Goal: Task Accomplishment & Management: Complete application form

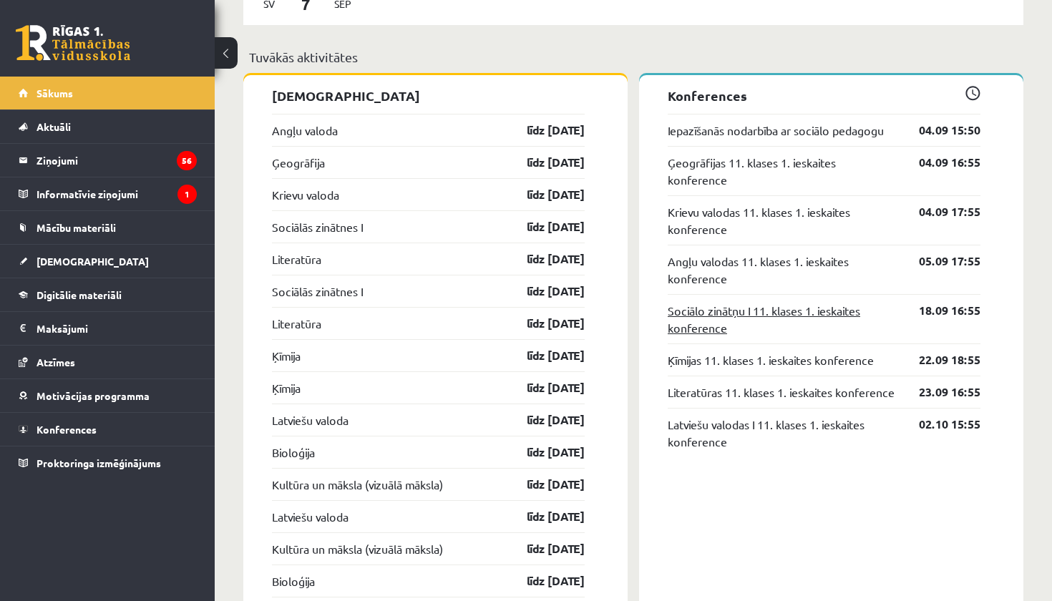
scroll to position [1327, 0]
click at [78, 262] on span "[DEMOGRAPHIC_DATA]" at bounding box center [93, 261] width 112 height 13
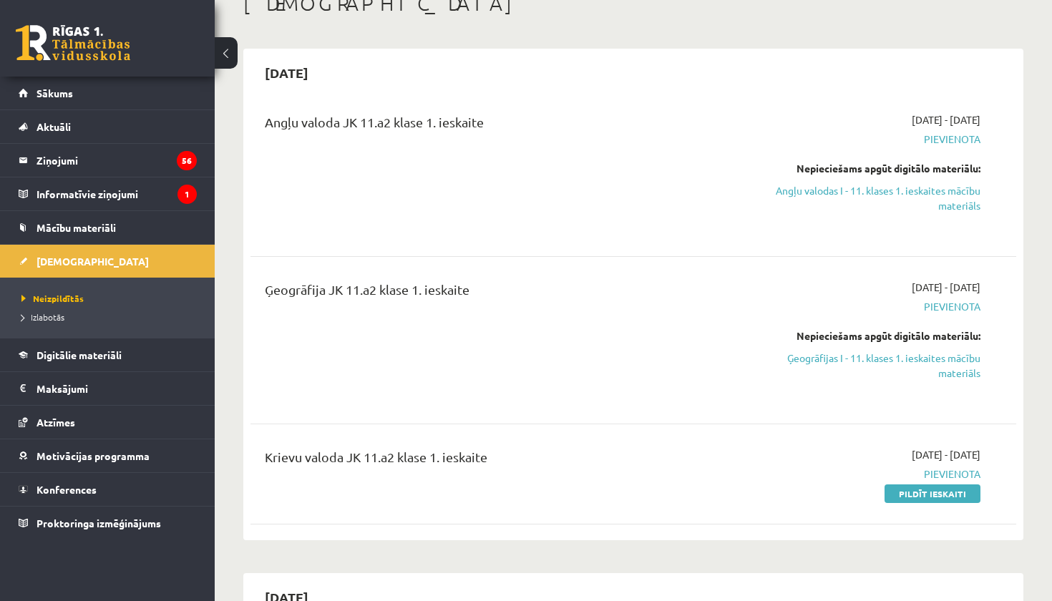
scroll to position [123, 0]
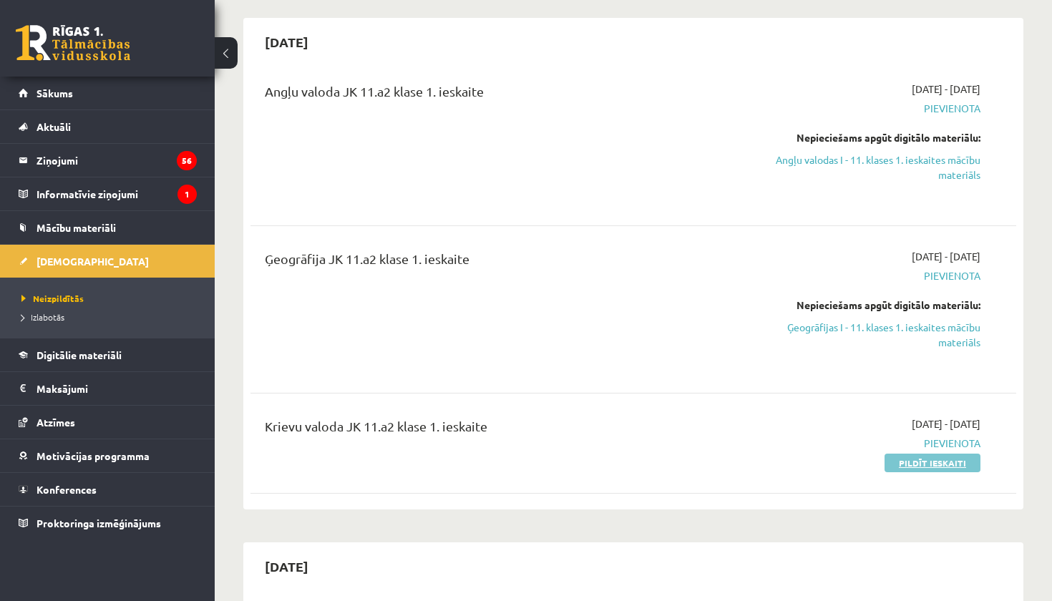
click at [931, 455] on link "Pildīt ieskaiti" at bounding box center [933, 463] width 96 height 19
click at [944, 456] on link "Pildīt ieskaiti" at bounding box center [933, 463] width 96 height 19
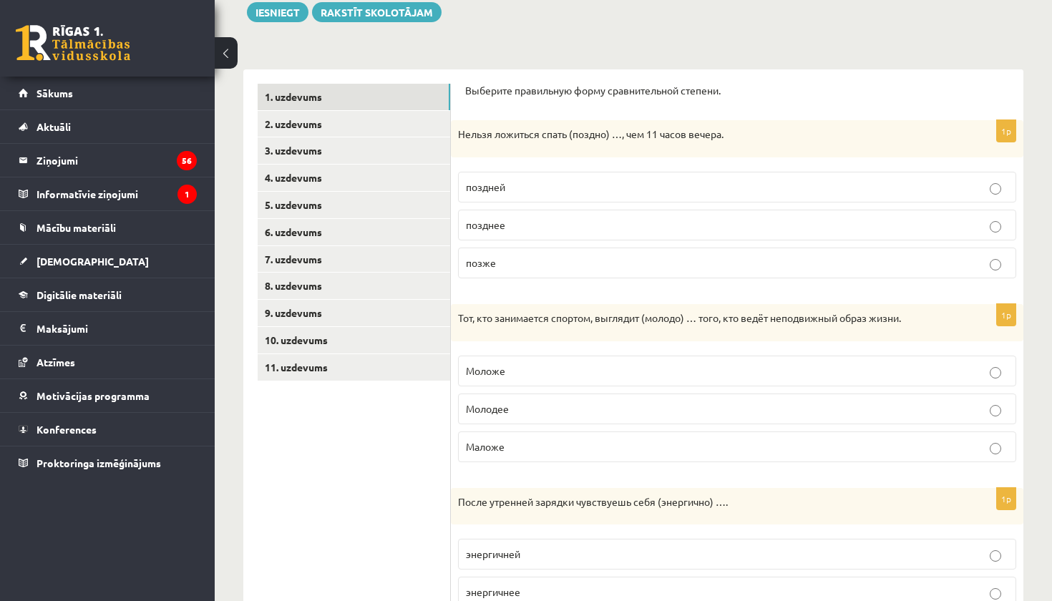
scroll to position [114, 0]
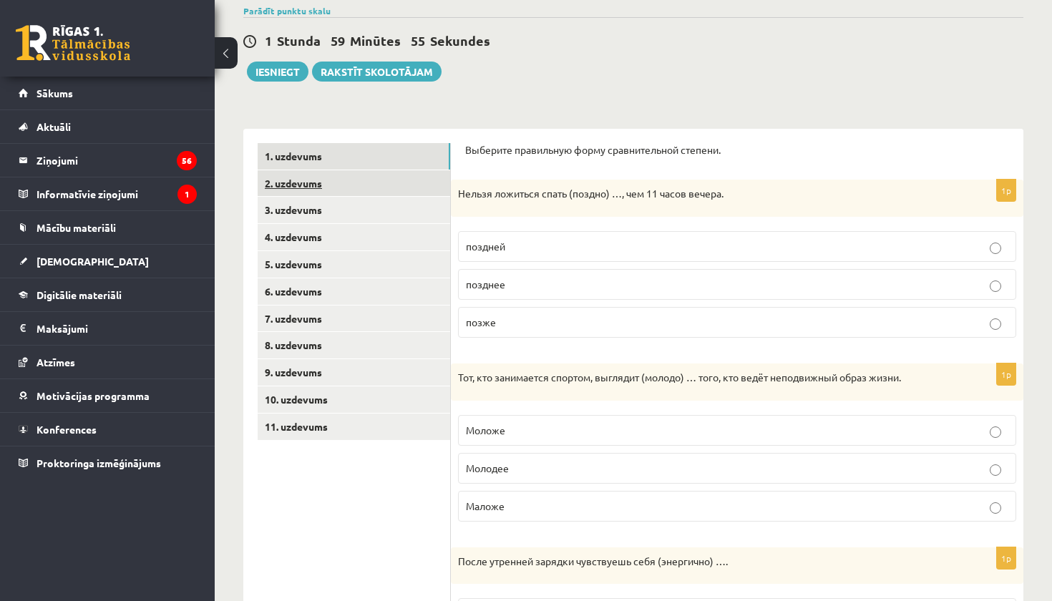
click at [349, 188] on link "2. uzdevums" at bounding box center [354, 183] width 193 height 26
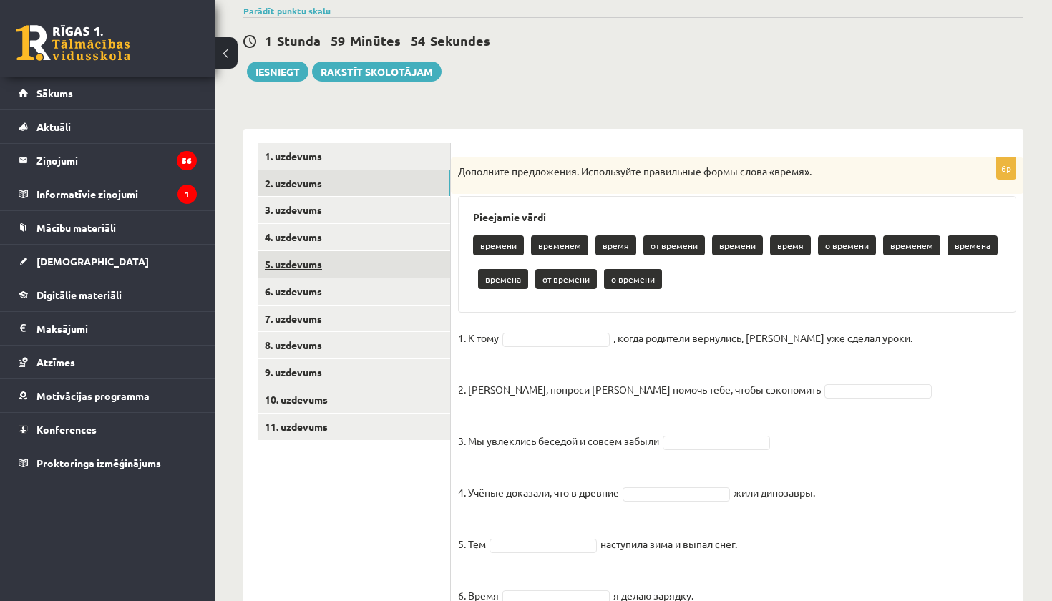
click at [345, 270] on link "5. uzdevums" at bounding box center [354, 264] width 193 height 26
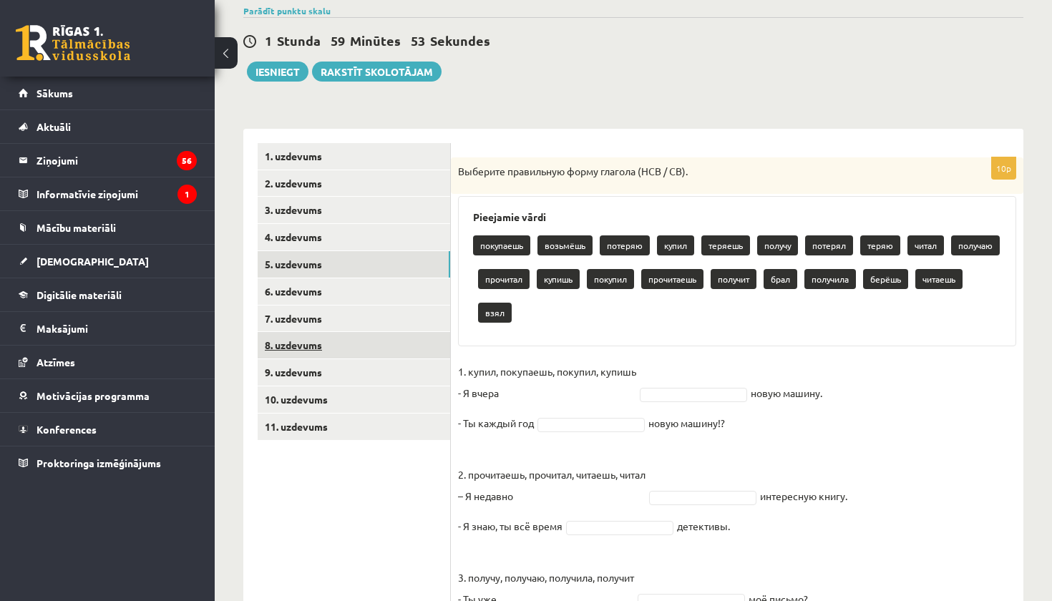
click at [345, 341] on link "8. uzdevums" at bounding box center [354, 345] width 193 height 26
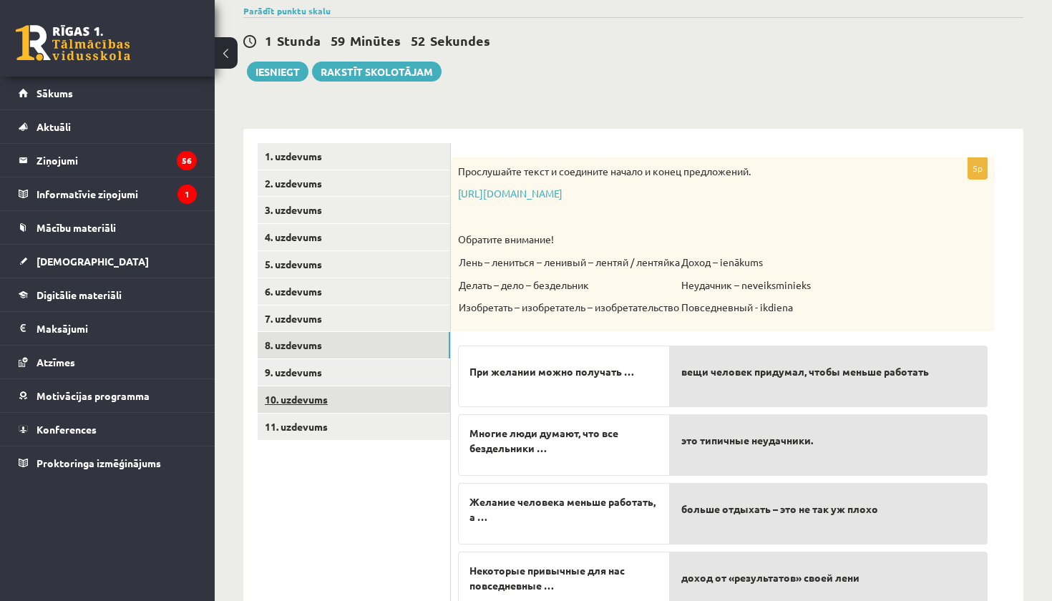
click at [345, 394] on link "10. uzdevums" at bounding box center [354, 400] width 193 height 26
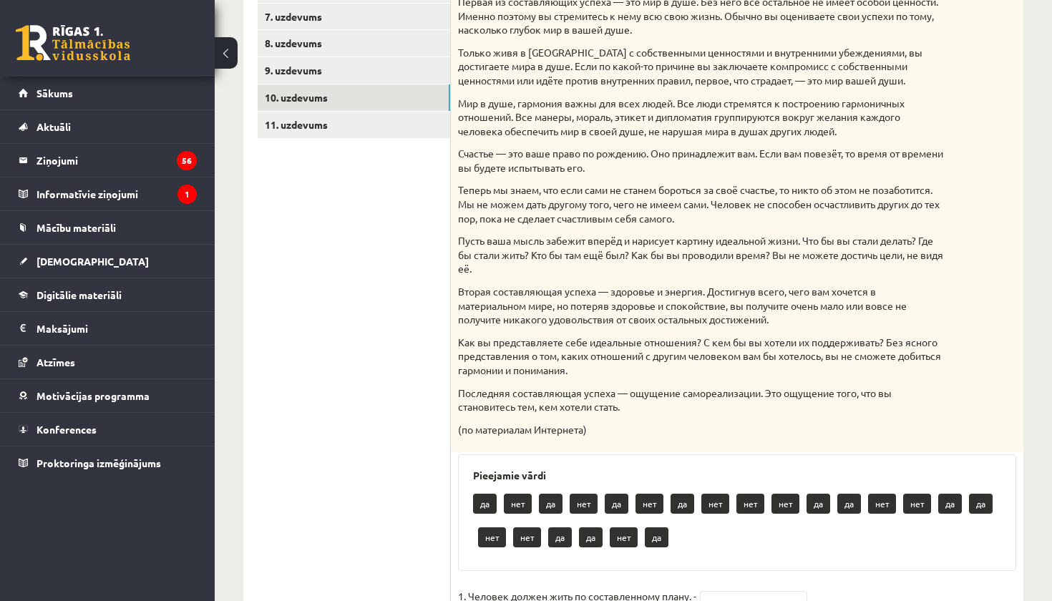
scroll to position [67, 0]
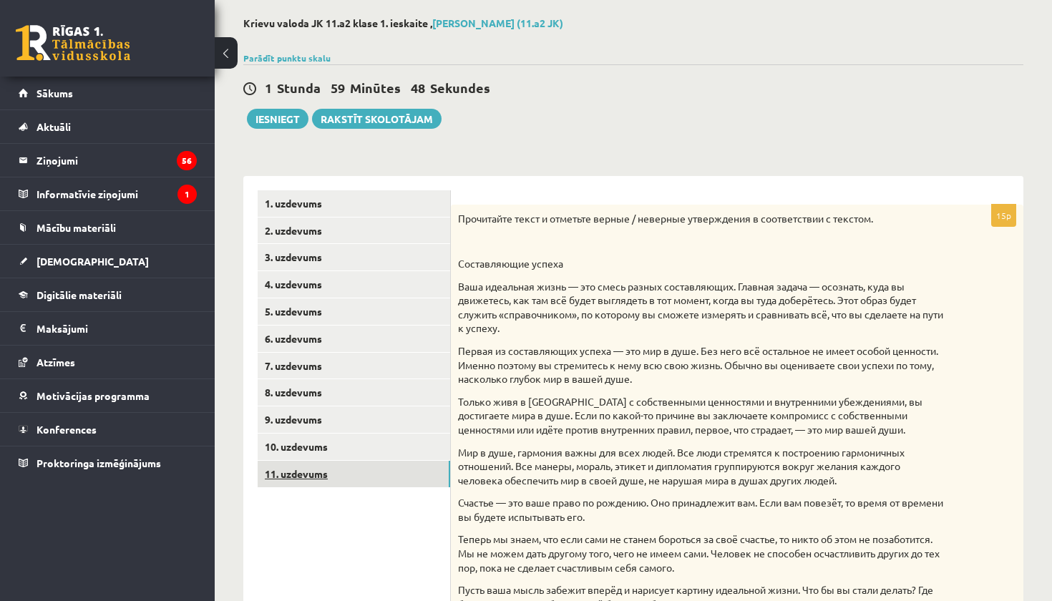
click at [332, 469] on link "11. uzdevums" at bounding box center [354, 474] width 193 height 26
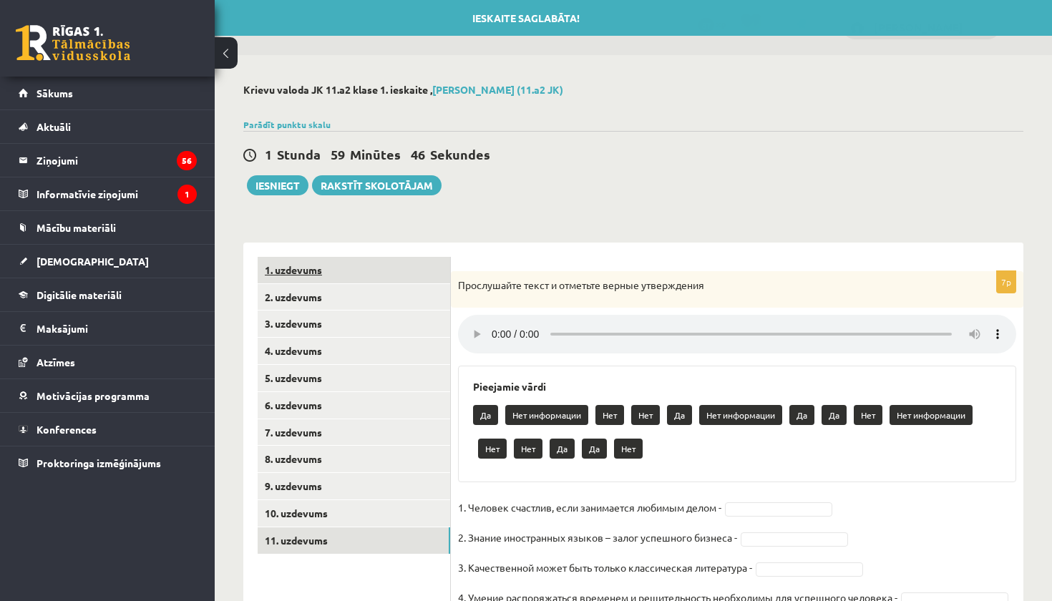
scroll to position [0, 0]
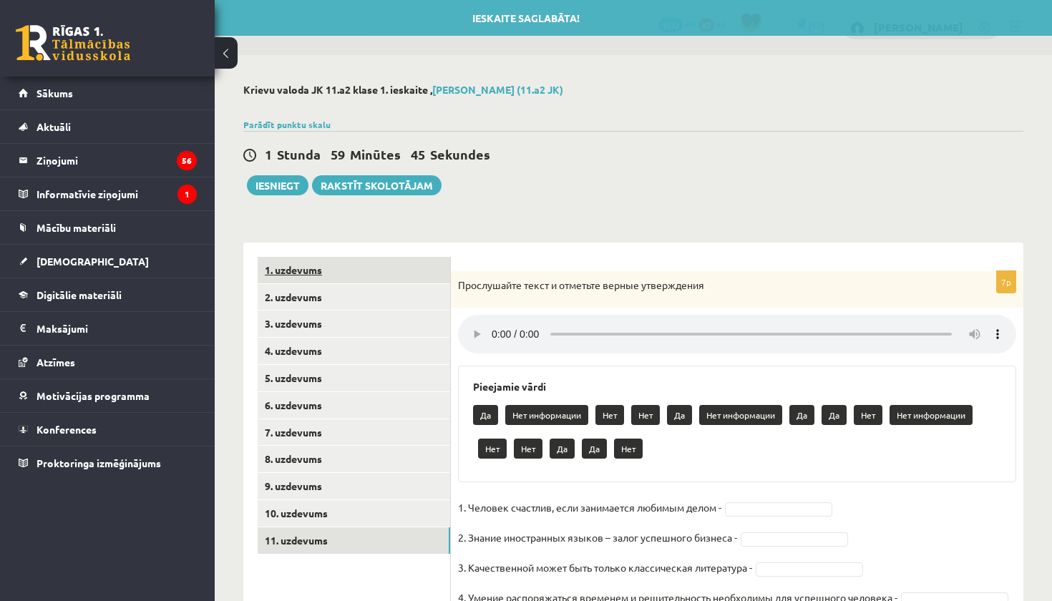
click at [346, 278] on link "1. uzdevums" at bounding box center [354, 270] width 193 height 26
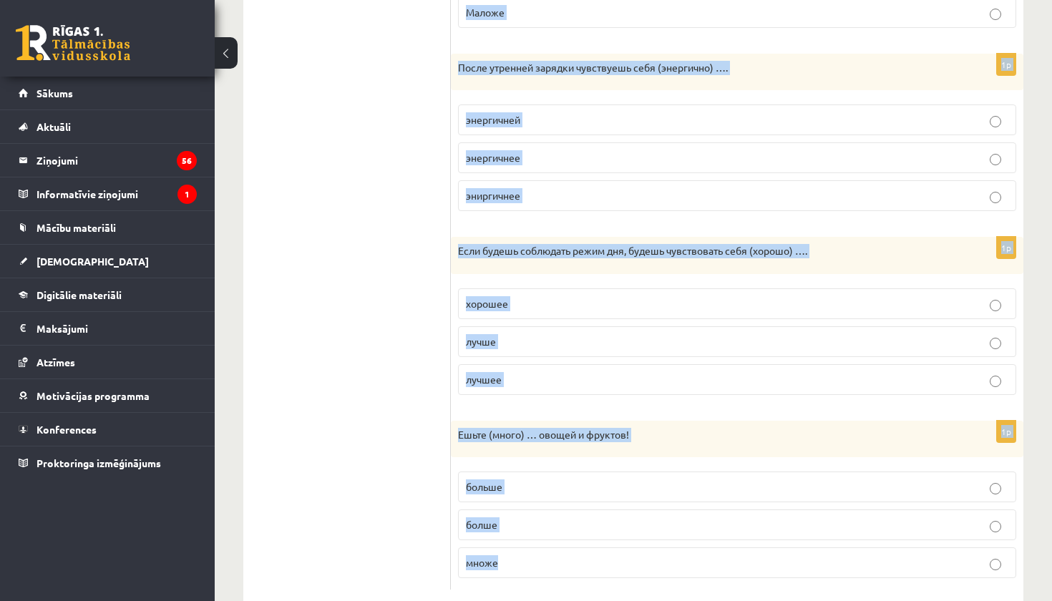
scroll to position [637, 0]
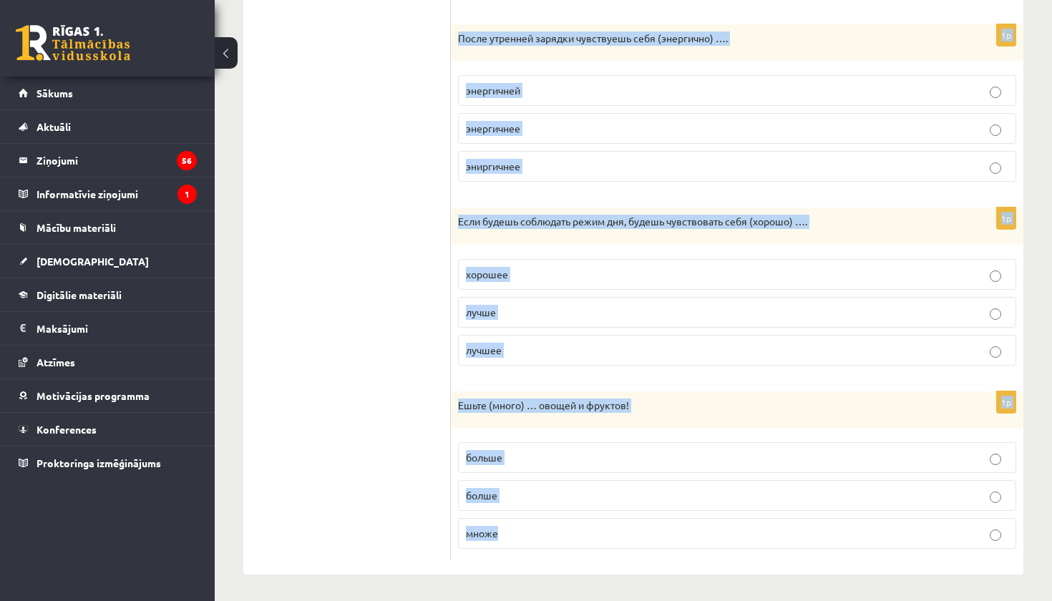
drag, startPoint x: 465, startPoint y: 236, endPoint x: 734, endPoint y: 544, distance: 408.9
click at [734, 544] on div "Выберите правильную форму сравнительной степени. 1p Нельзя ложиться спать (позд…" at bounding box center [737, 91] width 573 height 970
copy form "Loremips dolorsitam conse adipiscingeli seddoei. 7t Incidi utlabore etdol (magn…"
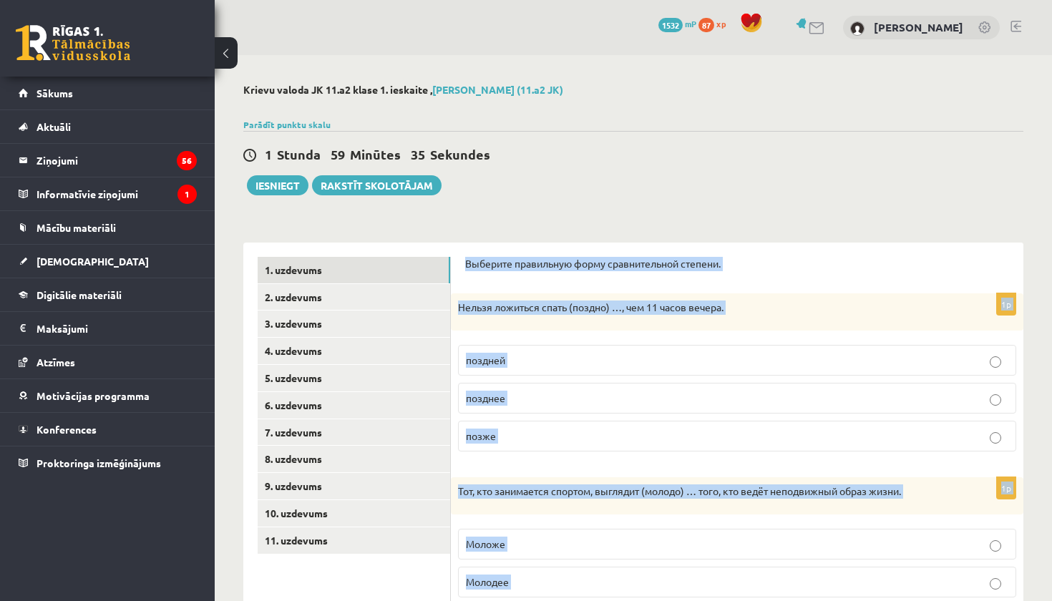
scroll to position [0, 0]
click at [560, 441] on p "позже" at bounding box center [737, 436] width 543 height 15
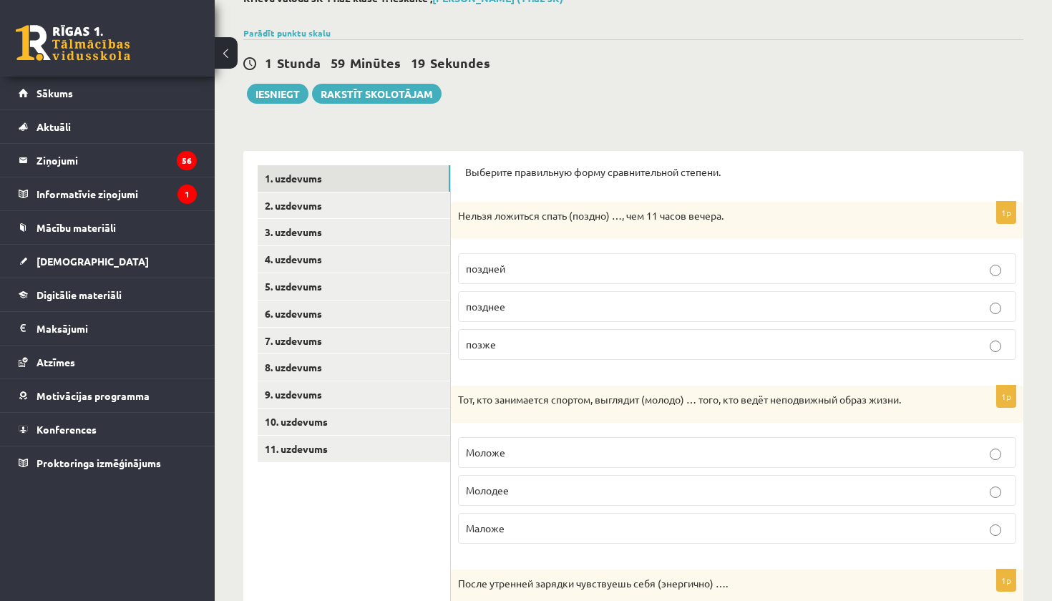
scroll to position [133, 0]
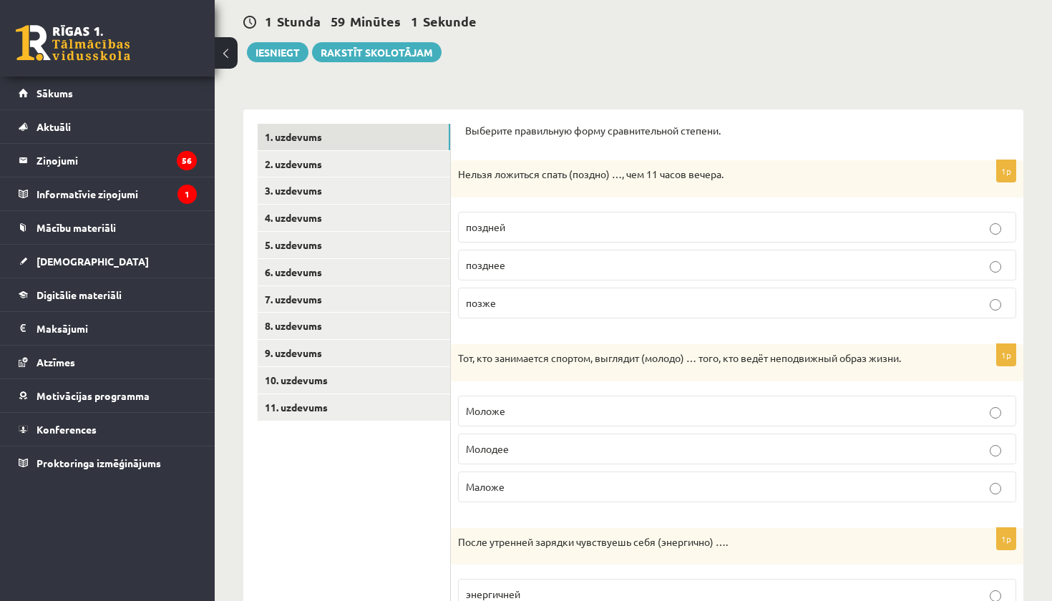
click at [529, 408] on p "Моложе" at bounding box center [737, 411] width 543 height 15
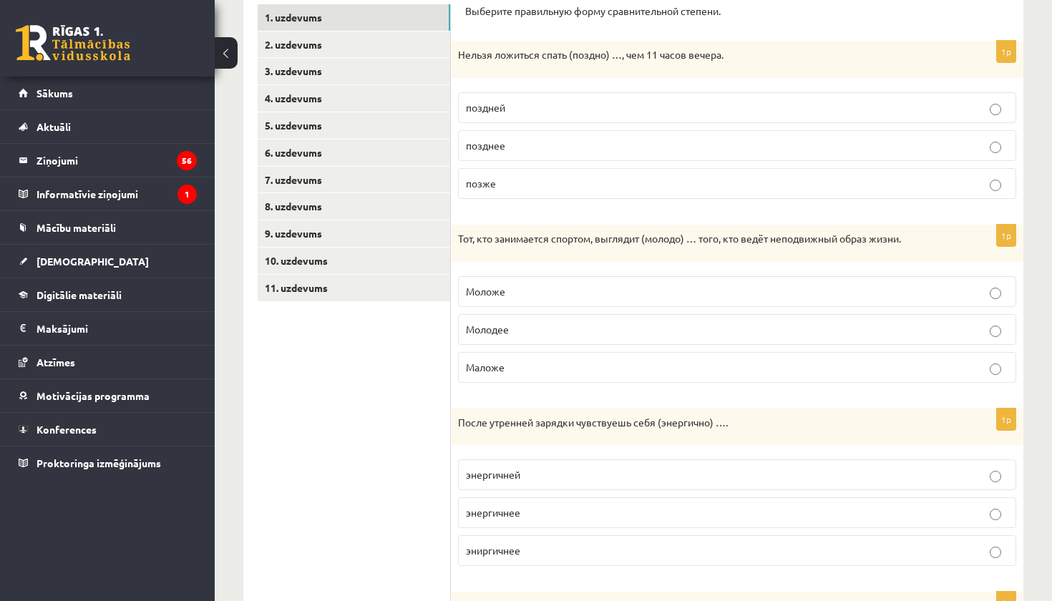
scroll to position [272, 0]
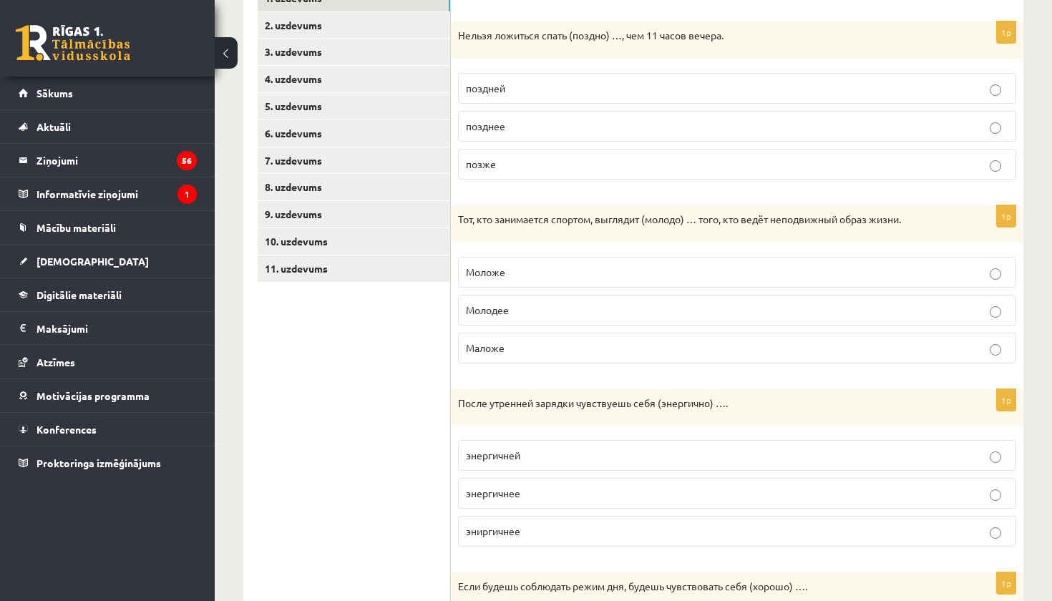
click at [549, 493] on p "энергичнее" at bounding box center [737, 493] width 543 height 15
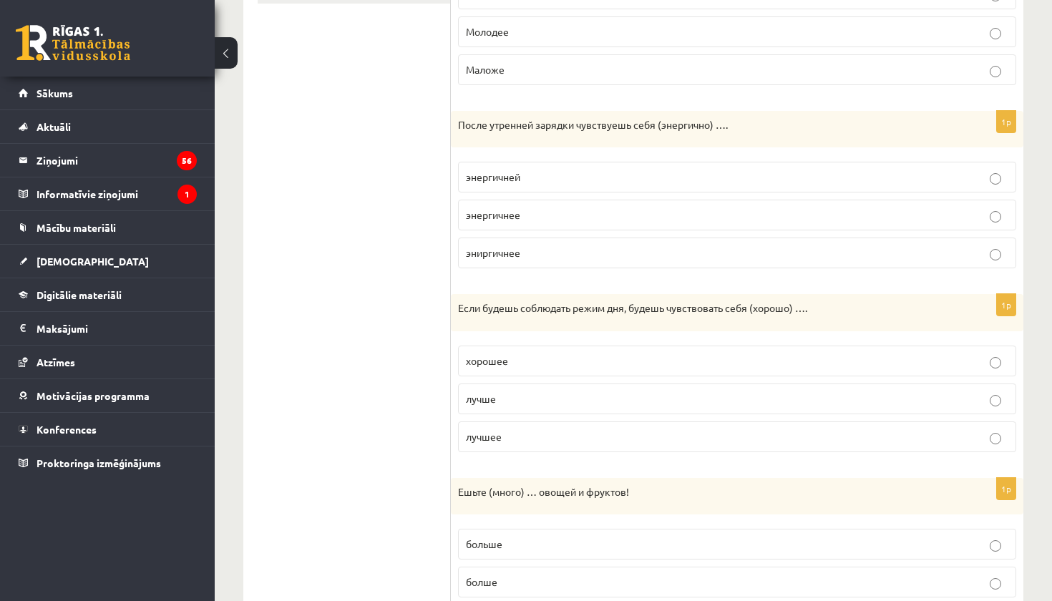
scroll to position [551, 0]
click at [536, 392] on p "лучше" at bounding box center [737, 398] width 543 height 15
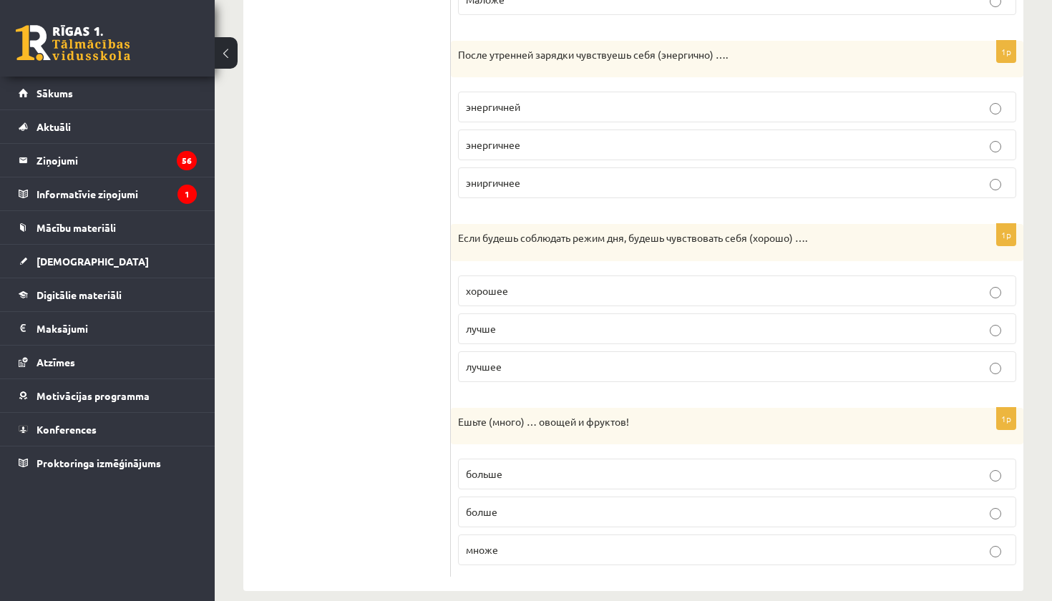
scroll to position [621, 0]
click at [526, 479] on p "больше" at bounding box center [737, 474] width 543 height 15
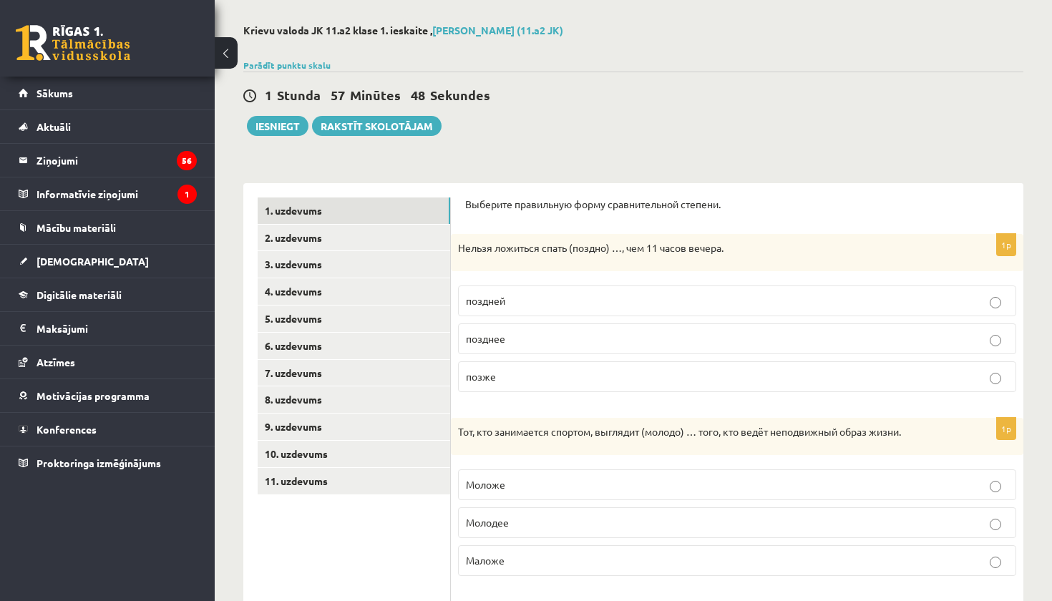
scroll to position [47, 0]
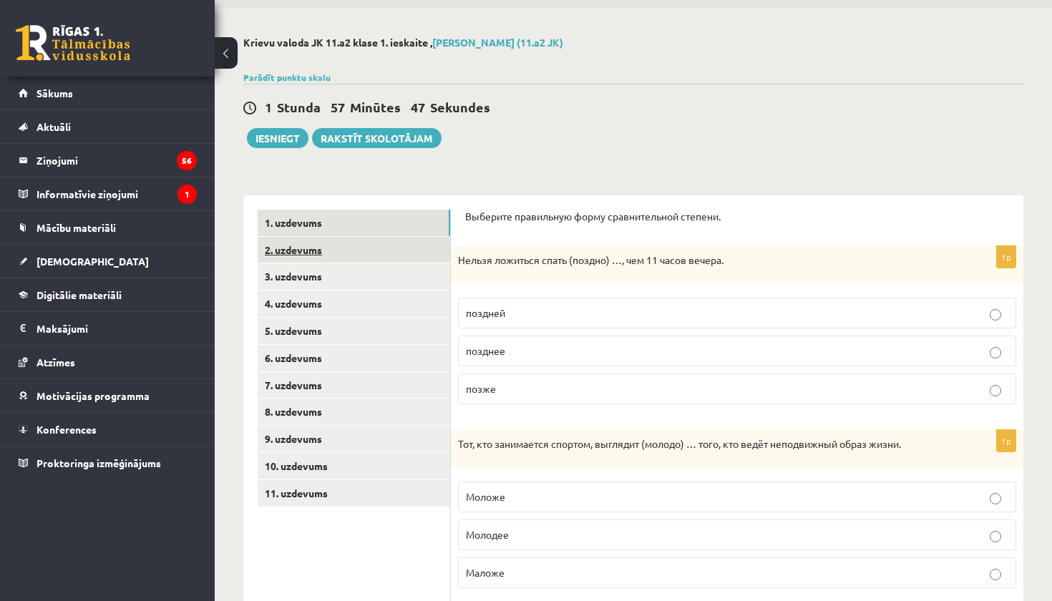
click at [355, 254] on link "2. uzdevums" at bounding box center [354, 250] width 193 height 26
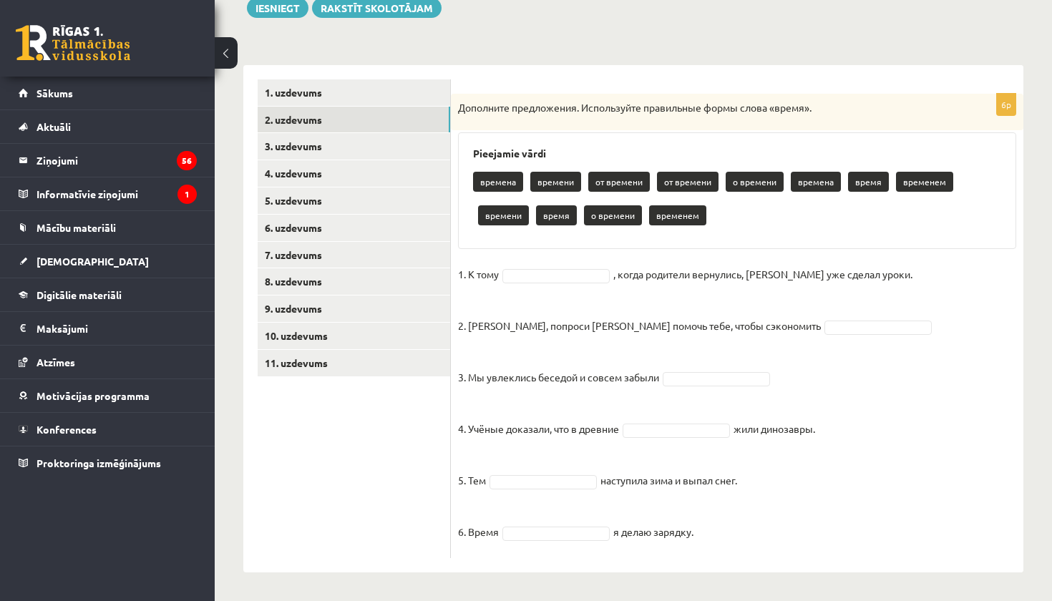
scroll to position [177, 0]
drag, startPoint x: 458, startPoint y: 109, endPoint x: 805, endPoint y: 561, distance: 569.3
click at [805, 561] on div "6p Дополните предложения. Используйте правильные формы слова «время». Pieejamie…" at bounding box center [737, 320] width 573 height 508
copy div "Loremipsu dolorsitame. Consectetur adipiscing elits doeiu «tempo». Incididun ut…"
click at [560, 267] on fieldset "1. К тому , когда родители вернулись, [PERSON_NAME] уже сделал уроки. 2. [PERSO…" at bounding box center [737, 408] width 558 height 288
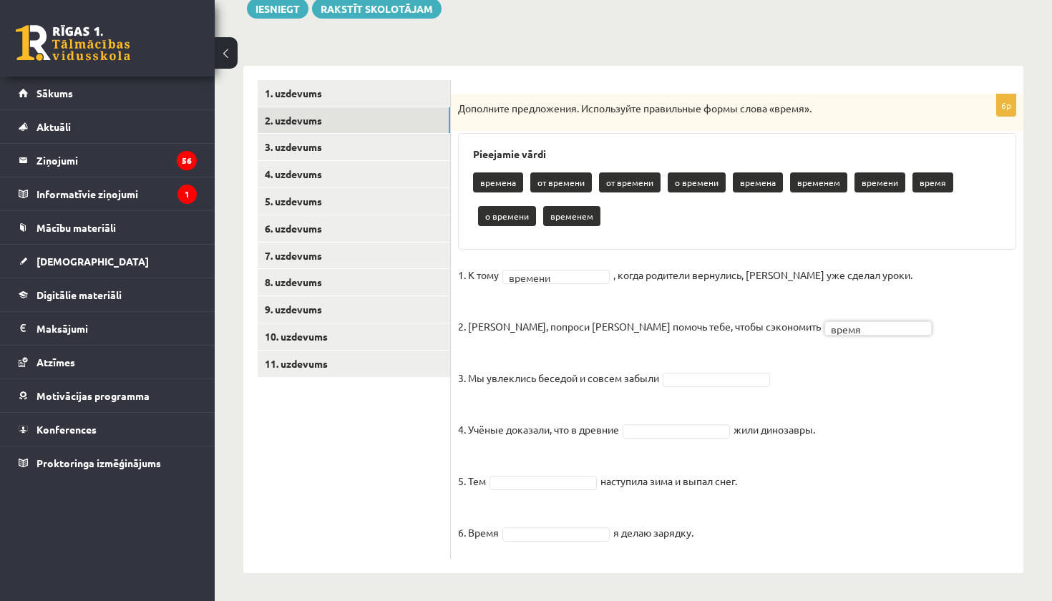
click at [676, 370] on fieldset "1. К тому времени ******* , когда родители вернулись, [PERSON_NAME] уже сделал …" at bounding box center [737, 408] width 558 height 288
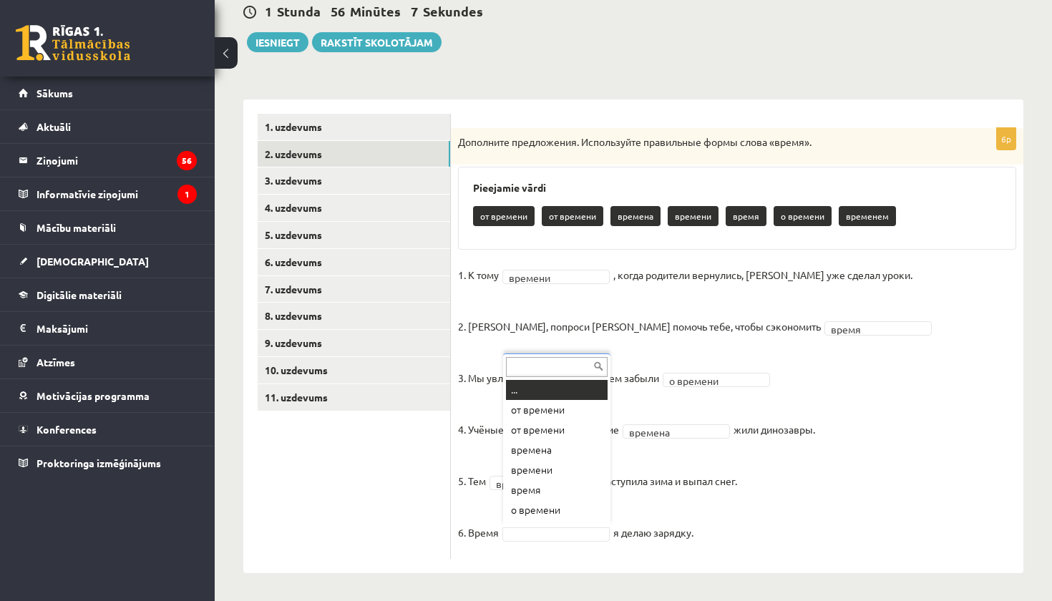
scroll to position [17, 0]
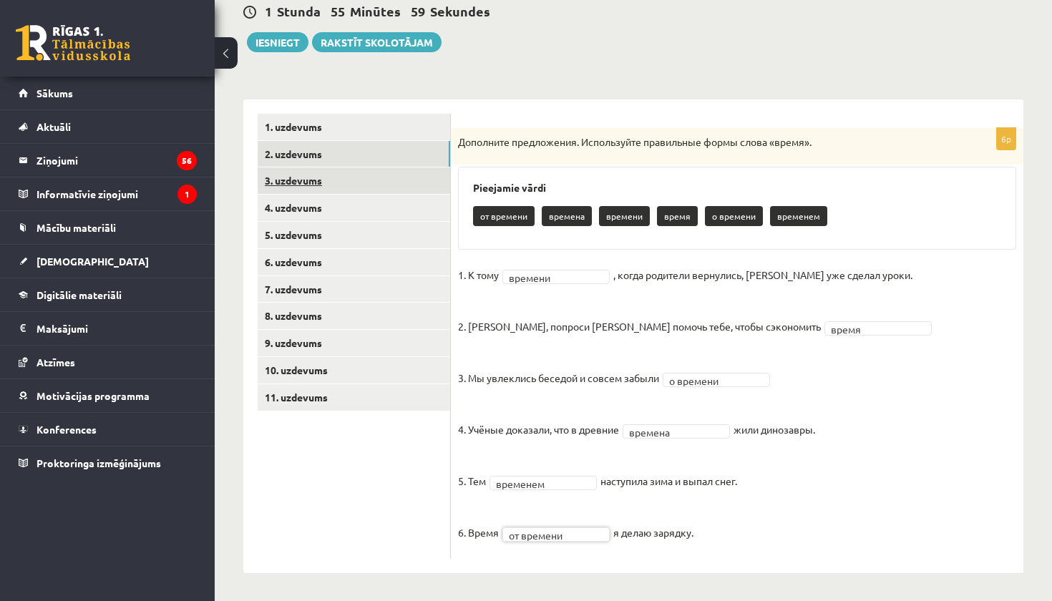
click at [320, 181] on link "3. uzdevums" at bounding box center [354, 181] width 193 height 26
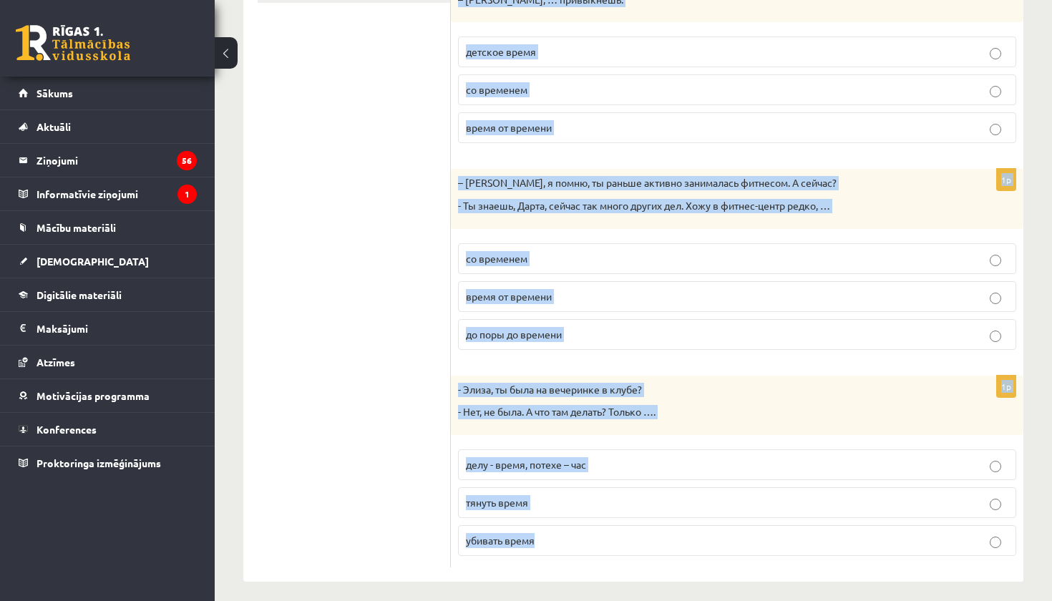
scroll to position [556, 0]
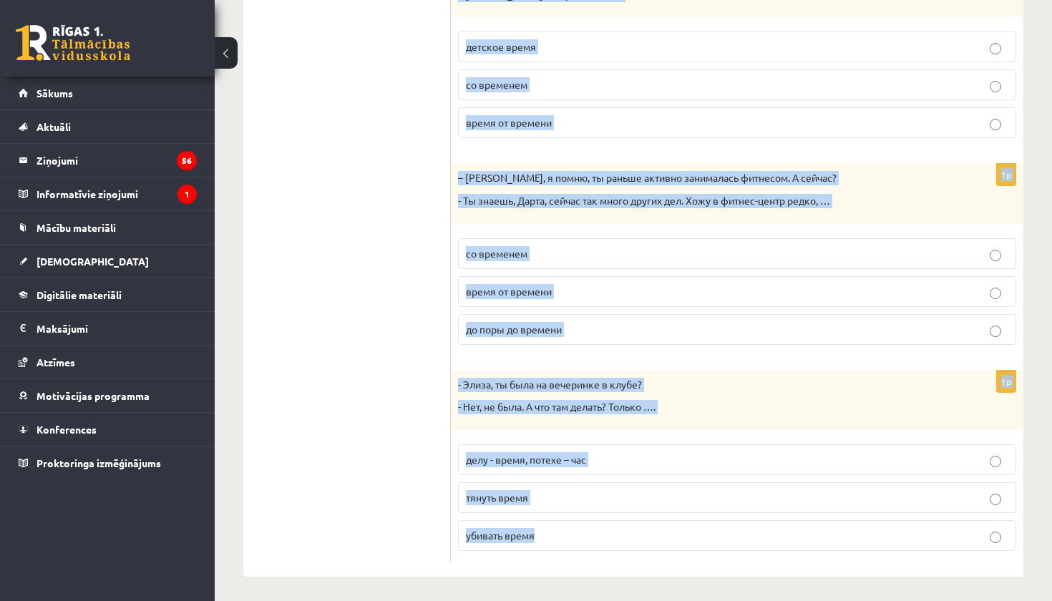
drag, startPoint x: 460, startPoint y: 163, endPoint x: 604, endPoint y: 601, distance: 460.7
click at [604, 601] on div "Krievu valoda JK 11.a2 klase 1. ieskaite , [PERSON_NAME] (11.a2 JK) Parādīt pun…" at bounding box center [634, 52] width 838 height 1107
copy form "- Lorem, ipsu dolo sitam! Consect adipi «elitse» d eiusmodt! In ut laboreetd, m…"
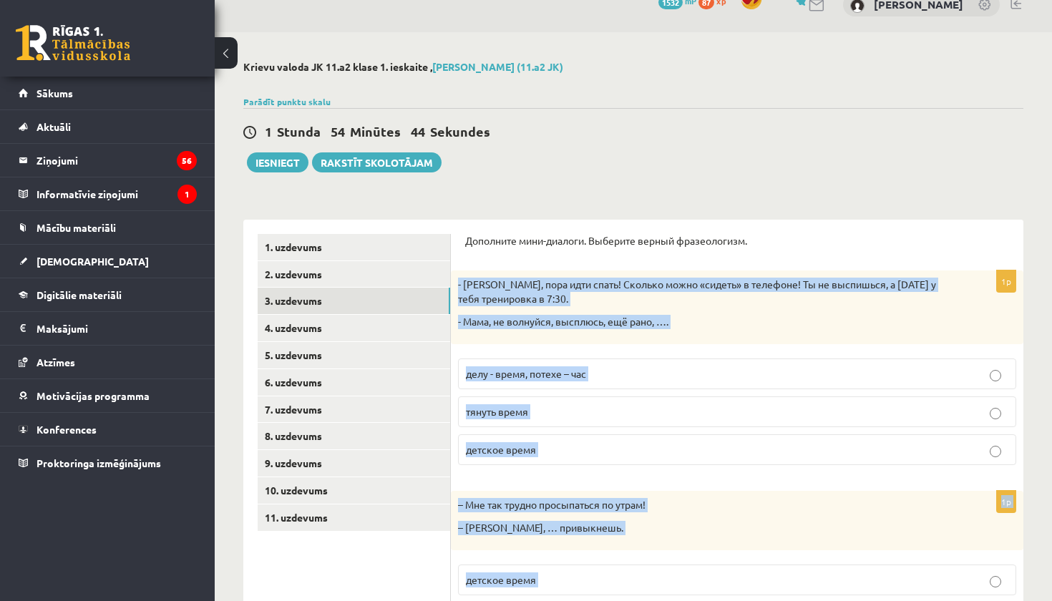
scroll to position [26, 0]
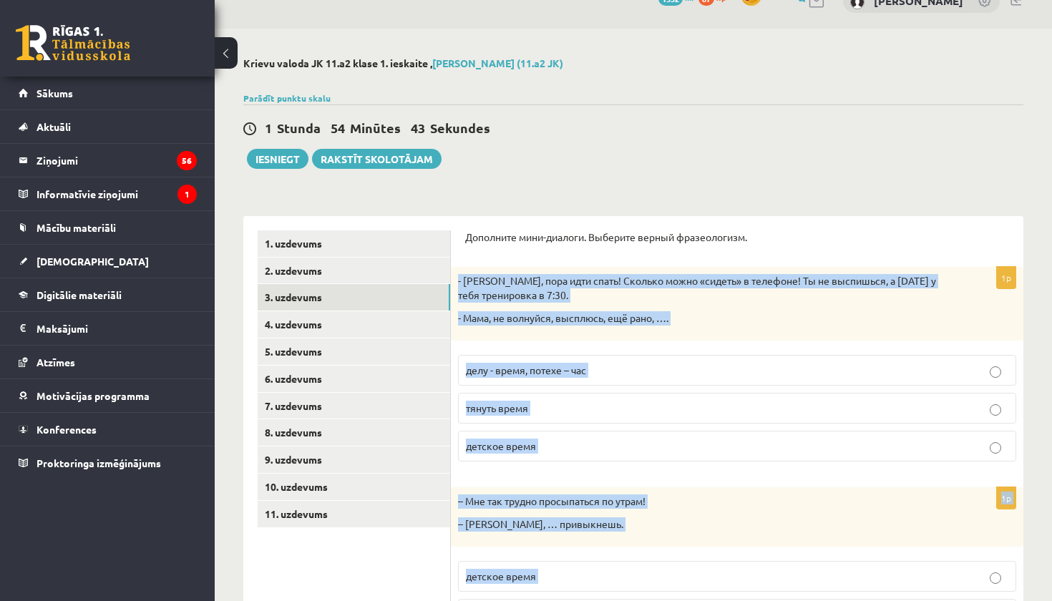
click at [569, 415] on label "тянуть время" at bounding box center [737, 408] width 558 height 31
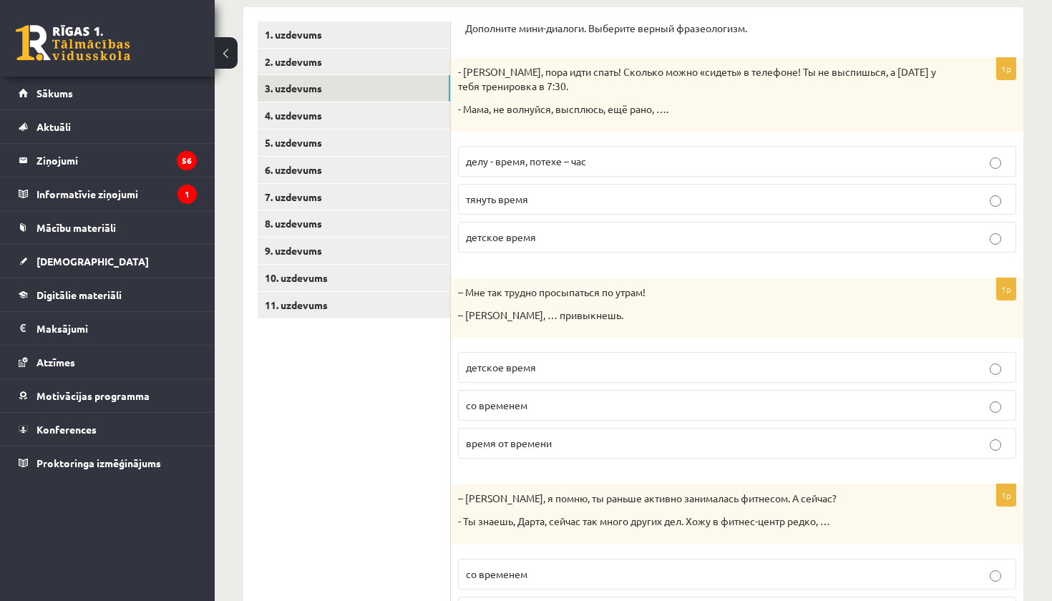
scroll to position [241, 0]
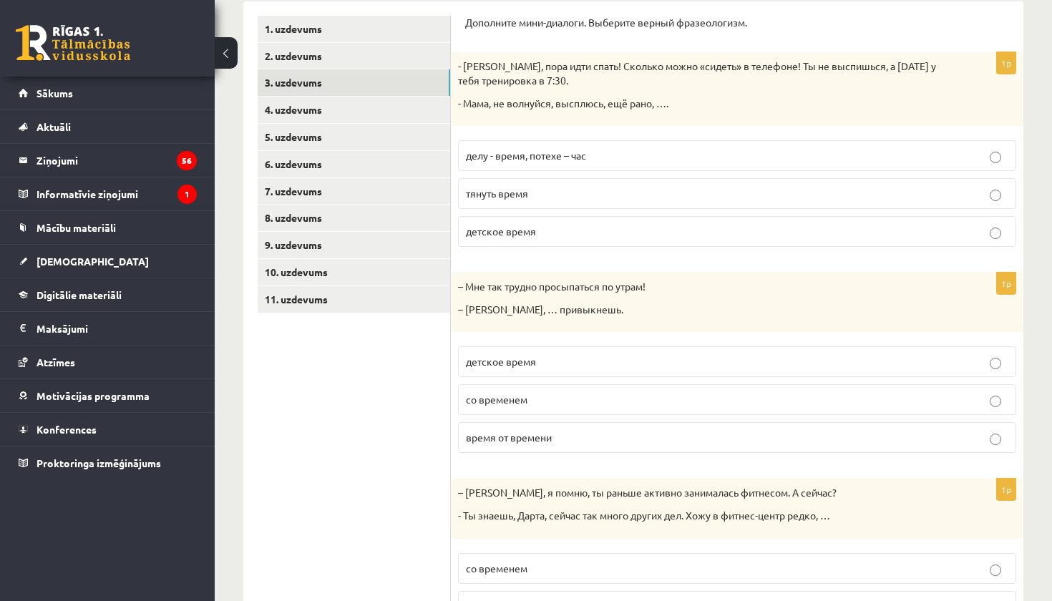
click at [570, 402] on p "со временем" at bounding box center [737, 399] width 543 height 15
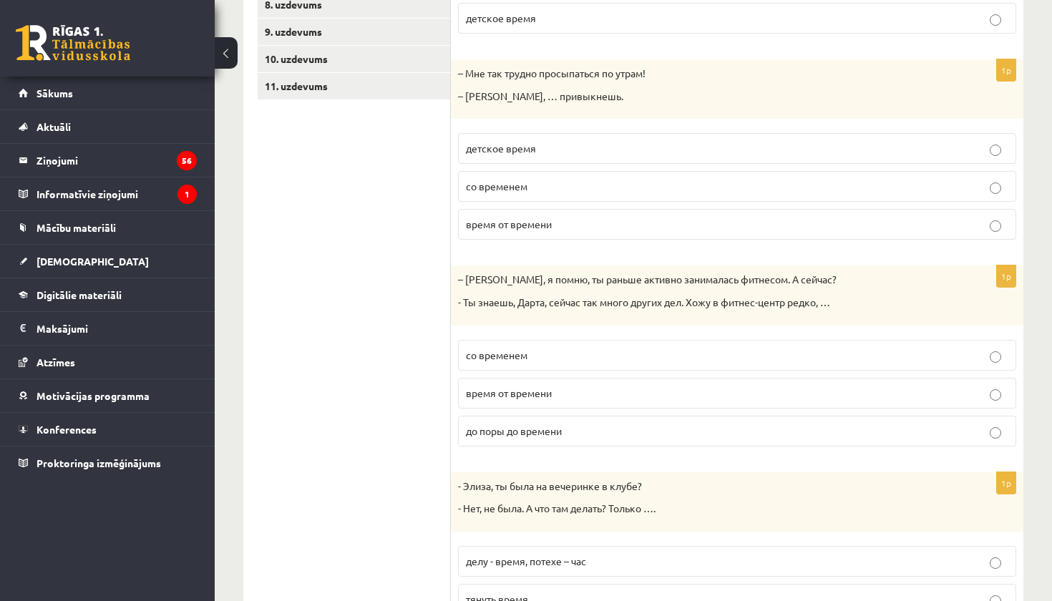
scroll to position [461, 0]
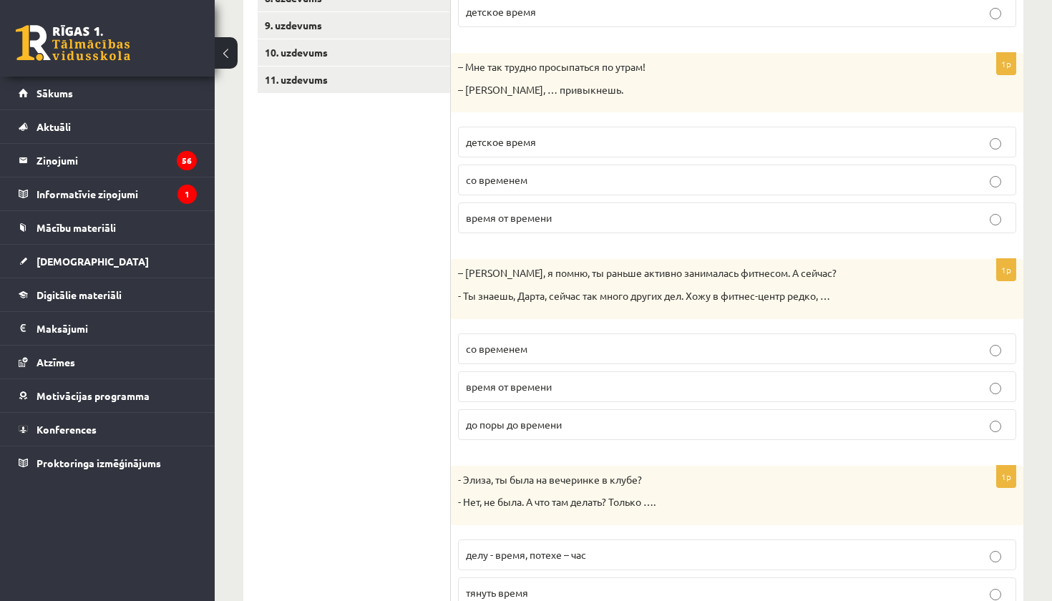
click at [553, 382] on p "время от времени" at bounding box center [737, 386] width 543 height 15
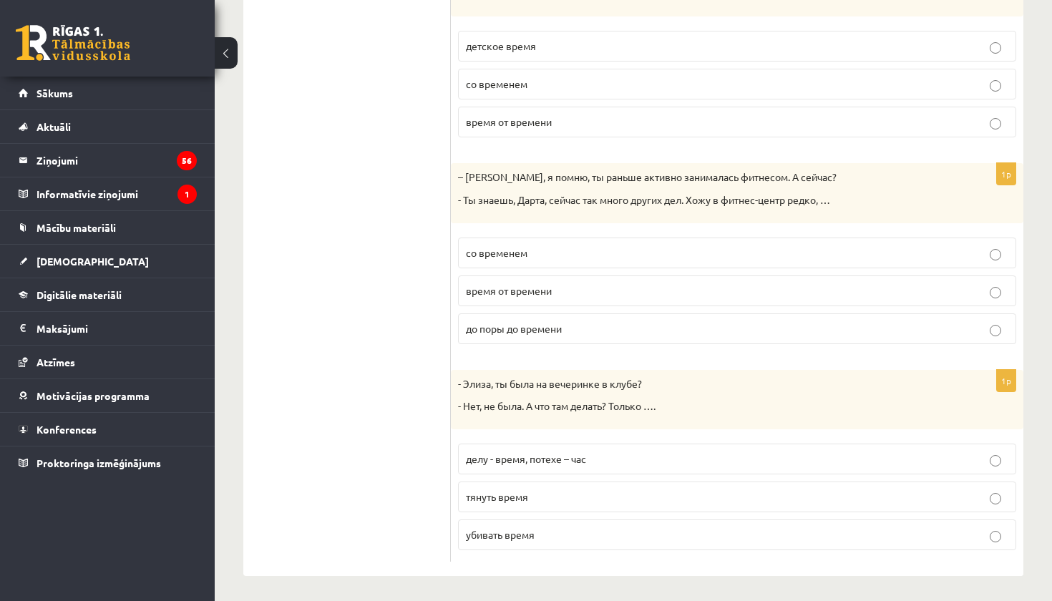
scroll to position [556, 0]
click at [514, 536] on span "убивать время" at bounding box center [500, 535] width 69 height 13
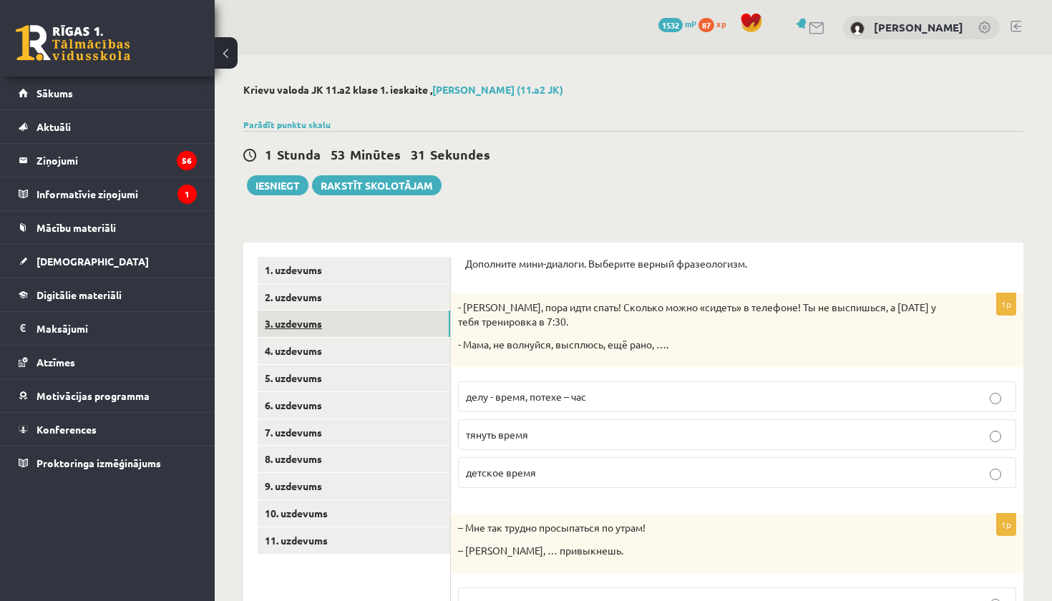
scroll to position [0, 0]
click at [335, 351] on link "4. uzdevums" at bounding box center [354, 351] width 193 height 26
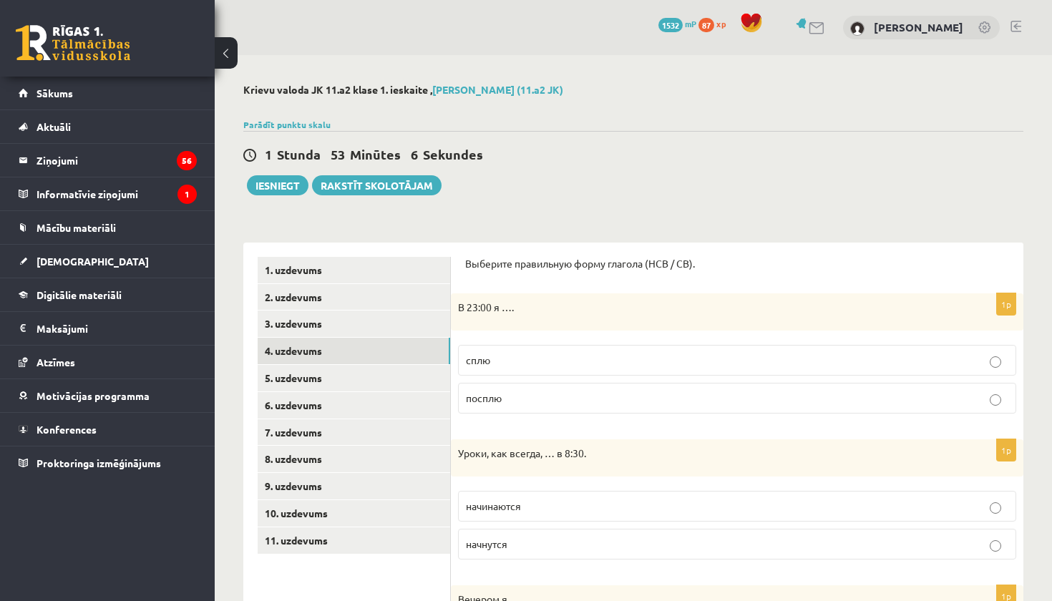
click at [563, 354] on p "сплю" at bounding box center [737, 360] width 543 height 15
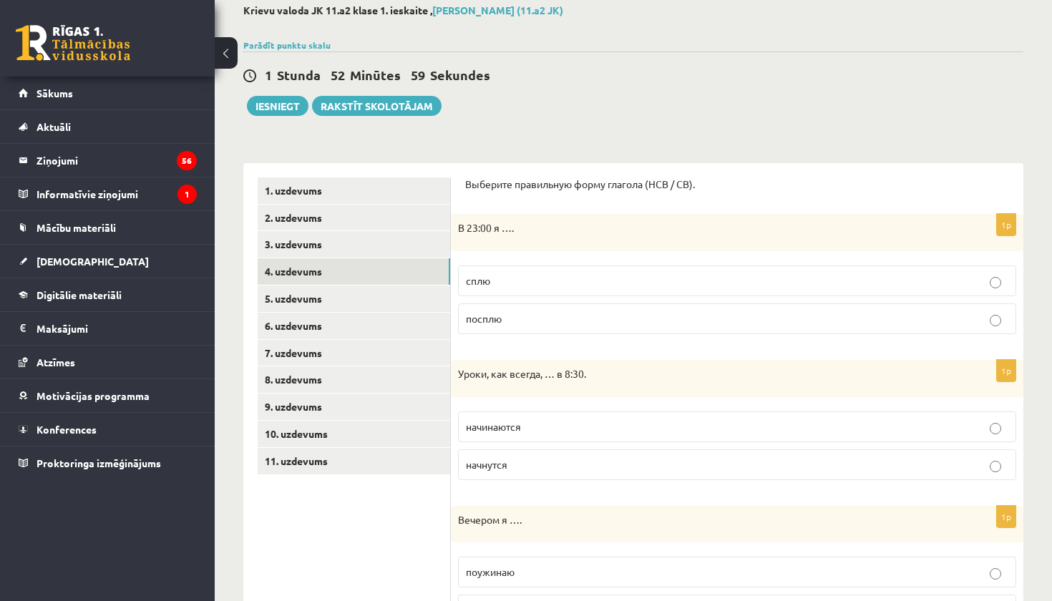
scroll to position [79, 0]
click at [536, 432] on p "начинаются" at bounding box center [737, 427] width 543 height 15
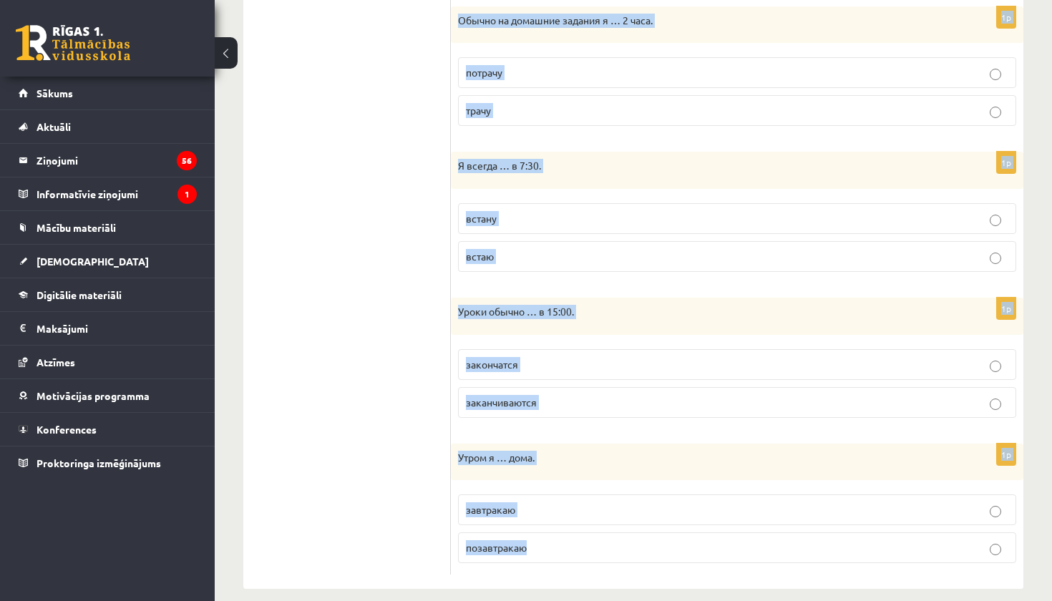
scroll to position [883, 0]
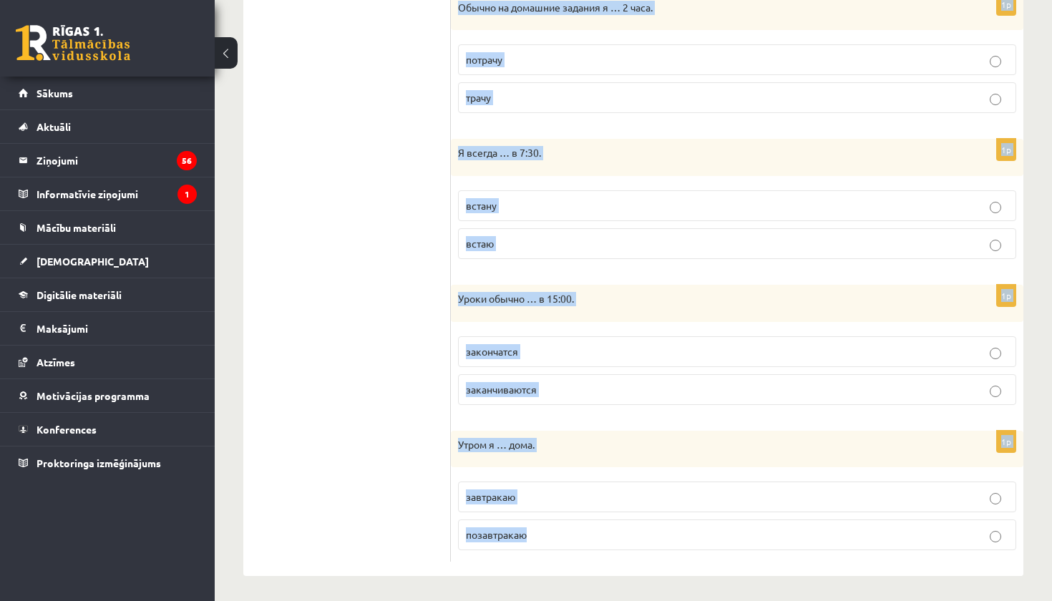
drag, startPoint x: 467, startPoint y: 72, endPoint x: 662, endPoint y: 599, distance: 562.7
copy form "Loremips dolorsitam conse adipisc (ELI / SE). 4d E 78:24 t …. inci utlabo 0e Do…"
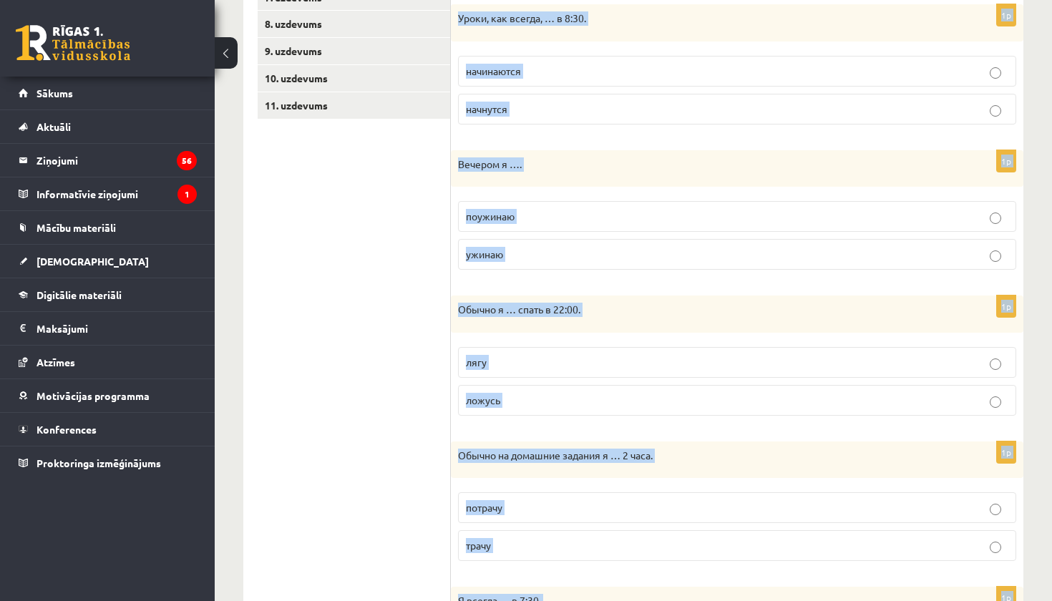
scroll to position [432, 0]
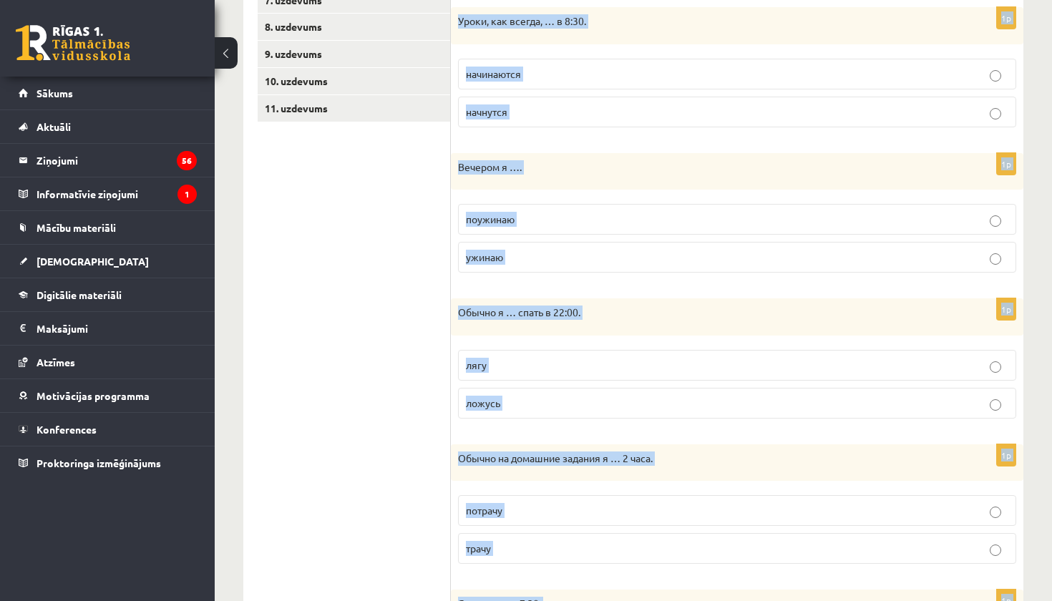
click at [543, 259] on p "ужинаю" at bounding box center [737, 257] width 543 height 15
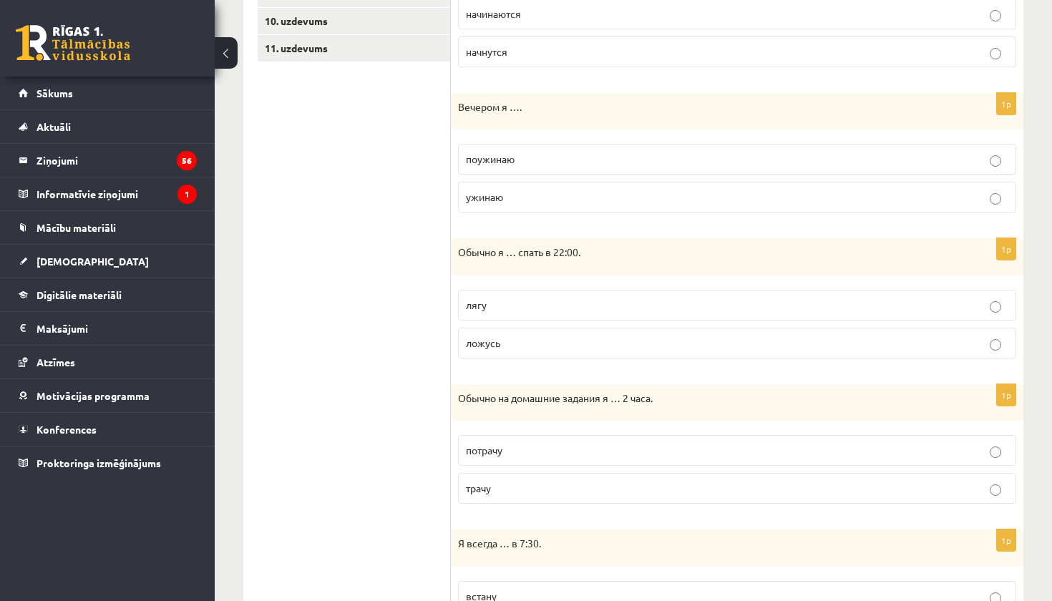
scroll to position [497, 0]
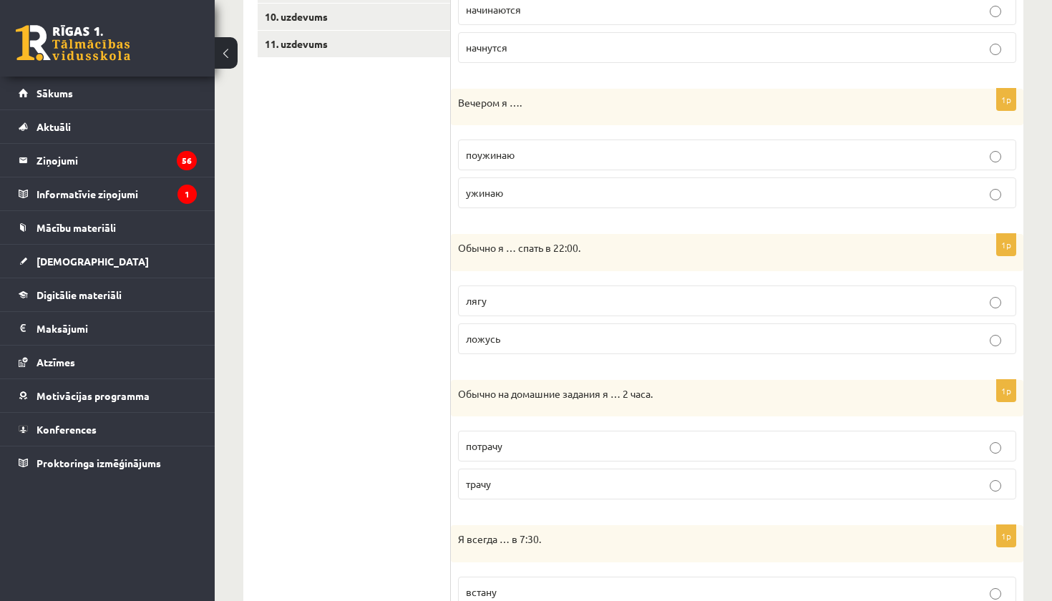
click at [530, 335] on p "ложусь" at bounding box center [737, 338] width 543 height 15
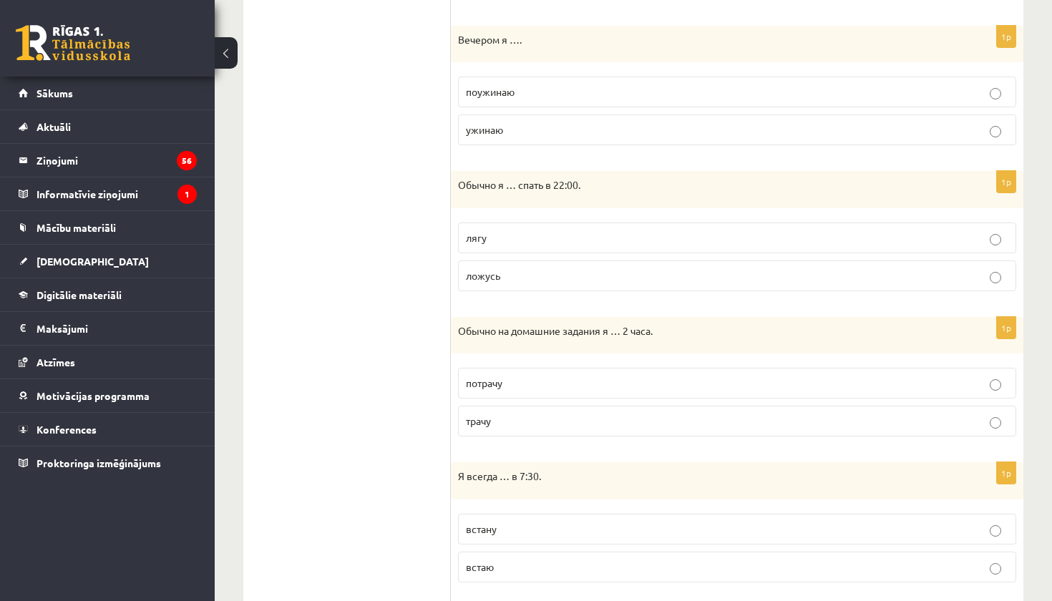
scroll to position [568, 0]
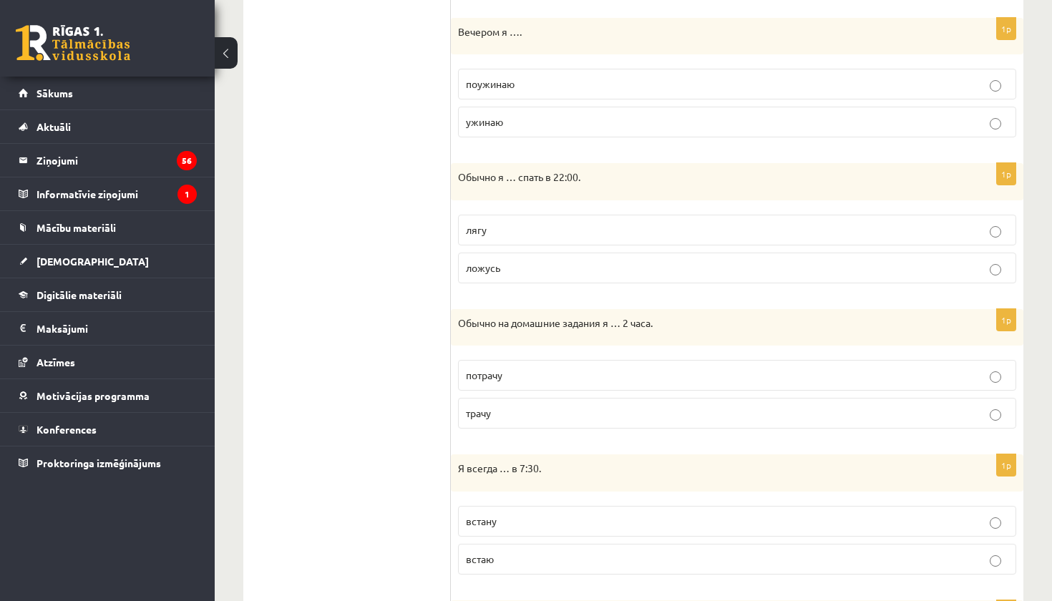
click at [525, 408] on p "трачу" at bounding box center [737, 413] width 543 height 15
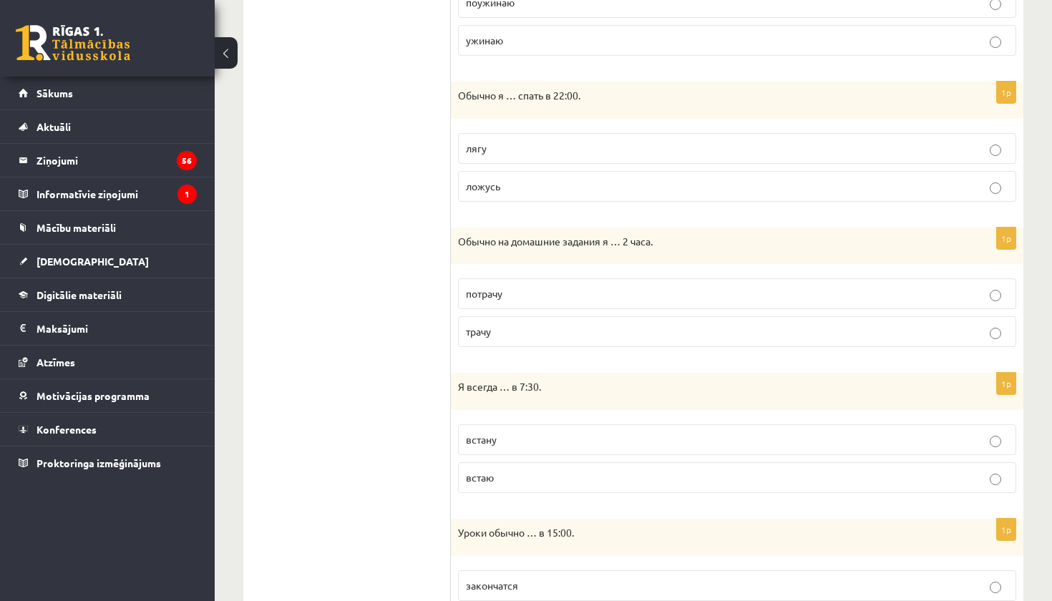
scroll to position [655, 0]
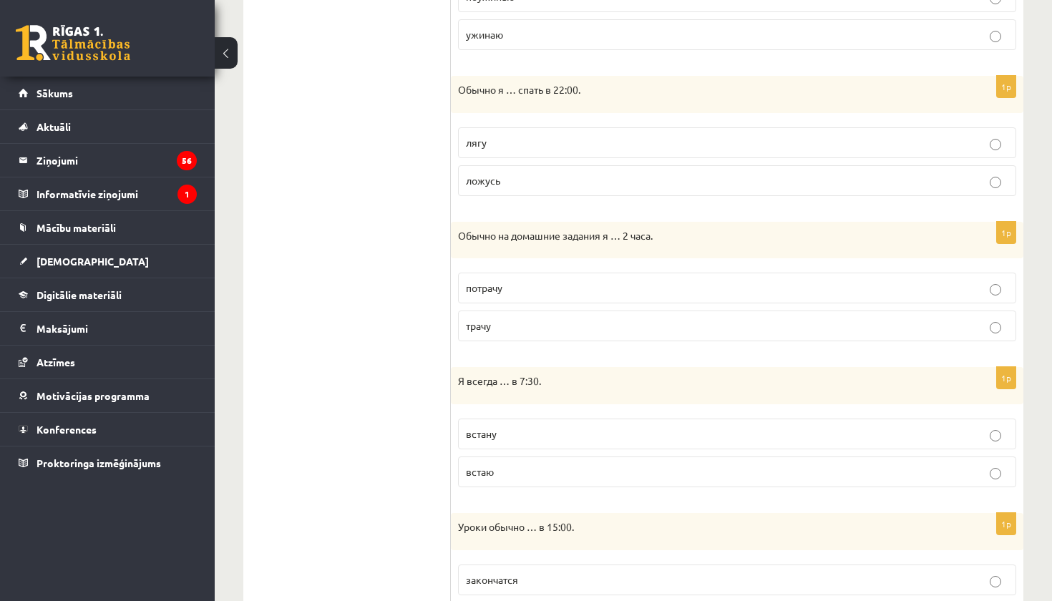
click at [536, 475] on p "встаю" at bounding box center [737, 472] width 543 height 15
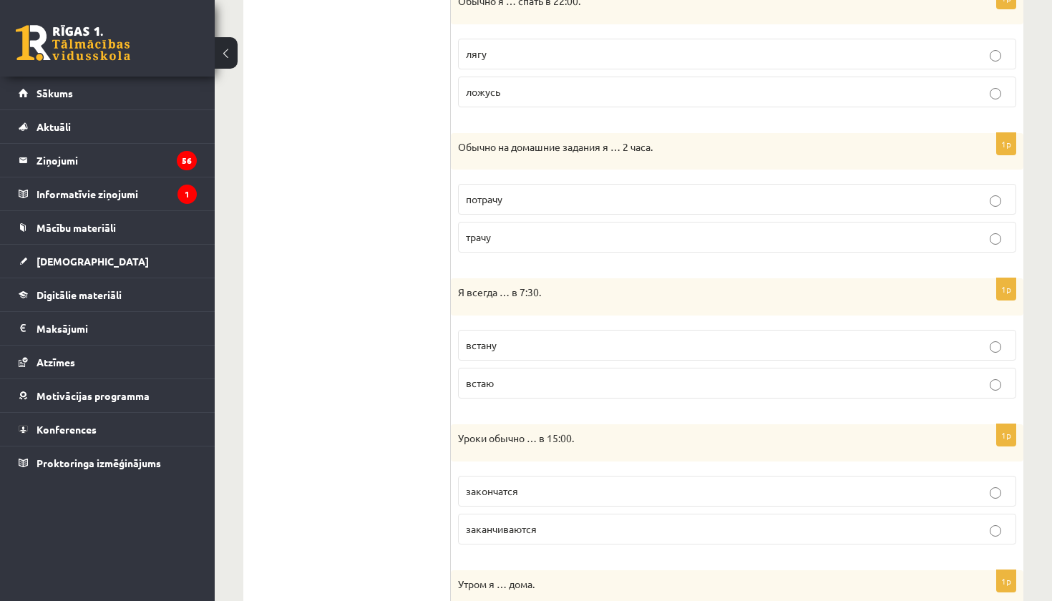
scroll to position [753, 0]
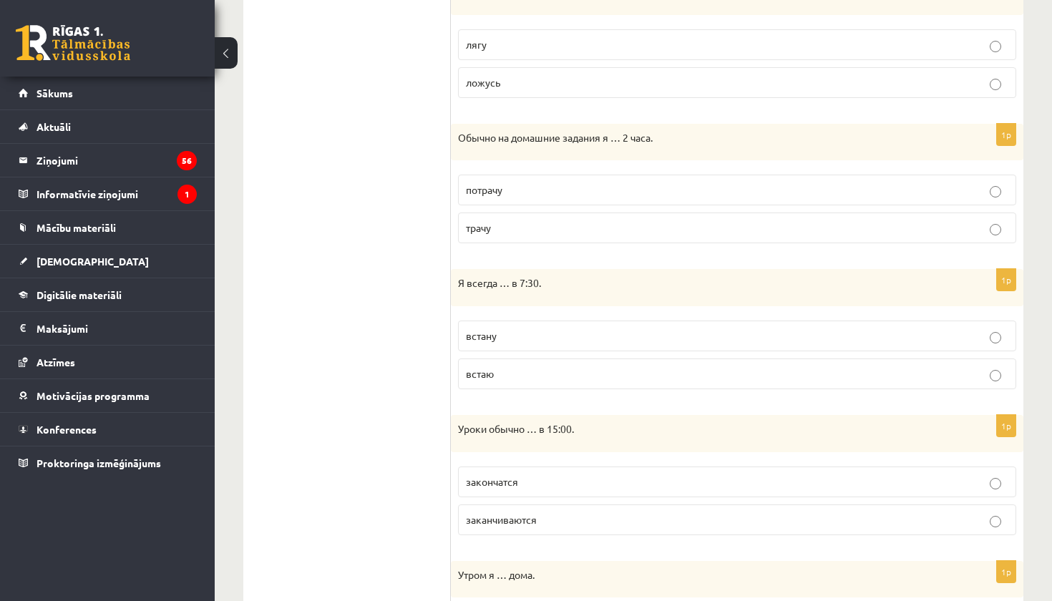
click at [537, 517] on span "заканчиваются" at bounding box center [501, 519] width 71 height 13
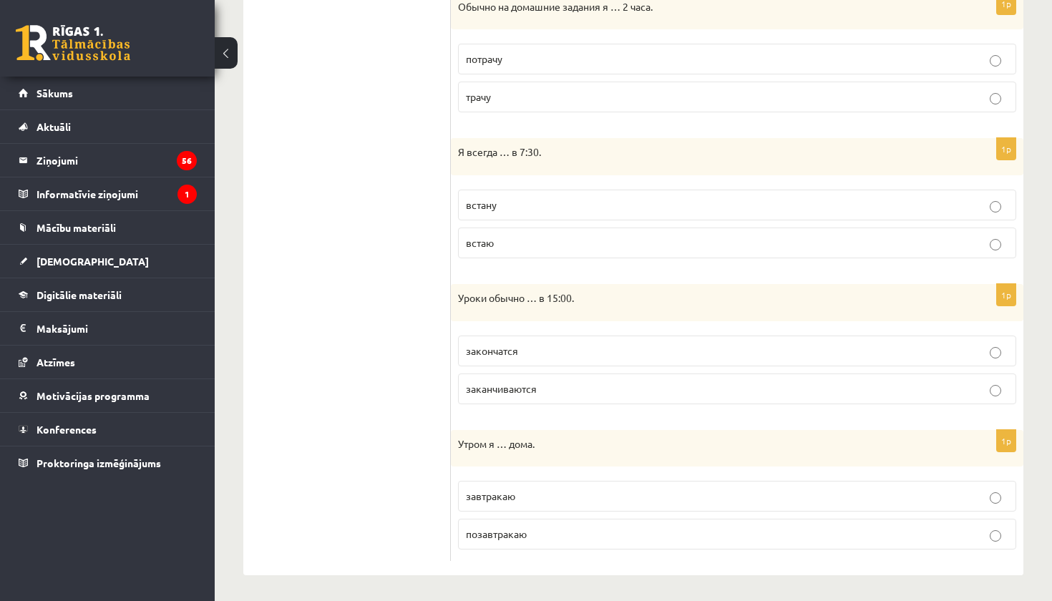
scroll to position [883, 0]
click at [538, 495] on p "завтракаю" at bounding box center [737, 497] width 543 height 15
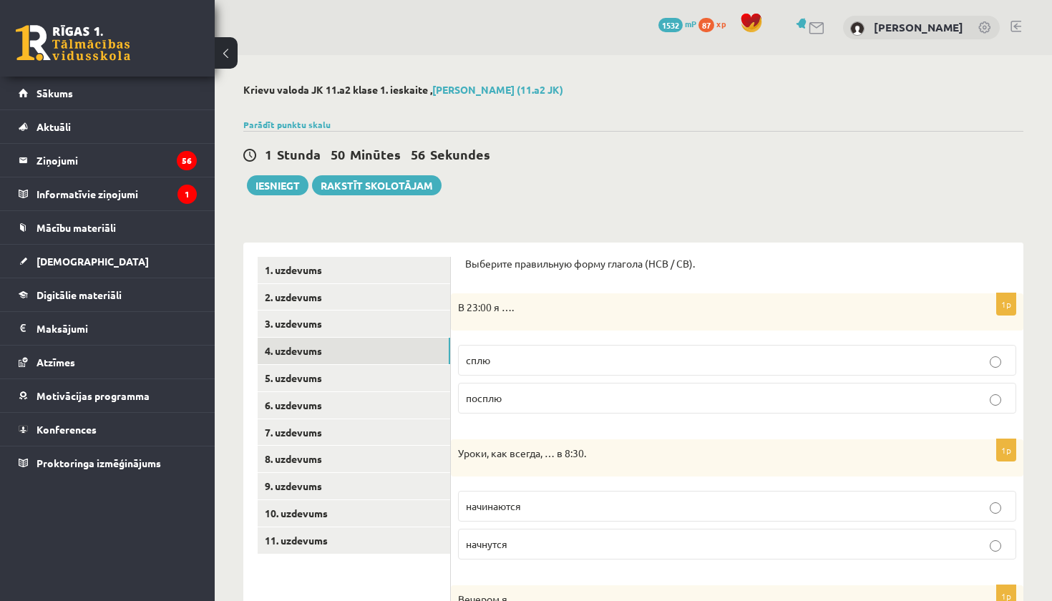
scroll to position [0, 0]
click at [310, 377] on link "5. uzdevums" at bounding box center [354, 378] width 193 height 26
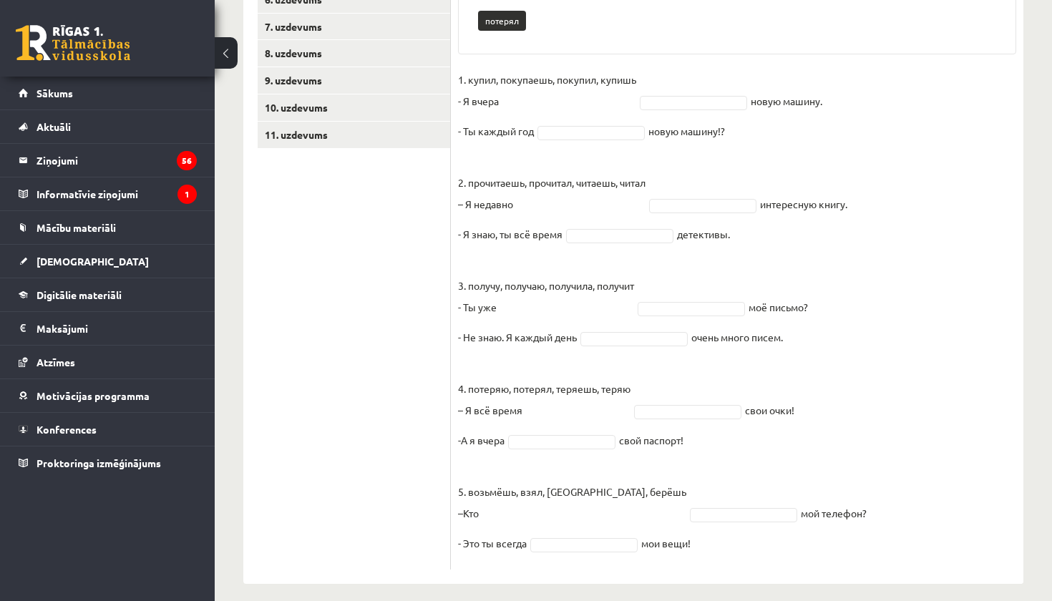
scroll to position [417, 0]
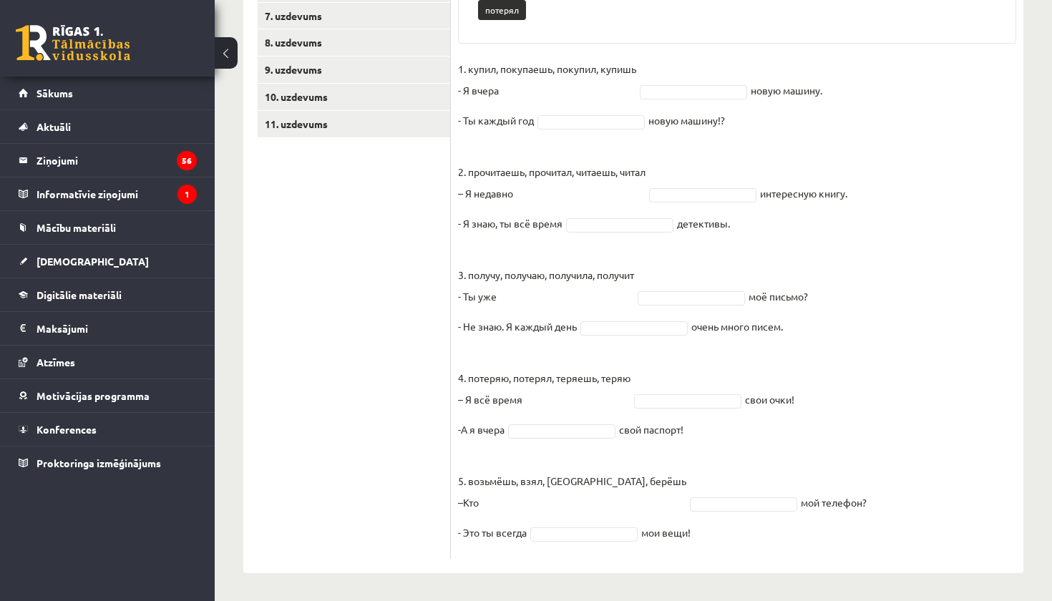
drag, startPoint x: 456, startPoint y: 485, endPoint x: 712, endPoint y: 523, distance: 258.5
click at [712, 523] on div "10p Выберите правильную форму глагола (НСВ / СВ). Pieejamie vārdi получит потер…" at bounding box center [737, 207] width 573 height 704
copy fieldset "4. lorem, ipsumdolo, sitamet, consec - A elits doeiu tempor. - In utlabo etd ma…"
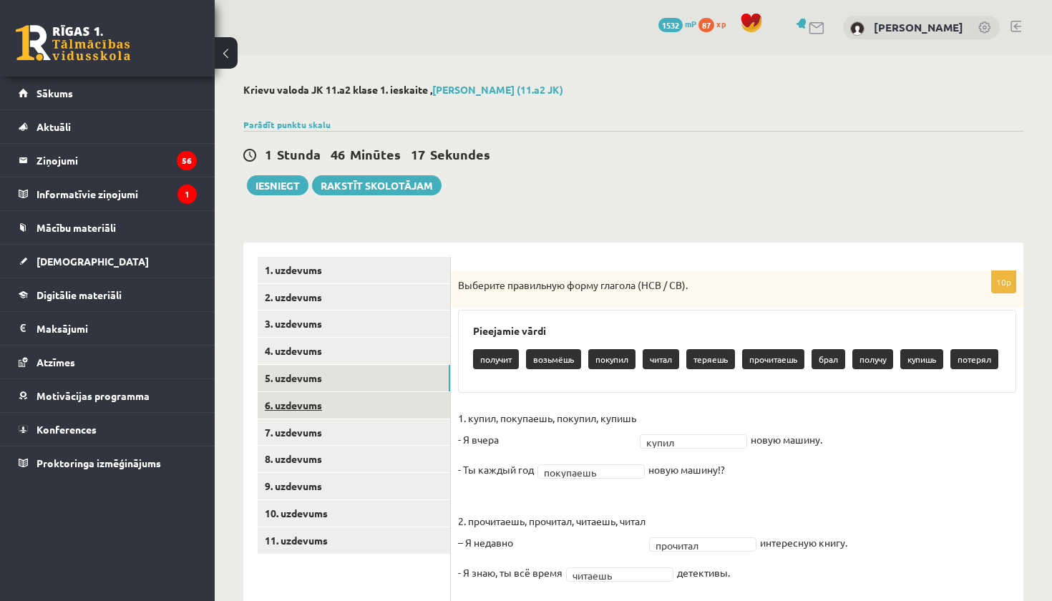
scroll to position [0, 0]
click at [364, 394] on link "6. uzdevums" at bounding box center [354, 405] width 193 height 26
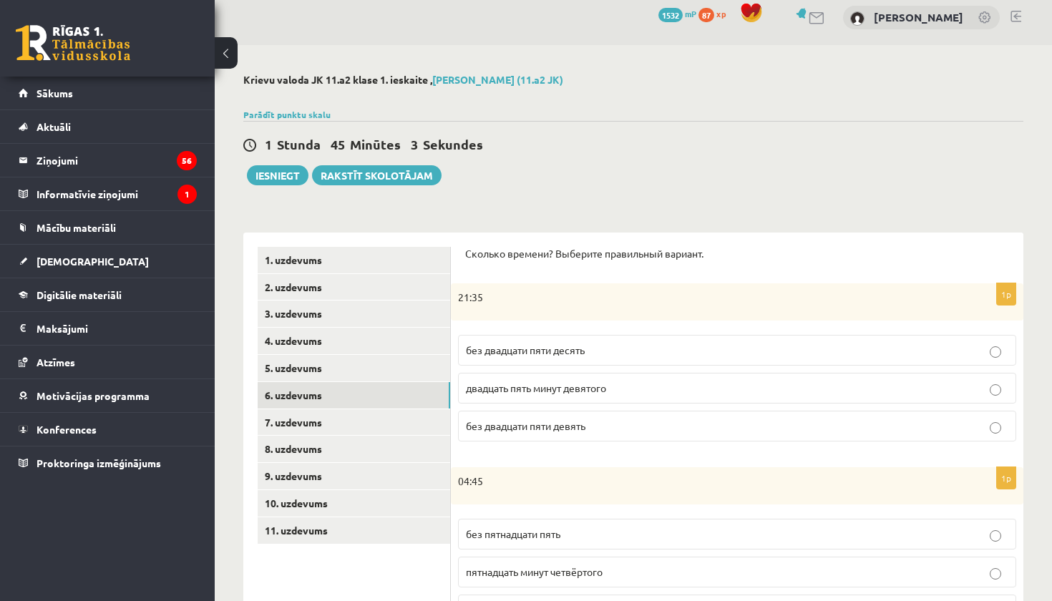
scroll to position [13, 0]
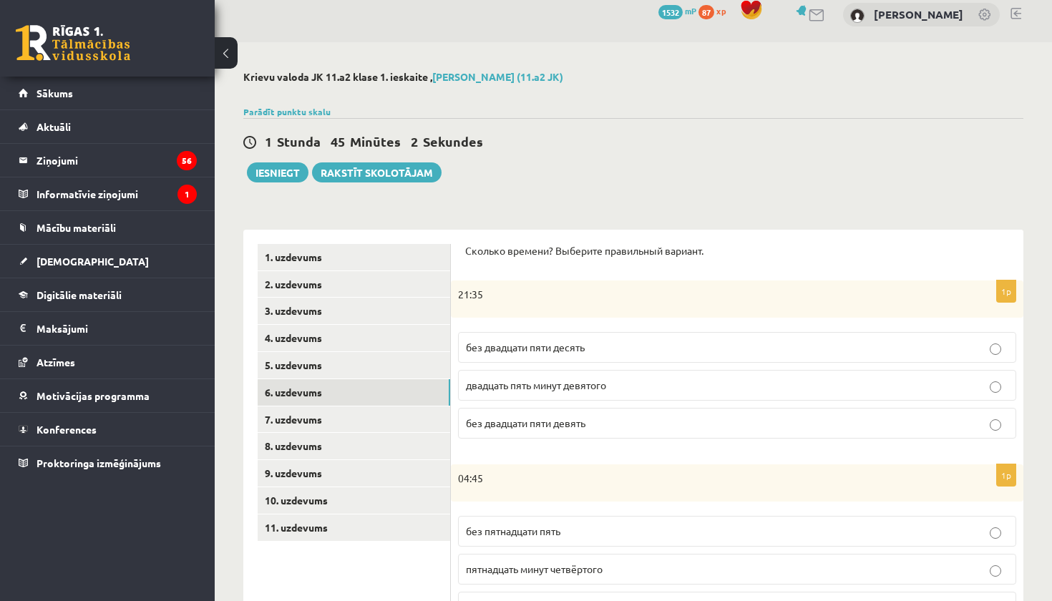
click at [455, 291] on div "21:35" at bounding box center [737, 299] width 573 height 37
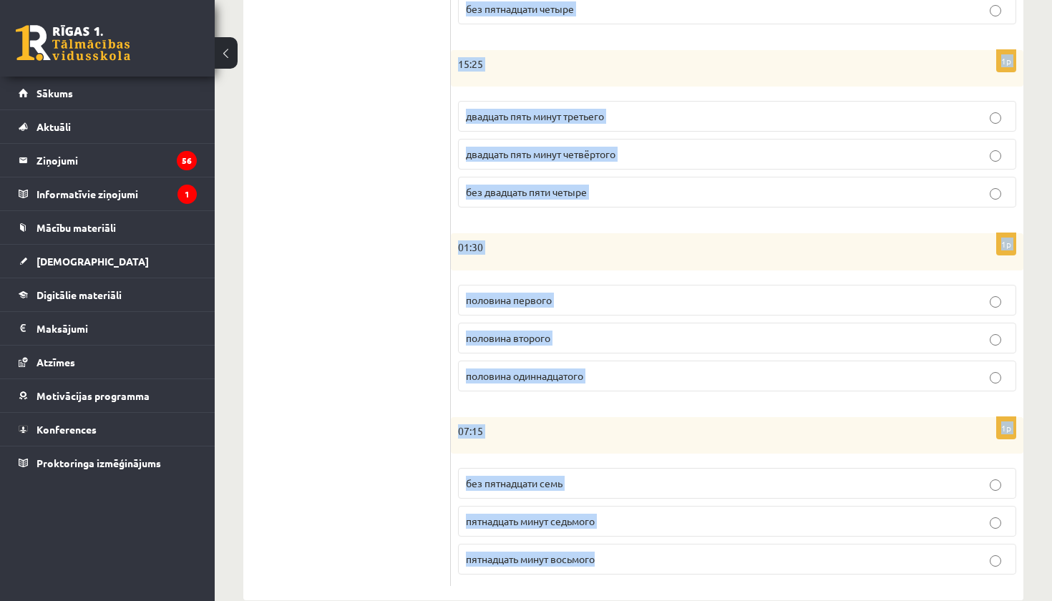
scroll to position [637, 0]
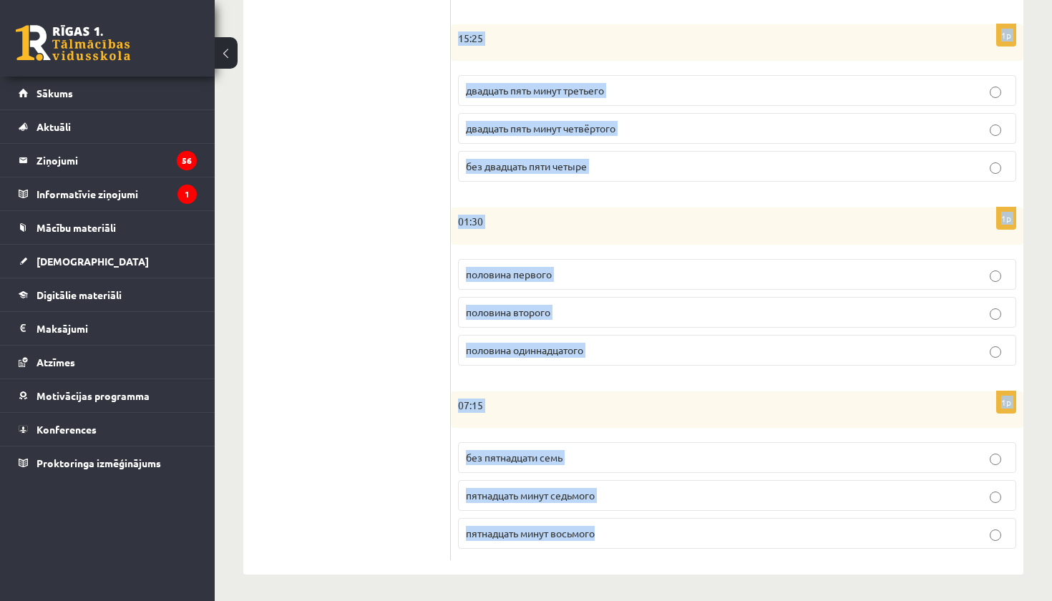
drag, startPoint x: 462, startPoint y: 251, endPoint x: 664, endPoint y: 538, distance: 351.1
click at [664, 538] on div "Сколько времени? Выберите правильный вариант. 1p 21:35 без двадцати пяти десять…" at bounding box center [737, 91] width 573 height 970
copy form "Loremip dolorsi? Ametcons adipiscing elitsed. 8d 51:75 eiu temporin utla etdolo…"
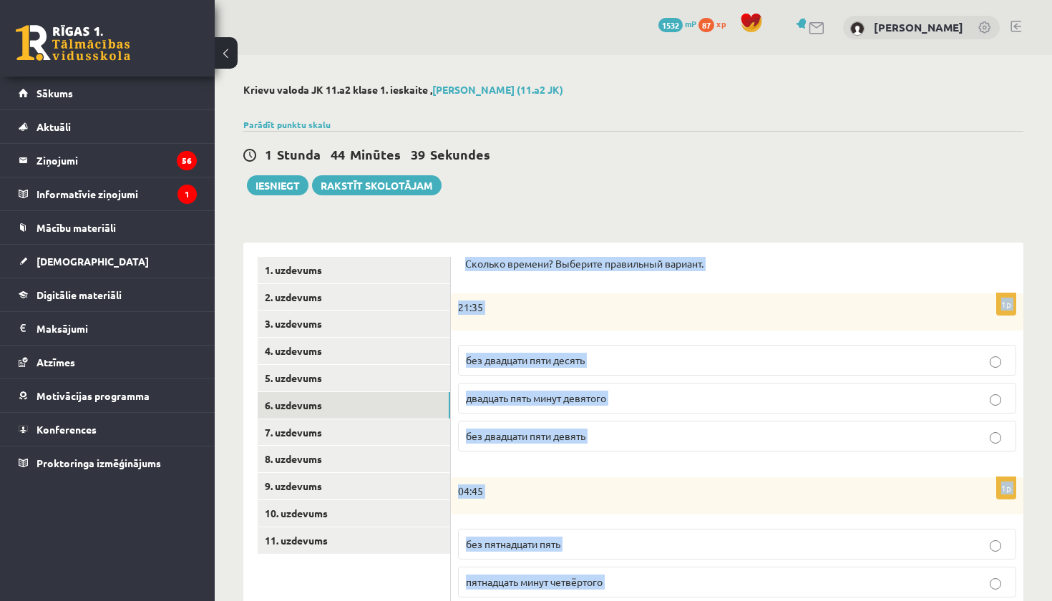
scroll to position [0, 0]
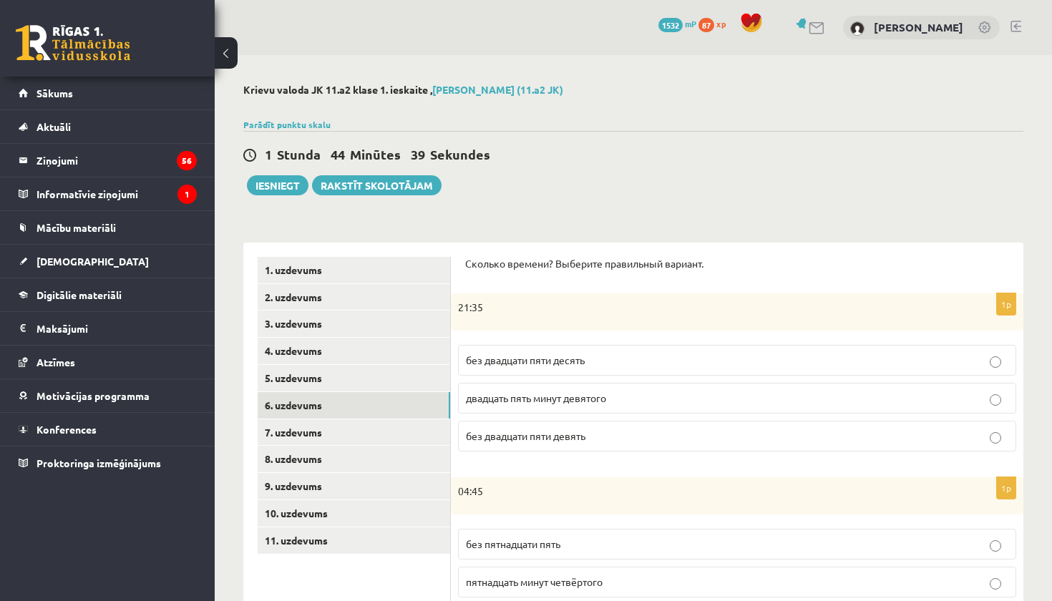
click at [603, 342] on fieldset "без двадцати пяти десять двадцать пять минут девятого без двадцати пяти девять" at bounding box center [737, 397] width 558 height 118
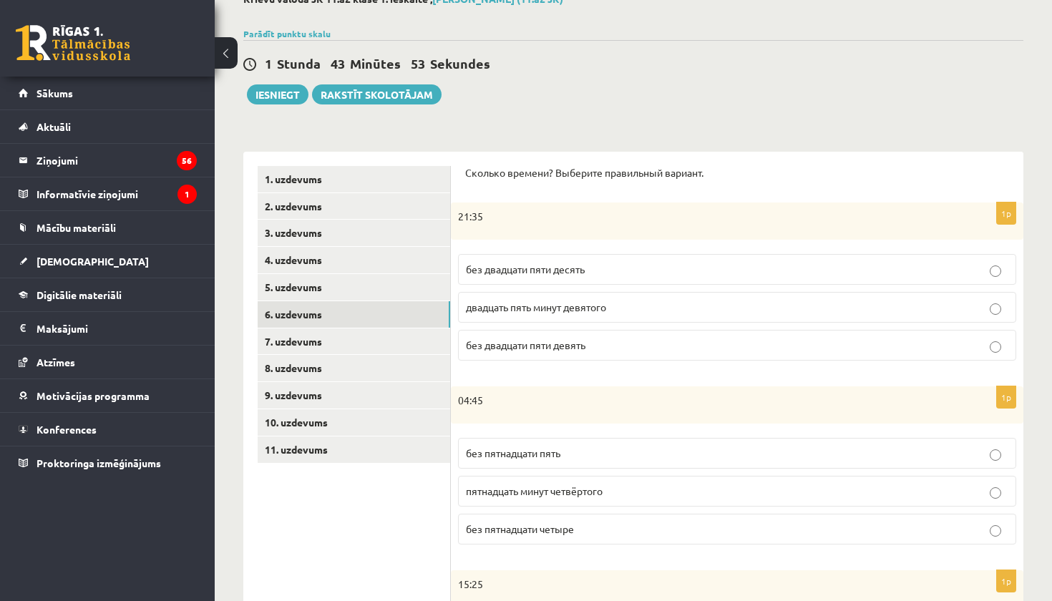
scroll to position [97, 0]
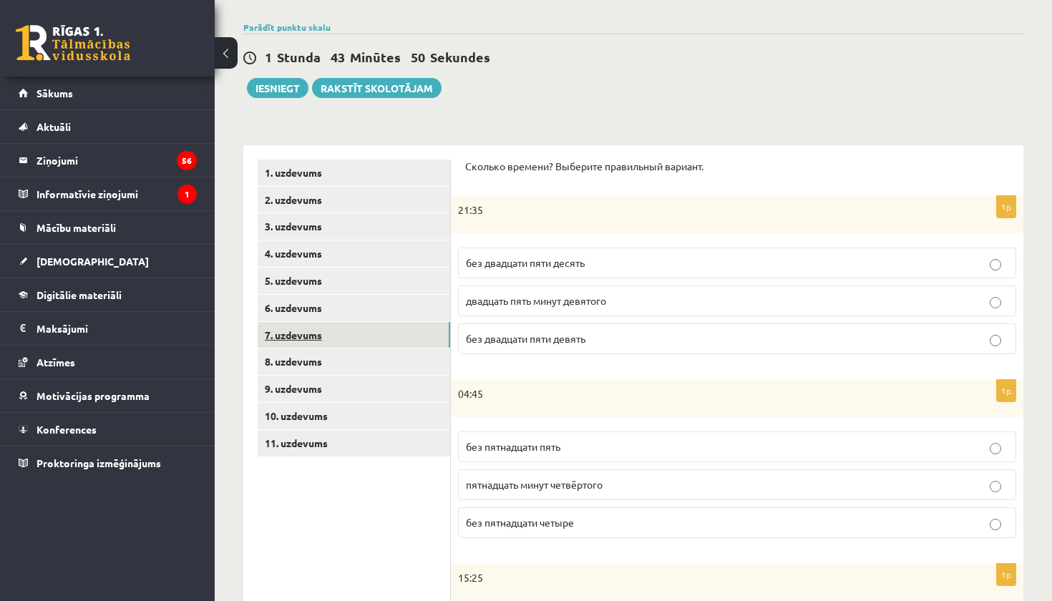
click at [408, 336] on link "7. uzdevums" at bounding box center [354, 335] width 193 height 26
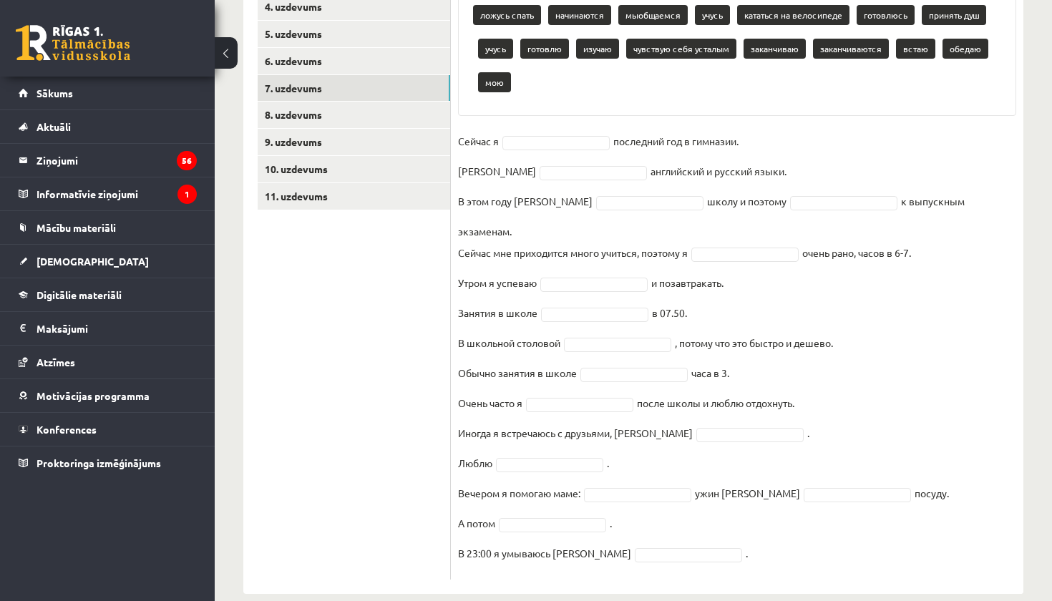
scroll to position [344, 0]
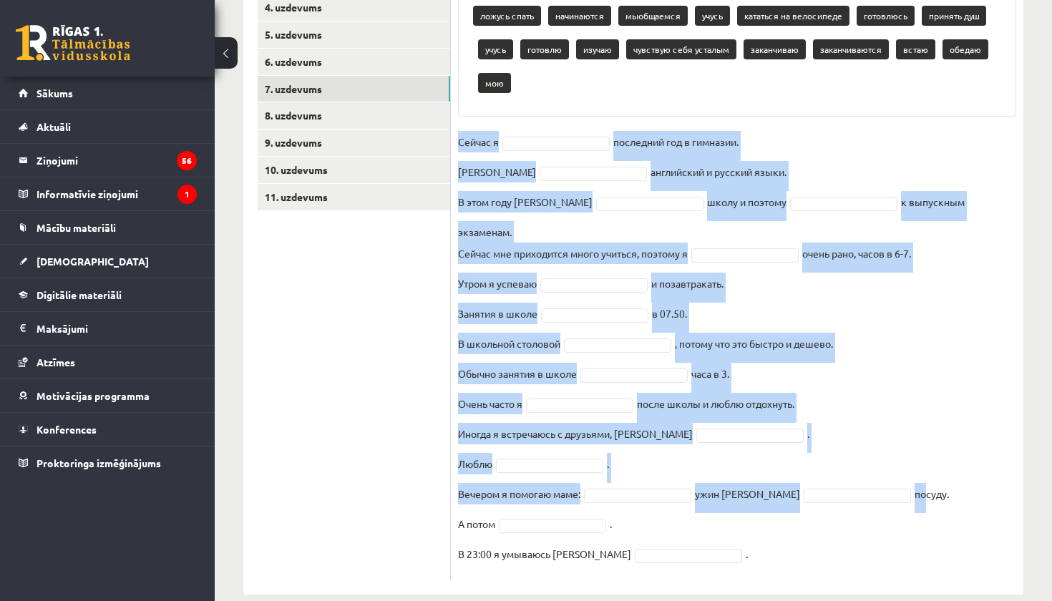
drag, startPoint x: 457, startPoint y: 141, endPoint x: 856, endPoint y: 457, distance: 508.5
click at [856, 457] on div "16p Выберите правильную форму глагола Pieejamie vārdi ложусь спать начинаются м…" at bounding box center [737, 254] width 573 height 653
click at [888, 354] on fieldset "Сейчас я последний год в гимназии. Я английский и русский языки. В этом году я …" at bounding box center [737, 352] width 558 height 442
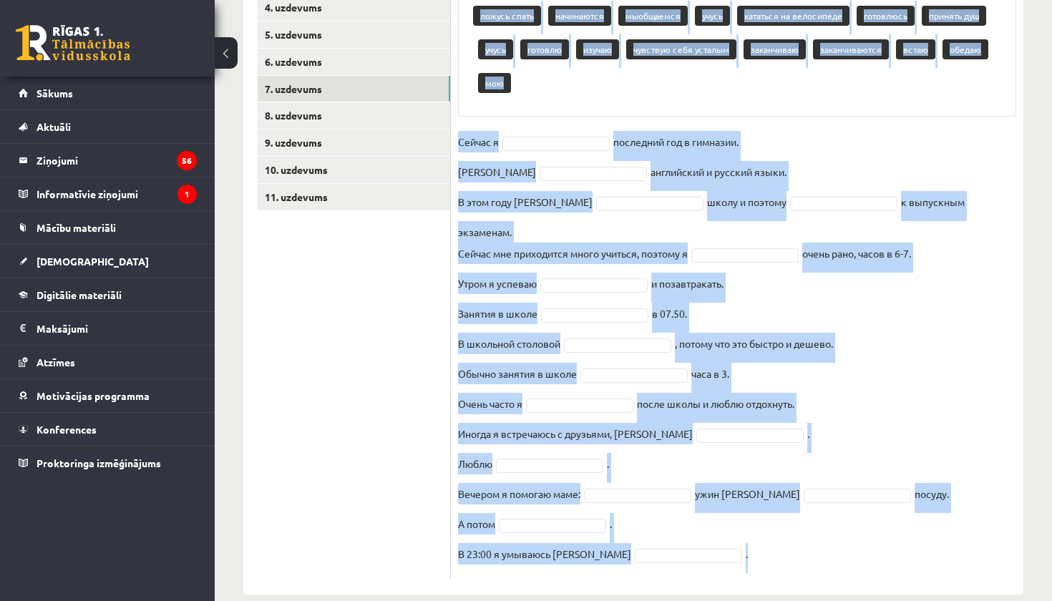
drag, startPoint x: 460, startPoint y: 56, endPoint x: 911, endPoint y: 534, distance: 656.9
click at [912, 534] on div "16p Выберите правильную форму глагола Pieejamie vārdi ложусь спать начинаются м…" at bounding box center [737, 254] width 573 height 653
copy div "Loremips dolorsitam conse adipisc Elitseddo eiusm tempor incid utlaboreet dolor…"
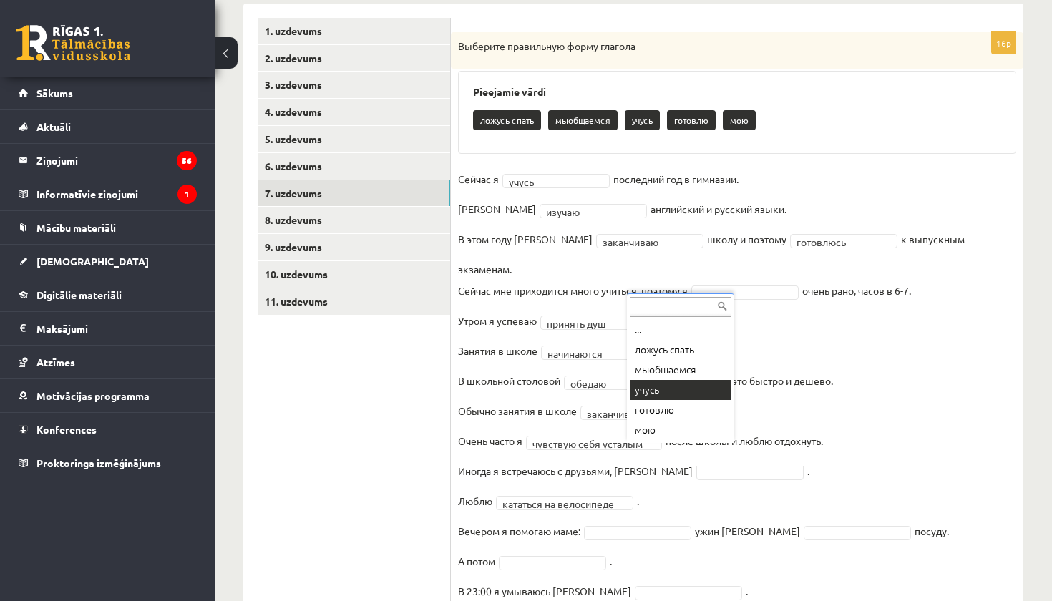
scroll to position [239, 0]
click at [667, 457] on fieldset "**********" at bounding box center [737, 389] width 558 height 442
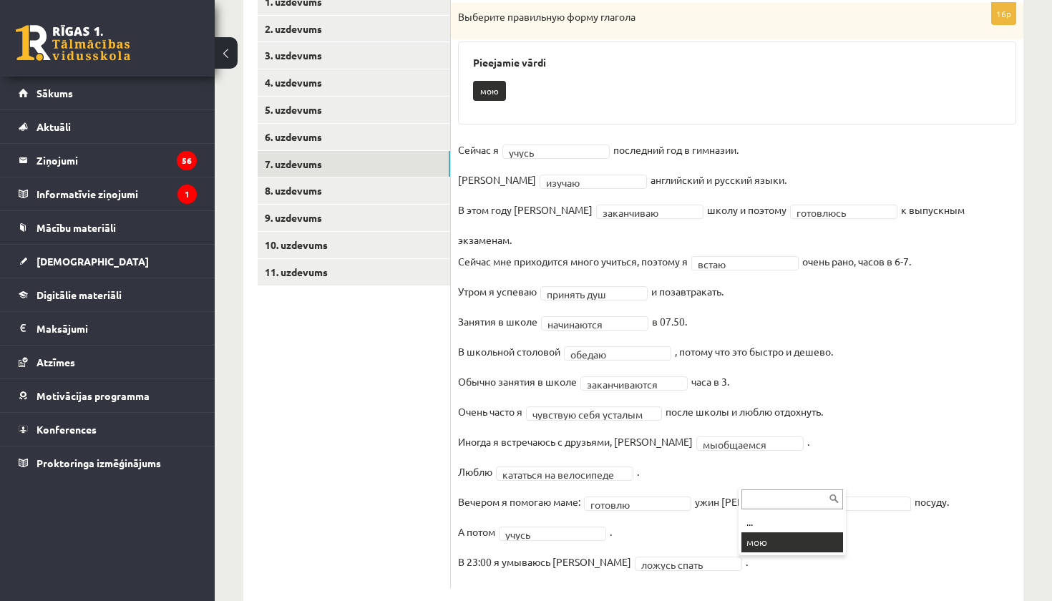
scroll to position [243, 0]
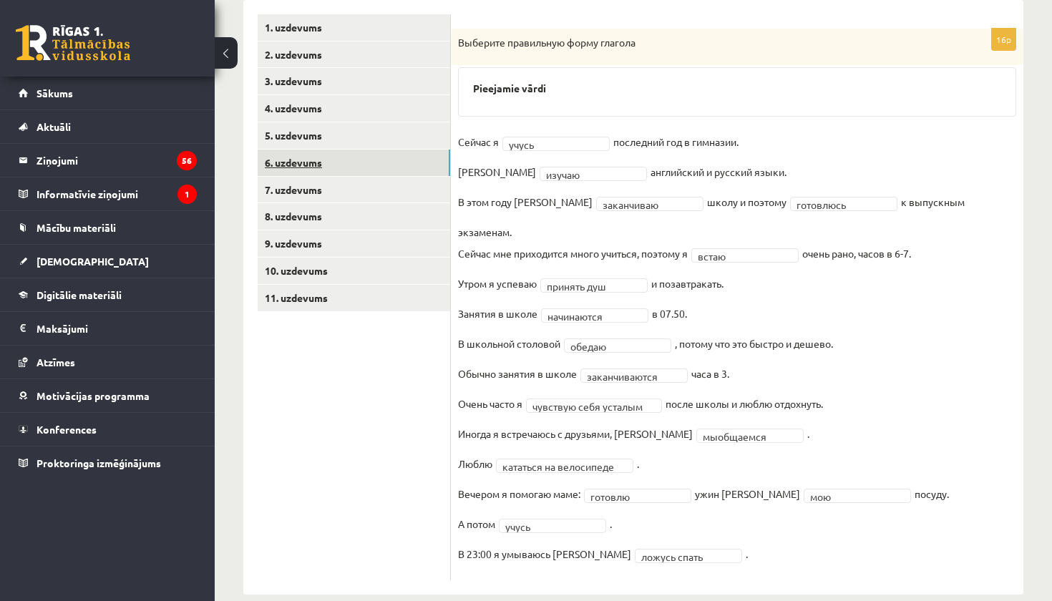
click at [358, 163] on link "6. uzdevums" at bounding box center [354, 163] width 193 height 26
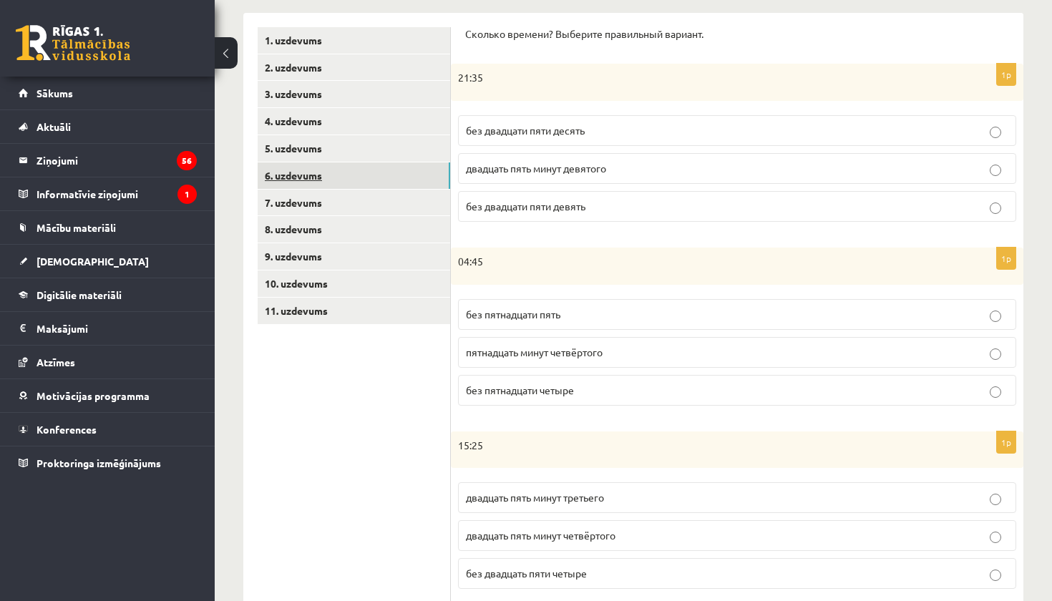
scroll to position [226, 0]
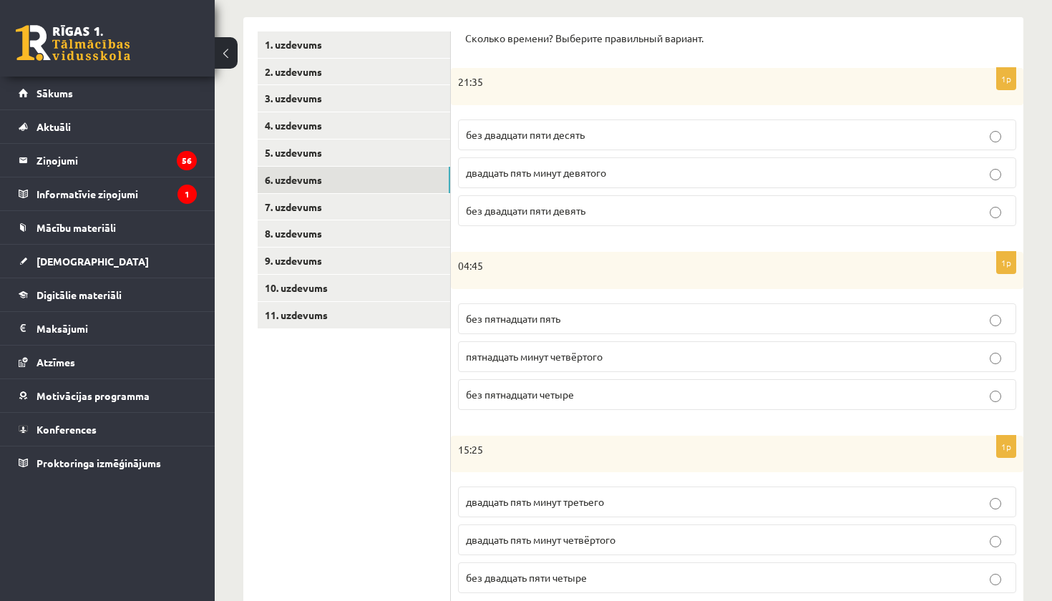
click at [568, 137] on span "без двадцати пяти десять" at bounding box center [525, 134] width 119 height 13
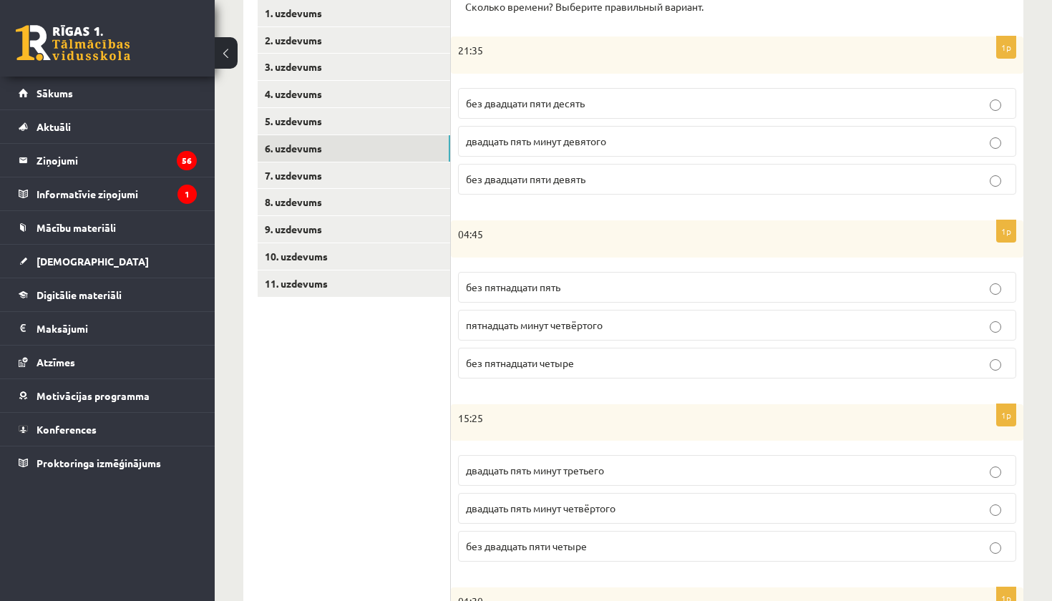
scroll to position [265, 0]
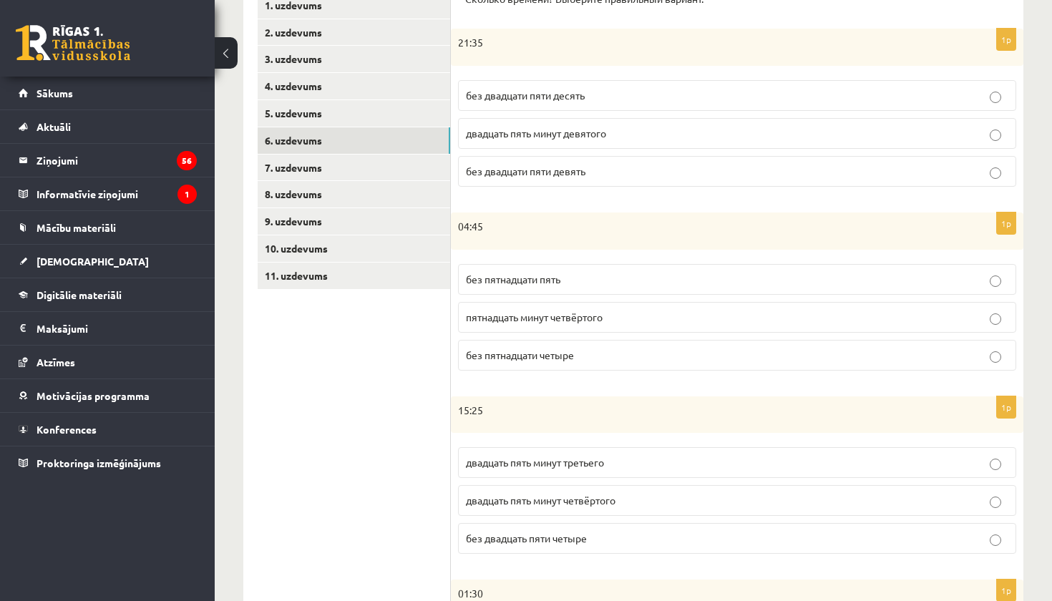
click at [568, 283] on p "без пятнадцати пять" at bounding box center [737, 279] width 543 height 15
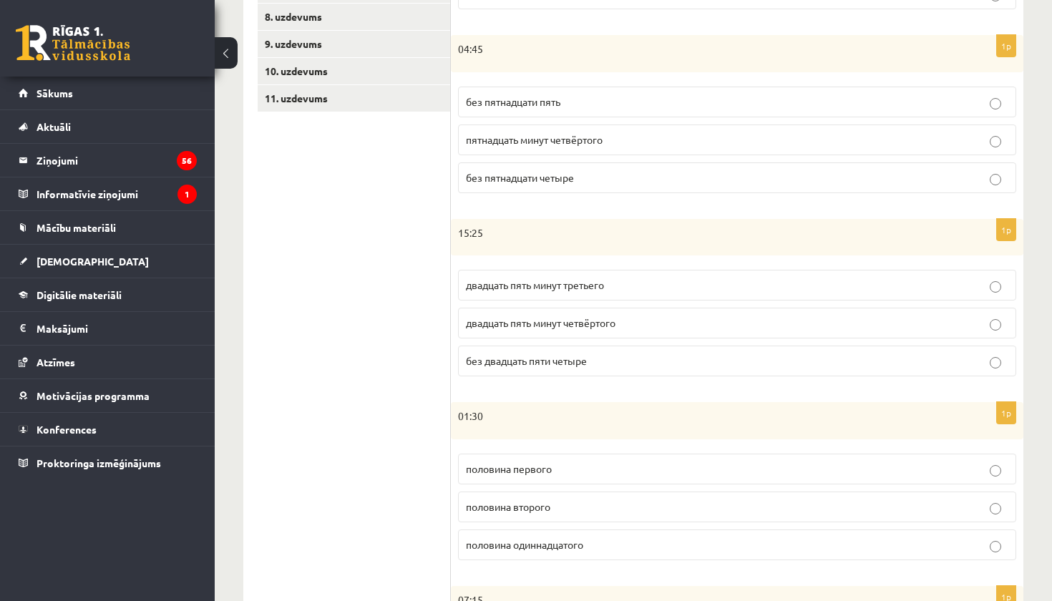
scroll to position [450, 0]
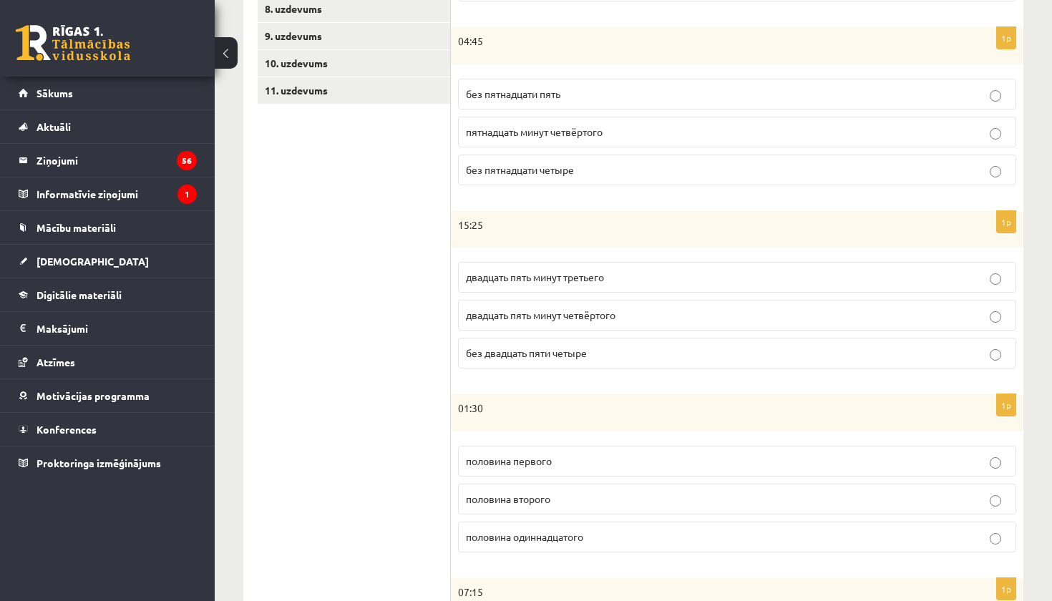
click at [600, 319] on p "двадцать пять минут четвёртого" at bounding box center [737, 315] width 543 height 15
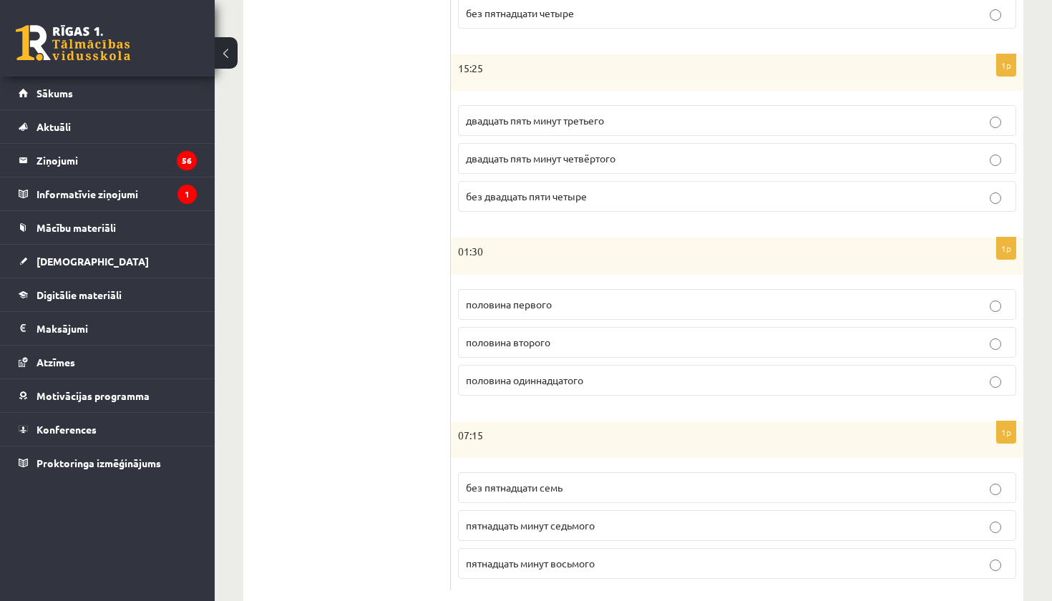
scroll to position [607, 0]
click at [560, 349] on label "половина второго" at bounding box center [737, 342] width 558 height 31
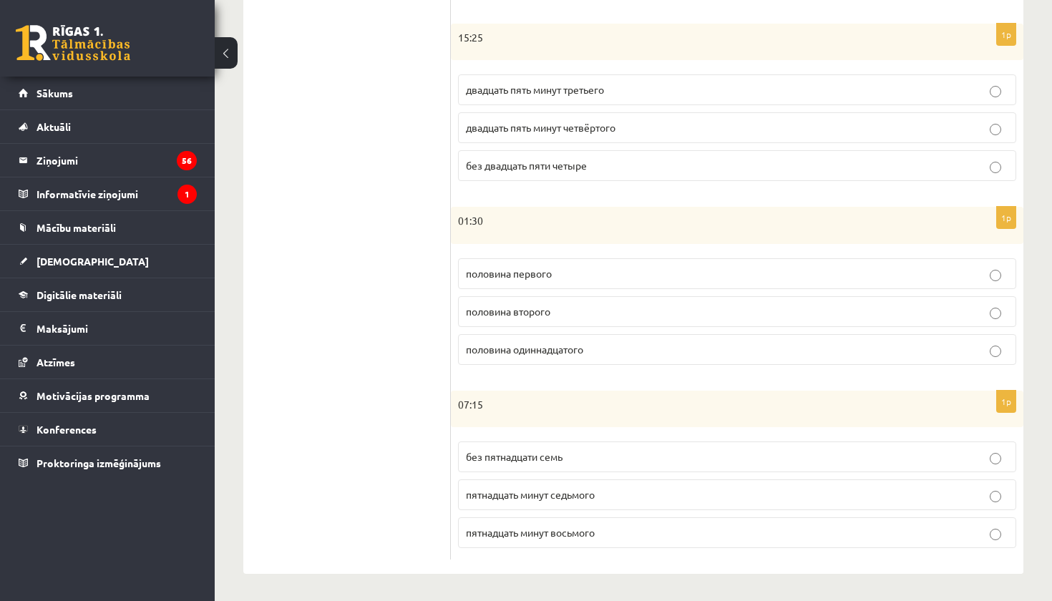
scroll to position [637, 0]
click at [576, 534] on span "пятнадцать минут восьмого" at bounding box center [530, 533] width 129 height 13
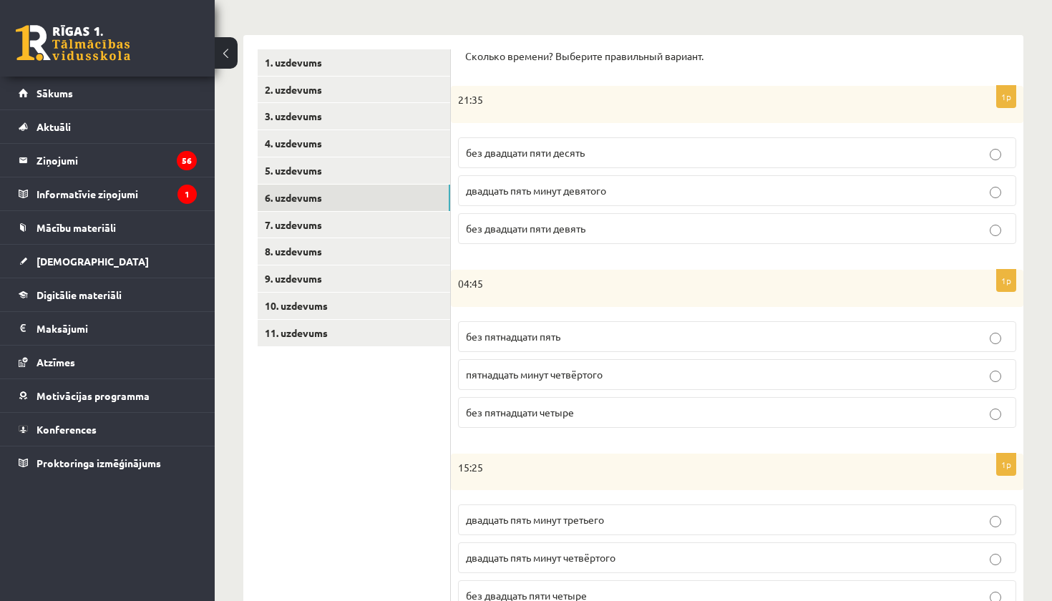
scroll to position [206, 0]
click at [336, 223] on link "7. uzdevums" at bounding box center [354, 226] width 193 height 26
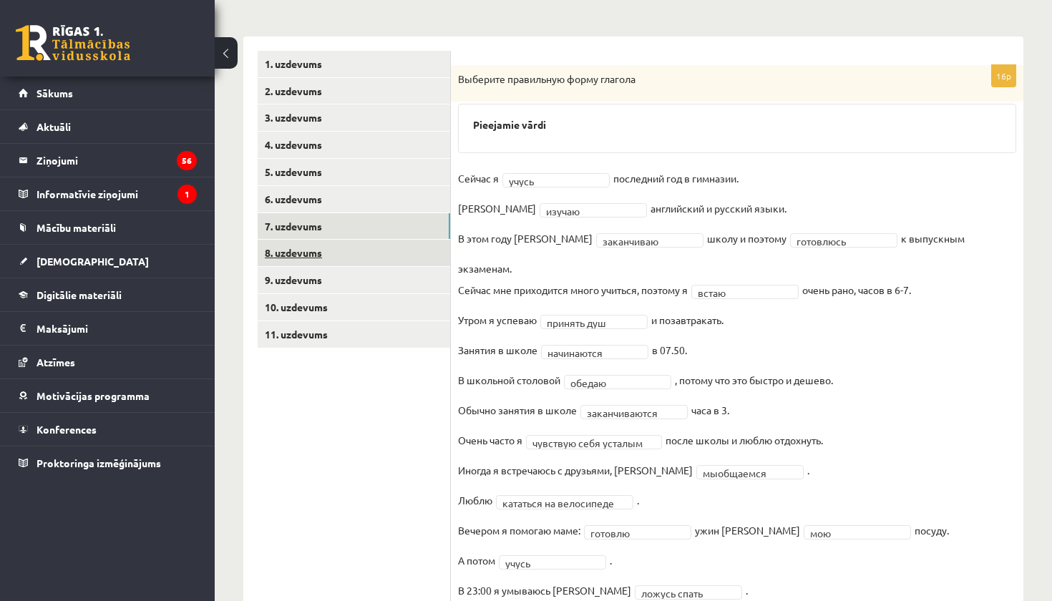
click at [311, 253] on link "8. uzdevums" at bounding box center [354, 253] width 193 height 26
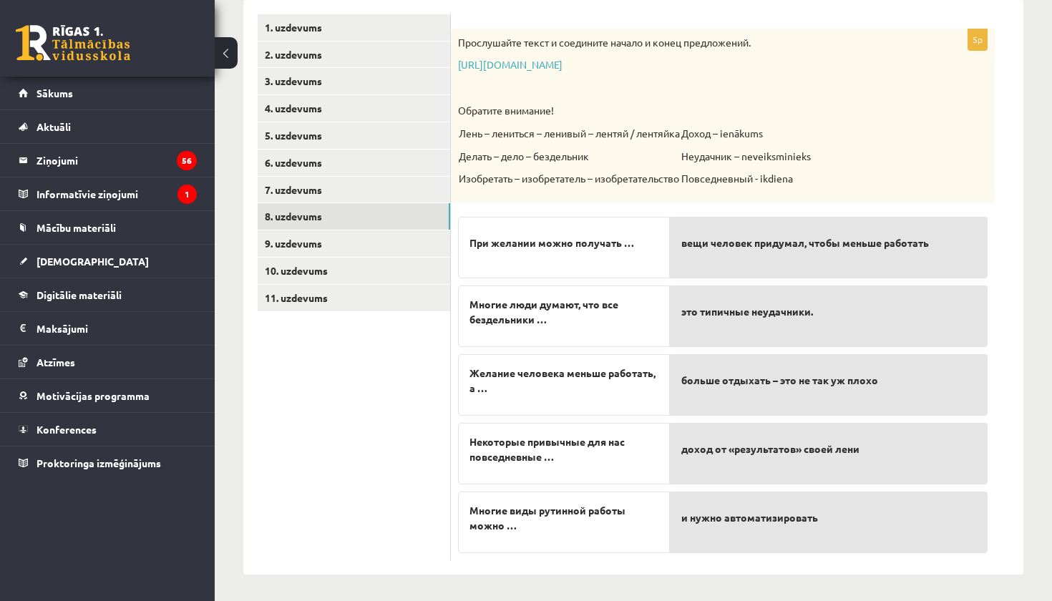
scroll to position [242, 0]
click at [475, 54] on div "Прослушайте текст и соедините начало и конец предложений. [URL][DOMAIN_NAME] Об…" at bounding box center [723, 116] width 544 height 174
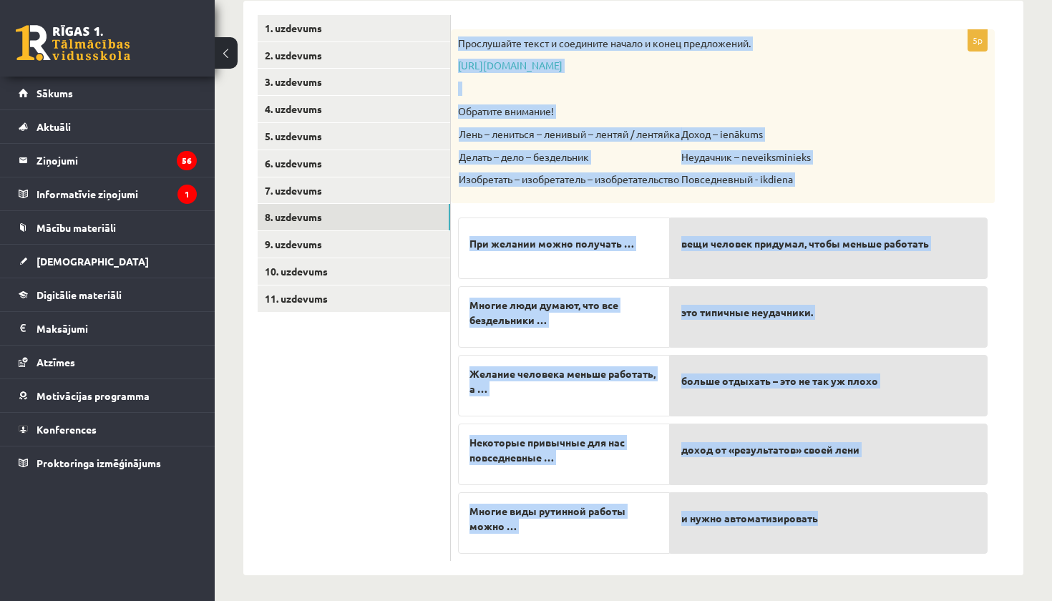
drag, startPoint x: 460, startPoint y: 44, endPoint x: 855, endPoint y: 520, distance: 618.2
click at [855, 520] on div "5p Прослушайте текст и соедините начало и конец предложений. [URL][DOMAIN_NAME]…" at bounding box center [723, 295] width 544 height 532
click at [996, 242] on form "5p Прослушайте текст и соедините начало и конец предложений. [URL][DOMAIN_NAME]…" at bounding box center [737, 288] width 544 height 546
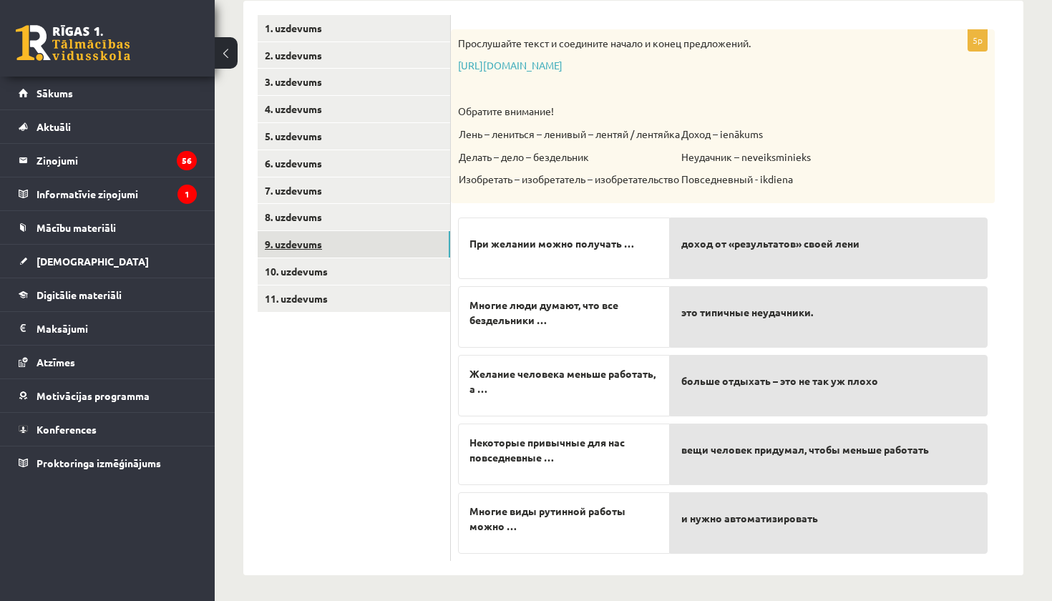
click at [301, 234] on link "9. uzdevums" at bounding box center [354, 244] width 193 height 26
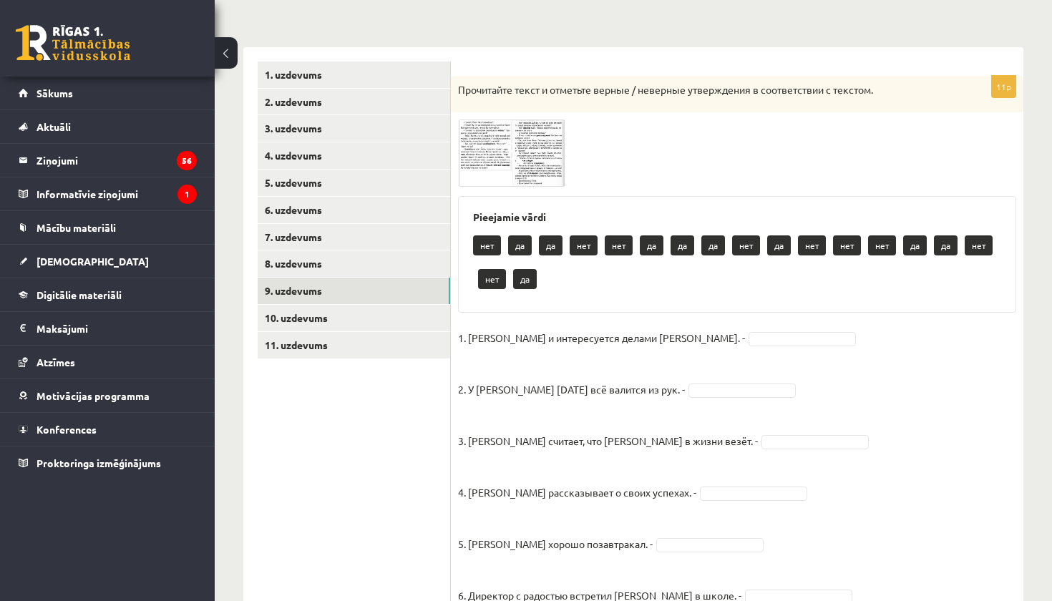
scroll to position [193, 0]
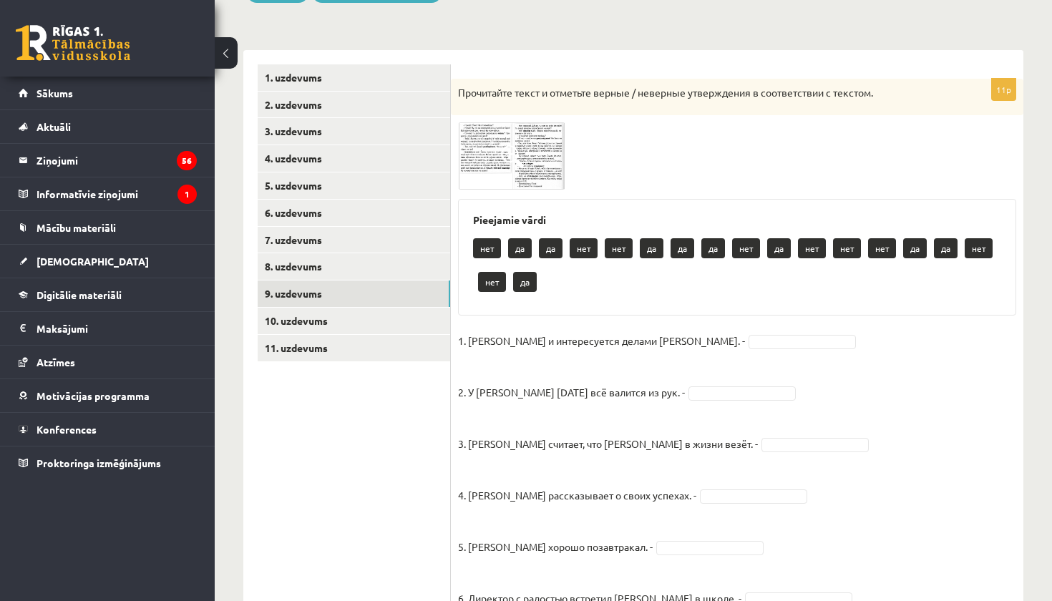
click at [500, 157] on img at bounding box center [511, 155] width 107 height 67
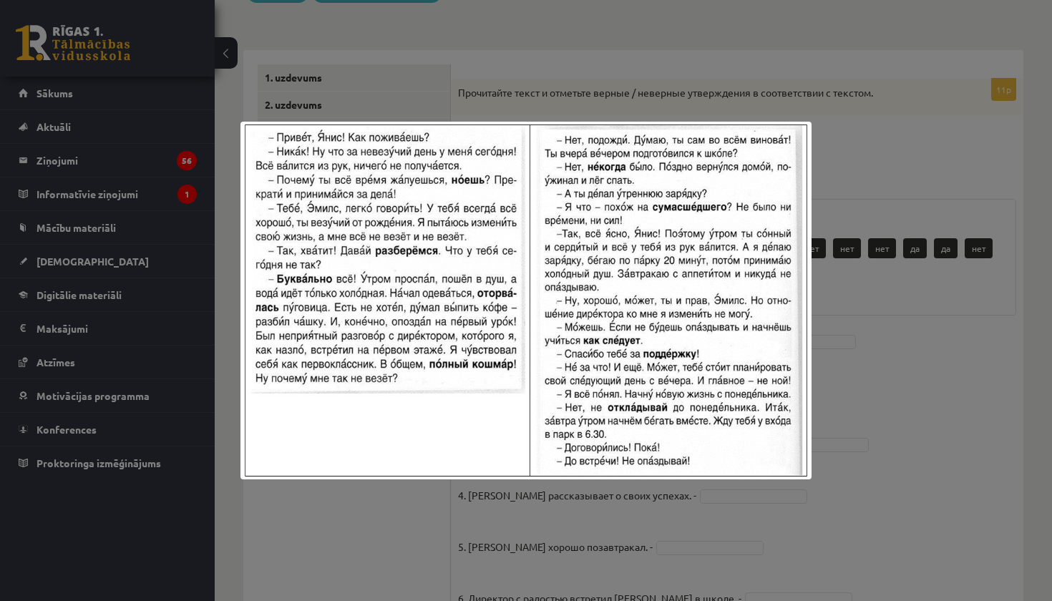
click at [558, 71] on div at bounding box center [526, 300] width 1052 height 601
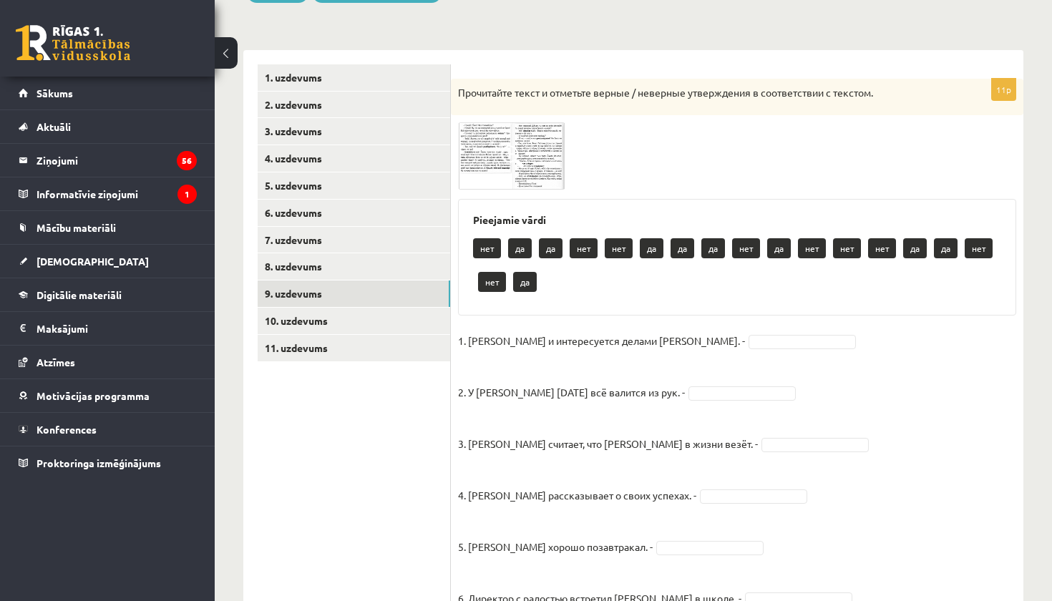
click at [543, 128] on img at bounding box center [511, 155] width 107 height 67
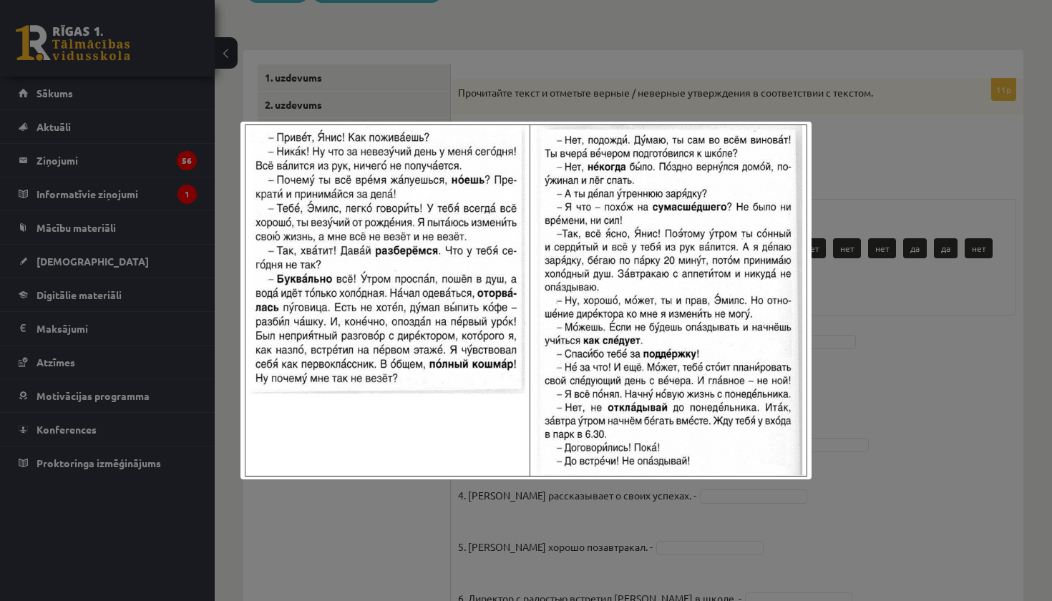
click at [558, 114] on div at bounding box center [526, 300] width 1052 height 601
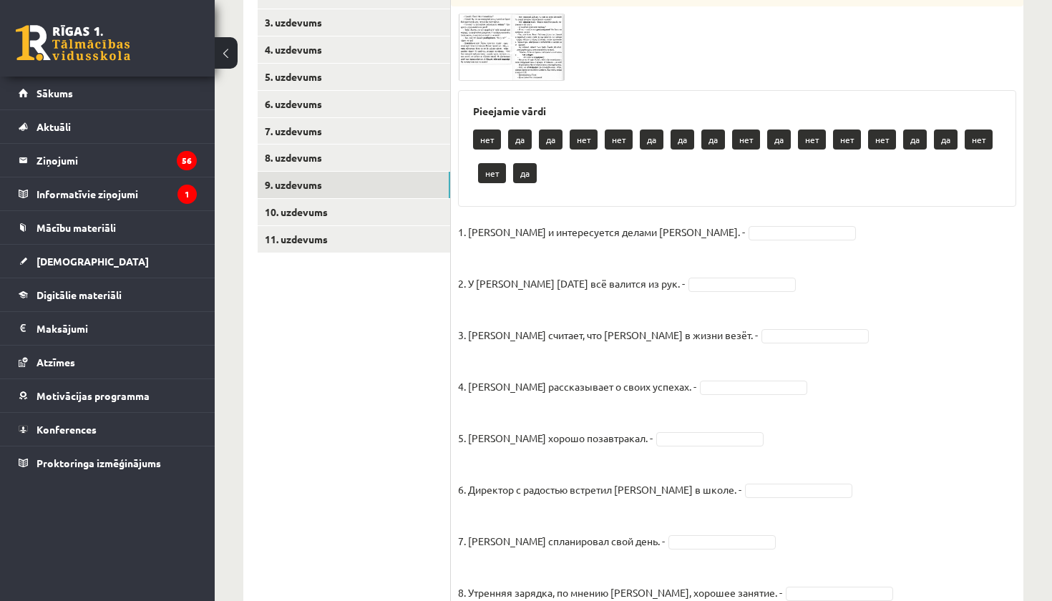
scroll to position [119, 0]
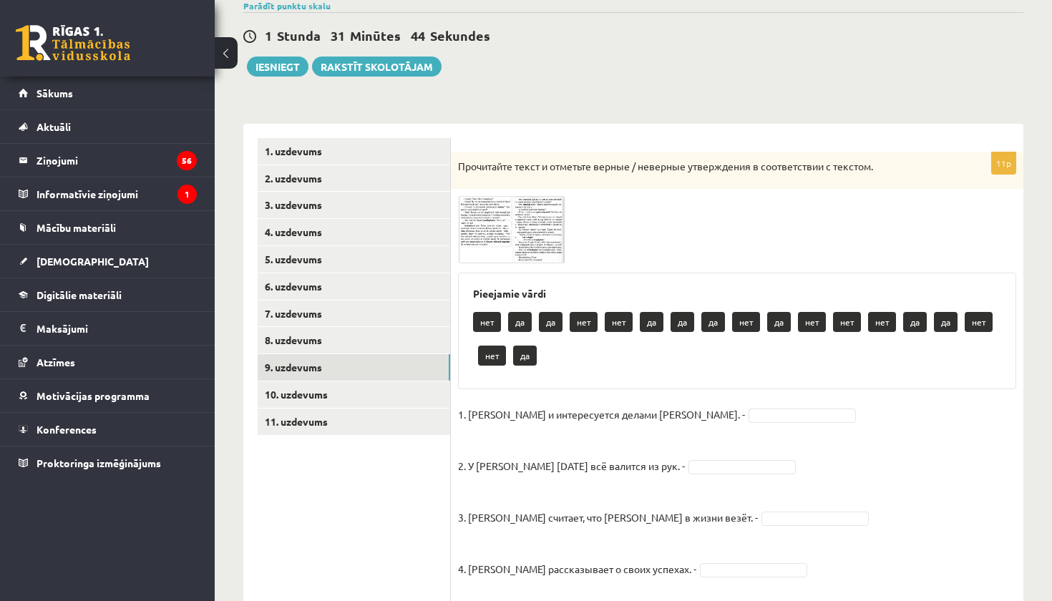
click at [522, 228] on span at bounding box center [512, 230] width 23 height 23
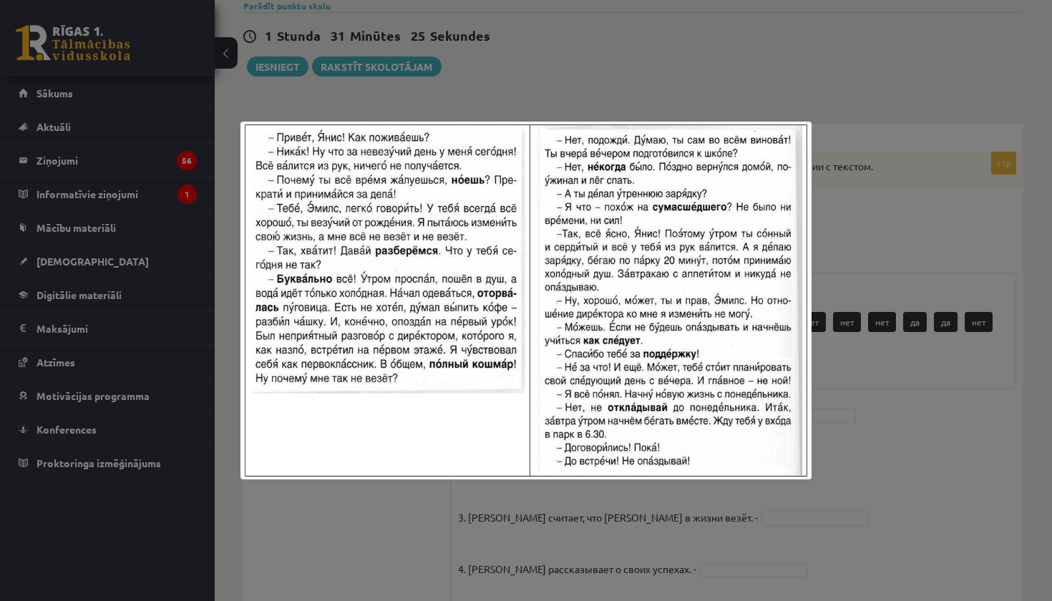
click at [790, 44] on div at bounding box center [526, 300] width 1052 height 601
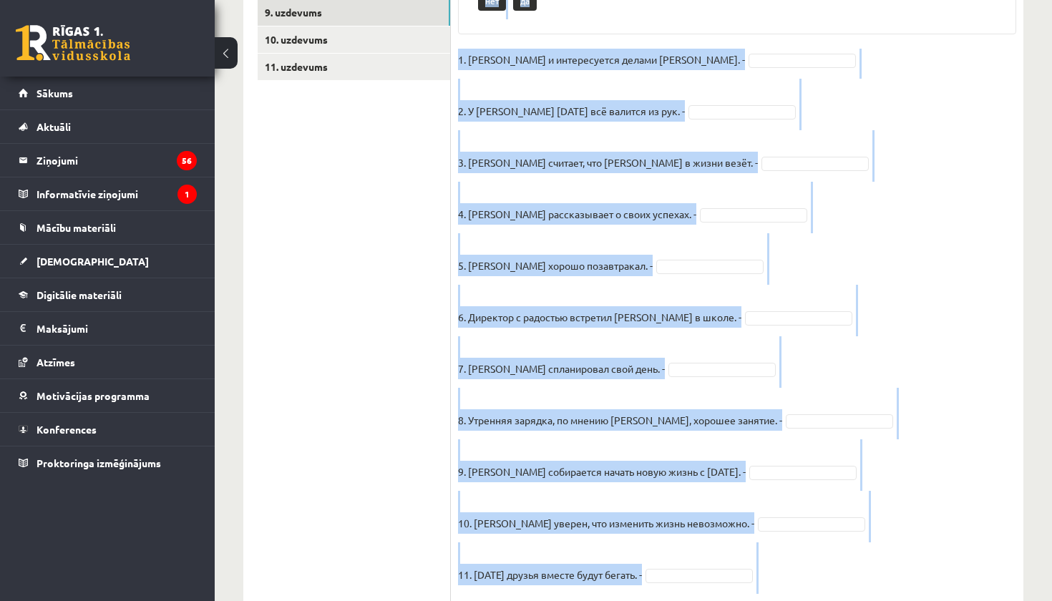
scroll to position [538, 0]
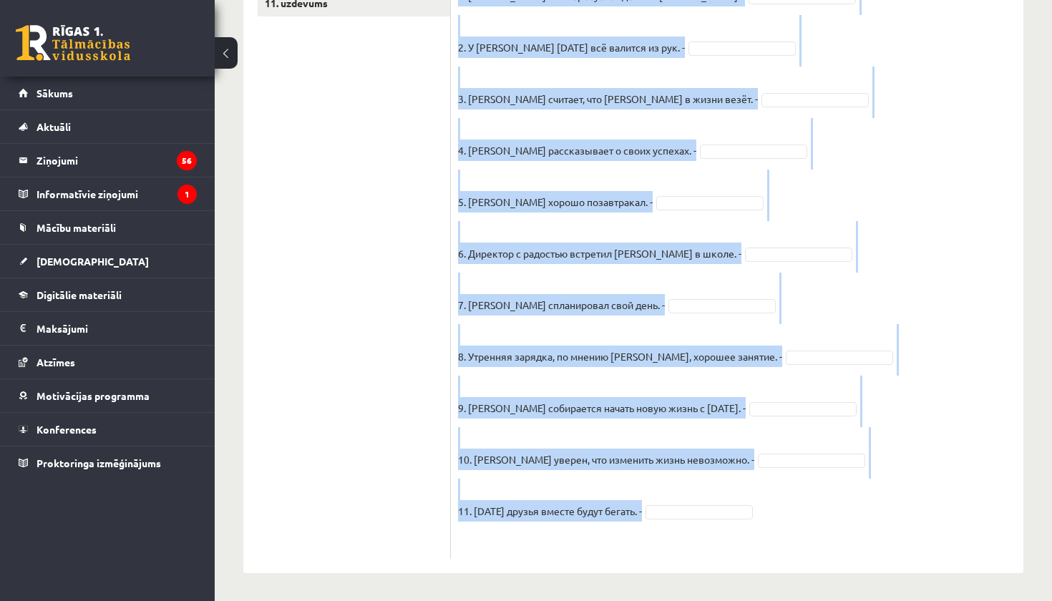
drag, startPoint x: 460, startPoint y: 284, endPoint x: 785, endPoint y: 513, distance: 397.7
click at [785, 513] on div "11p Прочитайте текст и отметьте верные / неверные утверждения в соответствии с …" at bounding box center [737, 146] width 573 height 825
copy div "Loremipsum dolor s ametcons adipis / elitsedd eiusmodtemp i utlaboreetdo m aliq…"
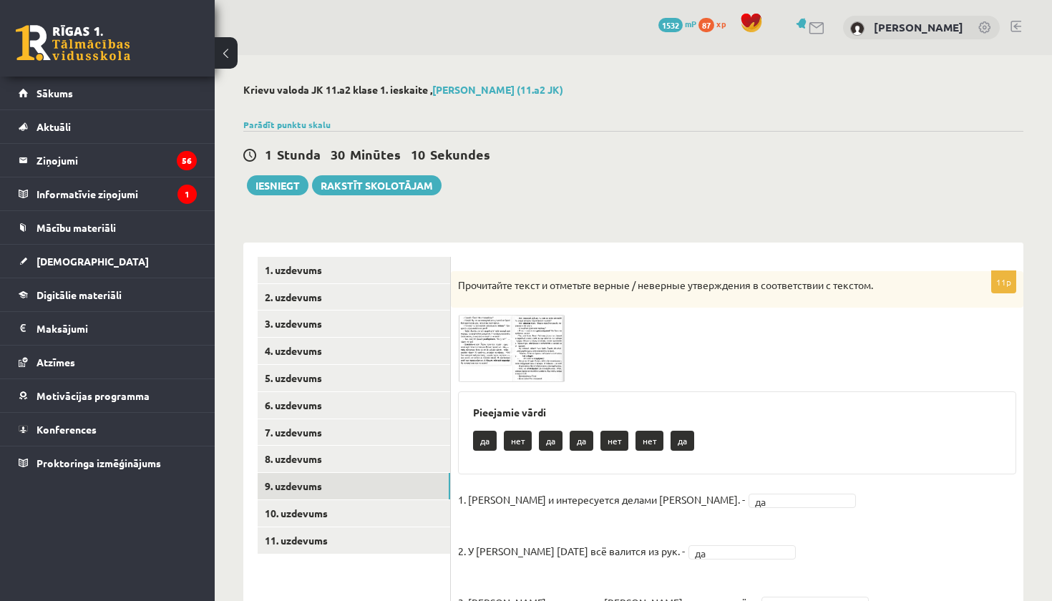
scroll to position [26, 0]
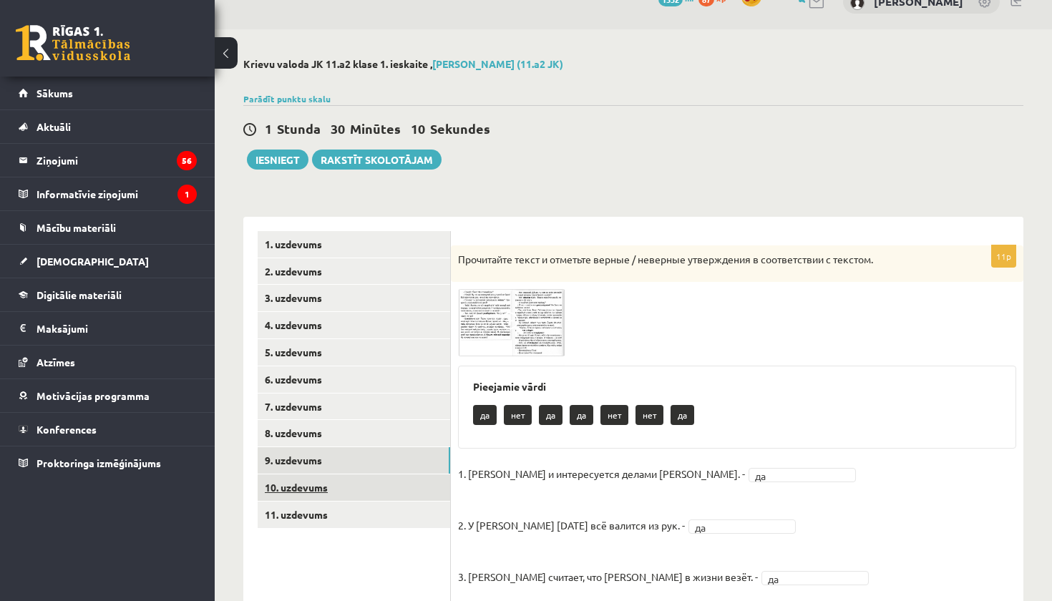
click at [399, 490] on link "10. uzdevums" at bounding box center [354, 488] width 193 height 26
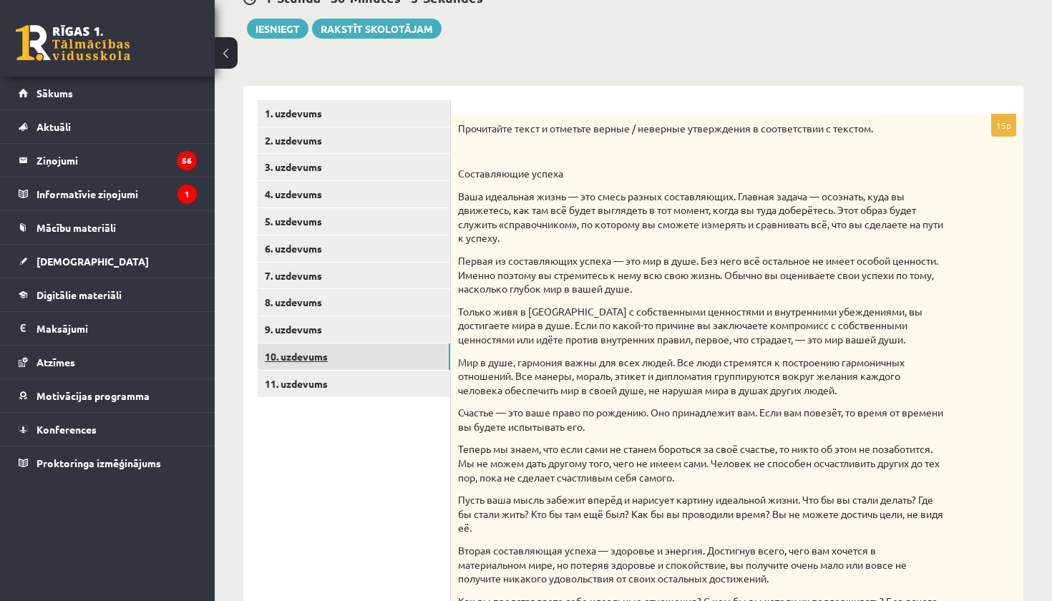
scroll to position [193, 0]
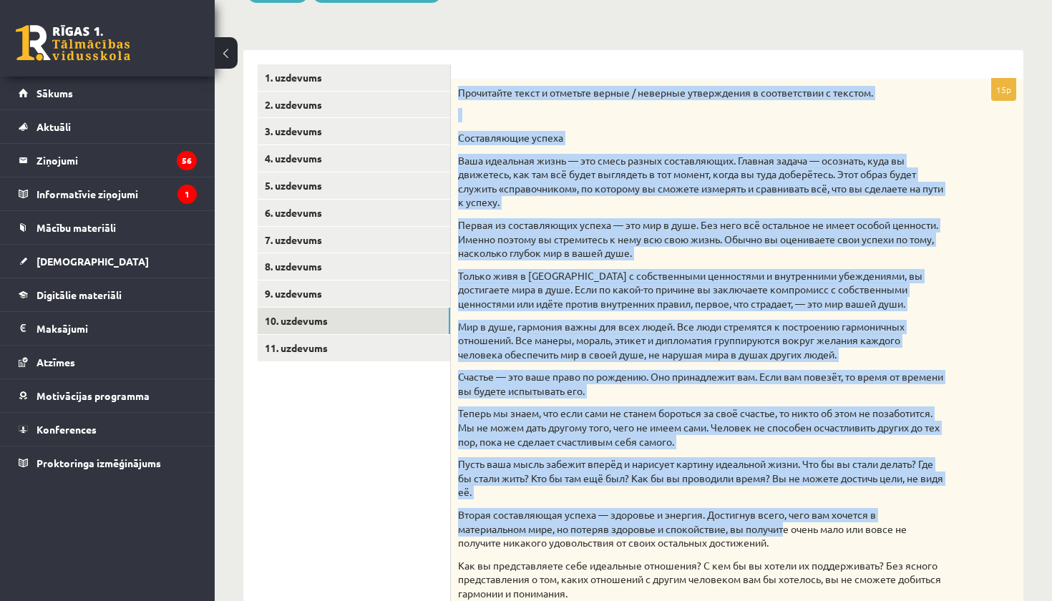
drag, startPoint x: 456, startPoint y: 93, endPoint x: 790, endPoint y: 529, distance: 549.4
click at [790, 518] on div "Прочитайте текст и отметьте верные / неверные утверждения в соответствии с текс…" at bounding box center [737, 378] width 573 height 598
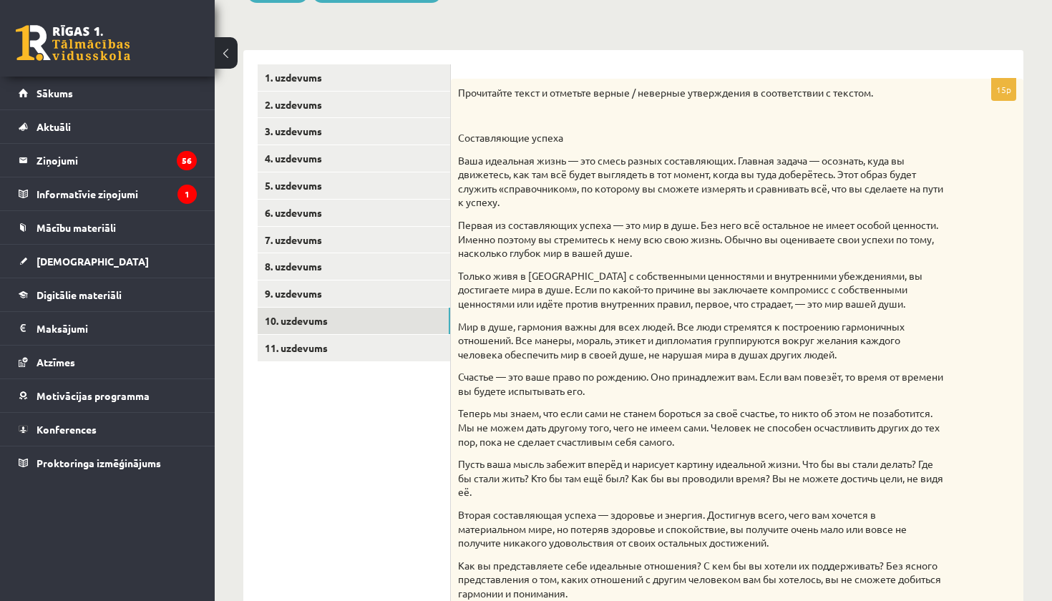
click at [790, 559] on p "Как вы представляете себе идеальные отношения? С кем бы вы хотели их поддержива…" at bounding box center [701, 580] width 487 height 42
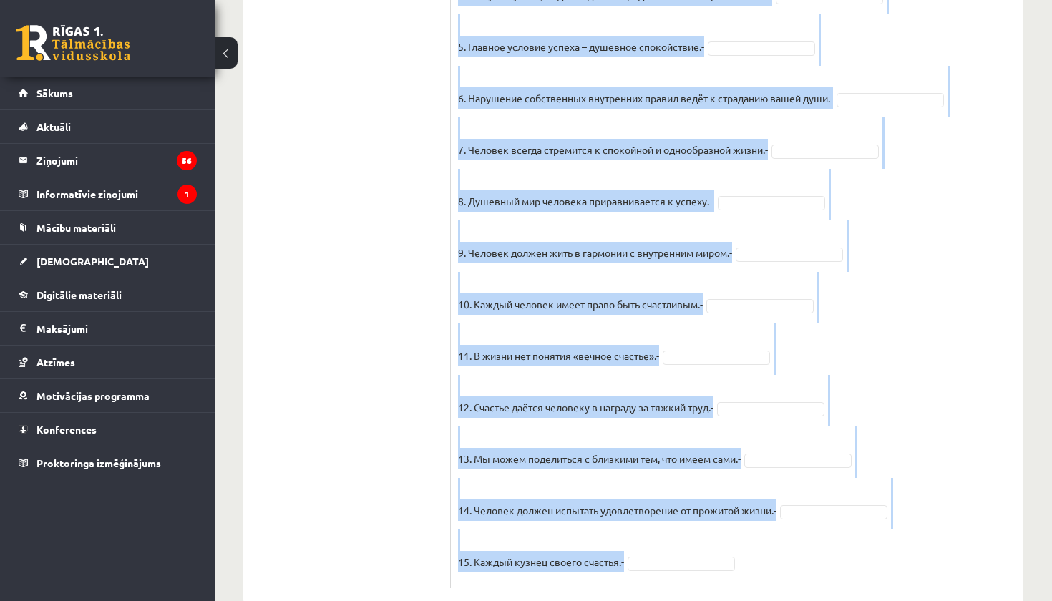
scroll to position [1188, 0]
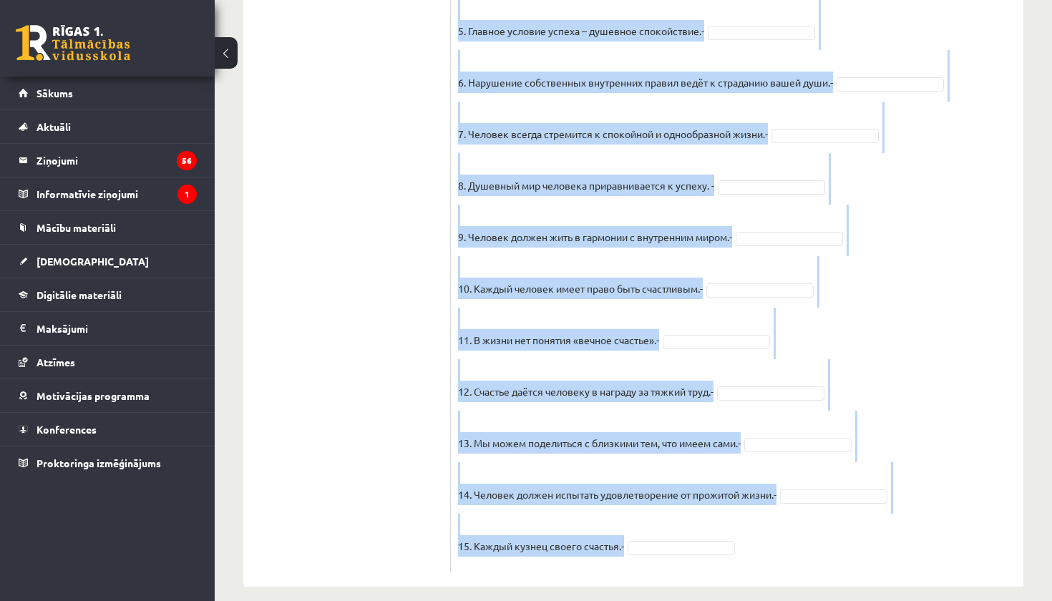
drag, startPoint x: 454, startPoint y: 92, endPoint x: 777, endPoint y: 601, distance: 602.8
copy div "Loremipsum dolor s ametcons adipis / elitsedd eiusmodtemp i utlaboreetdo m aliq…"
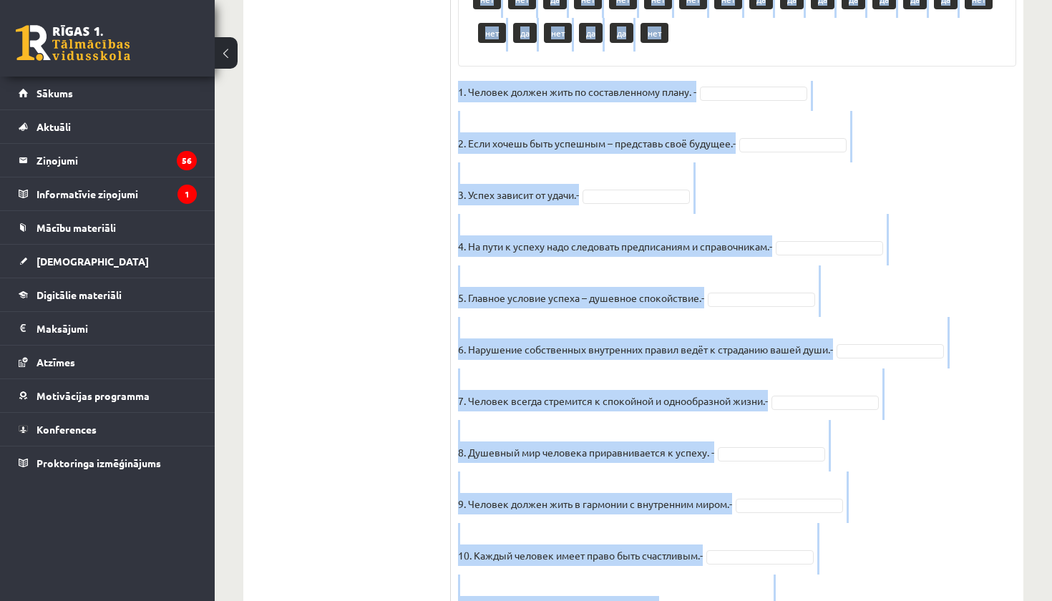
scroll to position [909, 0]
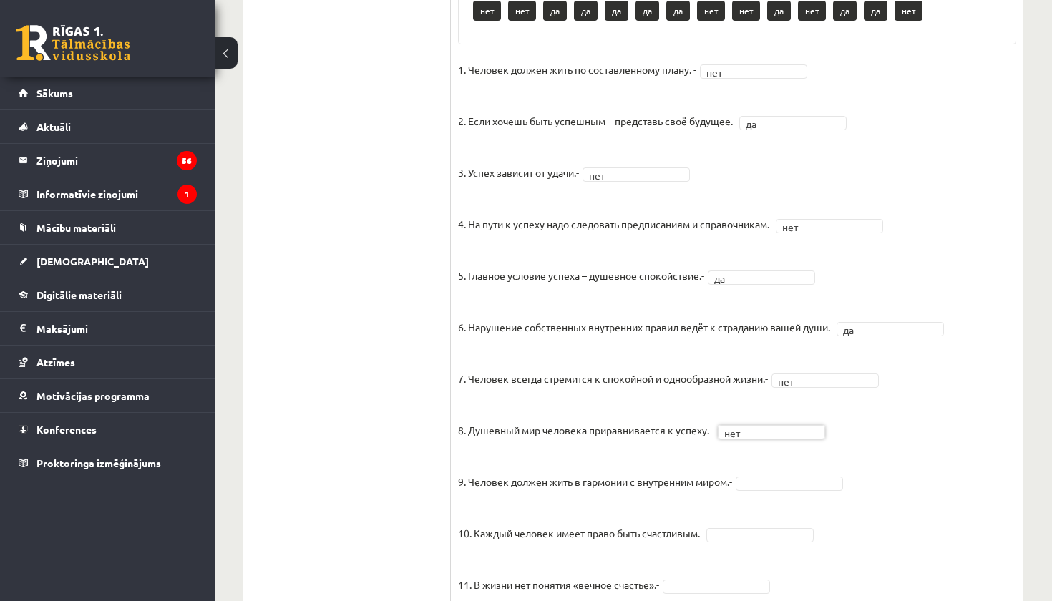
click at [777, 476] on fieldset "1. Человек должен жить по составленному плану. - нет *** 2. Если хочешь быть ус…" at bounding box center [737, 435] width 558 height 752
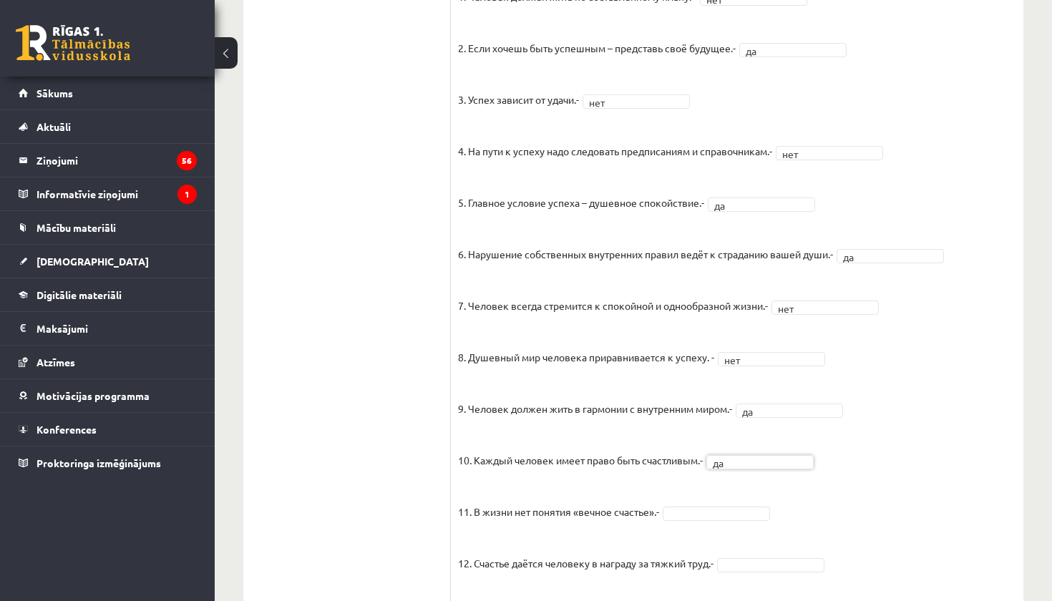
scroll to position [1004, 0]
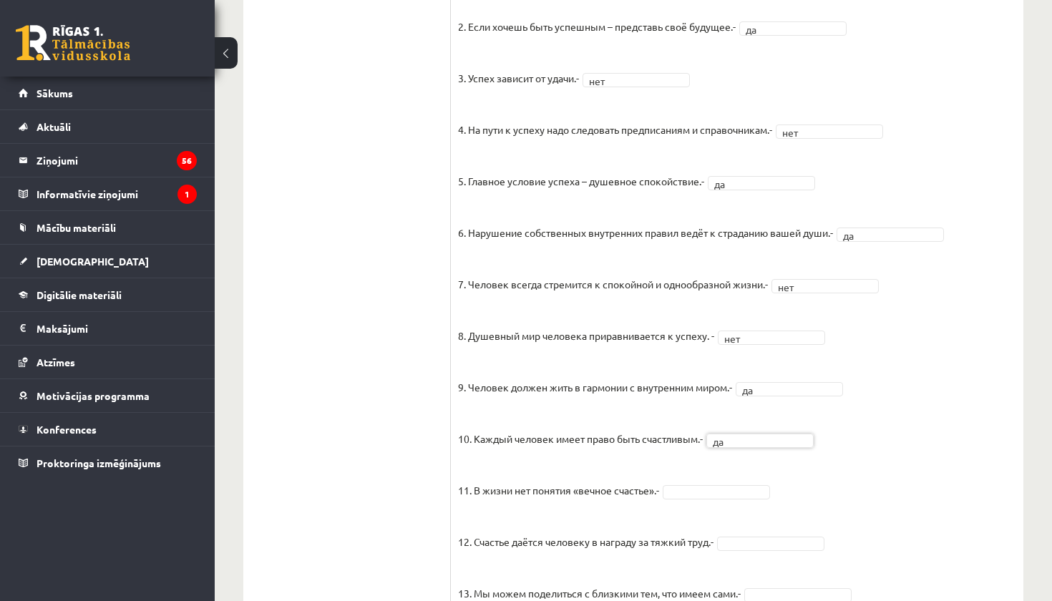
click at [719, 486] on fieldset "1. Человек должен жить по составленному плану. - нет *** 2. Если хочешь быть ус…" at bounding box center [737, 340] width 558 height 752
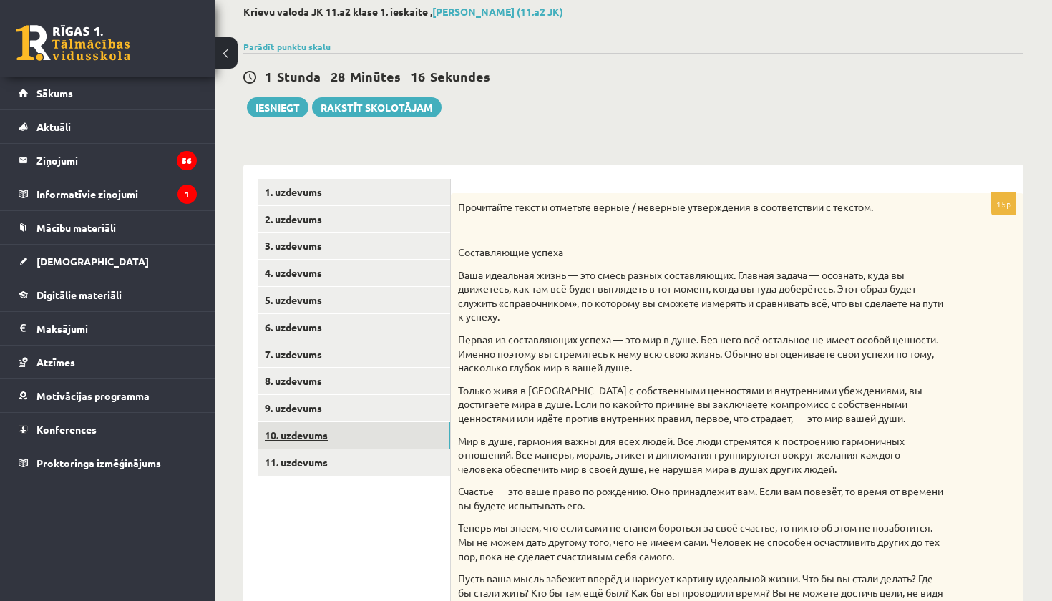
scroll to position [79, 0]
click at [326, 457] on link "11. uzdevums" at bounding box center [354, 462] width 193 height 26
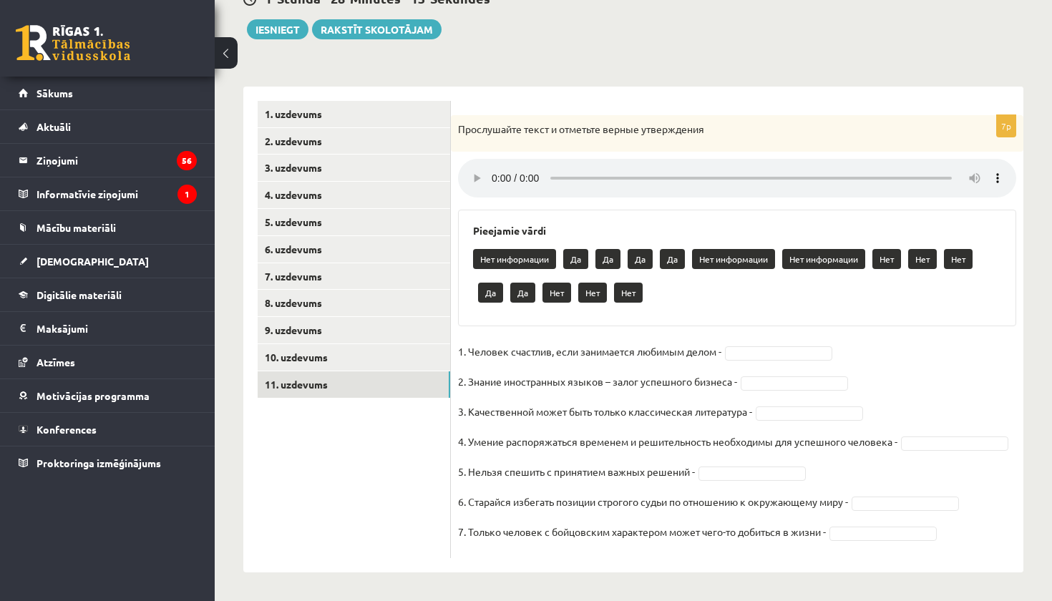
scroll to position [161, 0]
click at [493, 167] on audio at bounding box center [737, 178] width 558 height 39
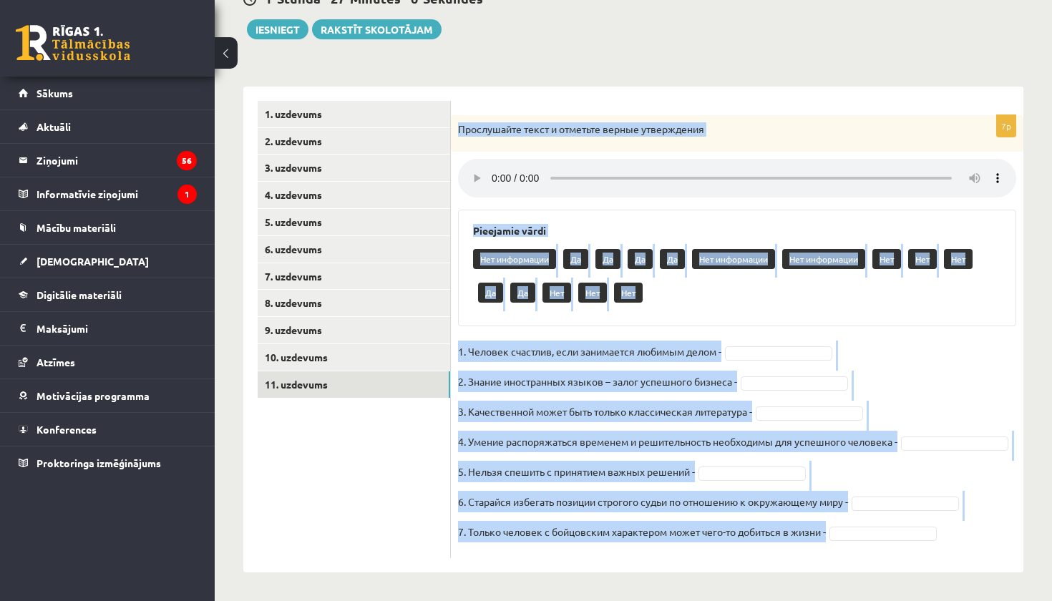
drag, startPoint x: 457, startPoint y: 121, endPoint x: 759, endPoint y: 565, distance: 536.9
click at [759, 565] on div "7p Прослушайте текст и отметьте верные утверждения Pieejamie vārdi Нет информац…" at bounding box center [737, 330] width 573 height 486
copy div "Loremipsumd sitam c adipisci elitse doeiusmodte Incididun utlab Etd magnaaliqu …"
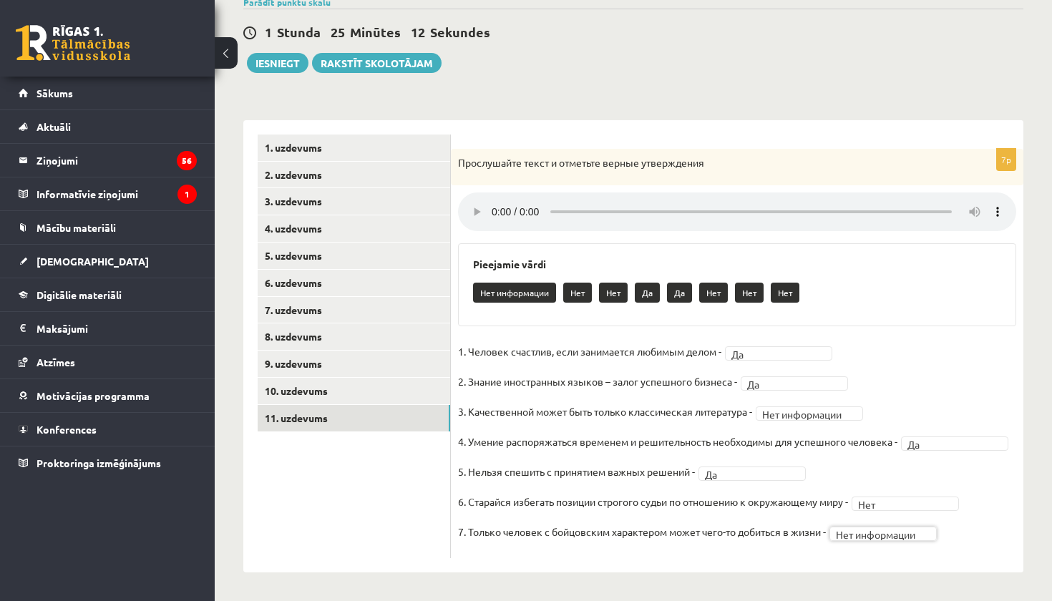
scroll to position [127, 0]
click at [316, 150] on link "1. uzdevums" at bounding box center [354, 148] width 193 height 26
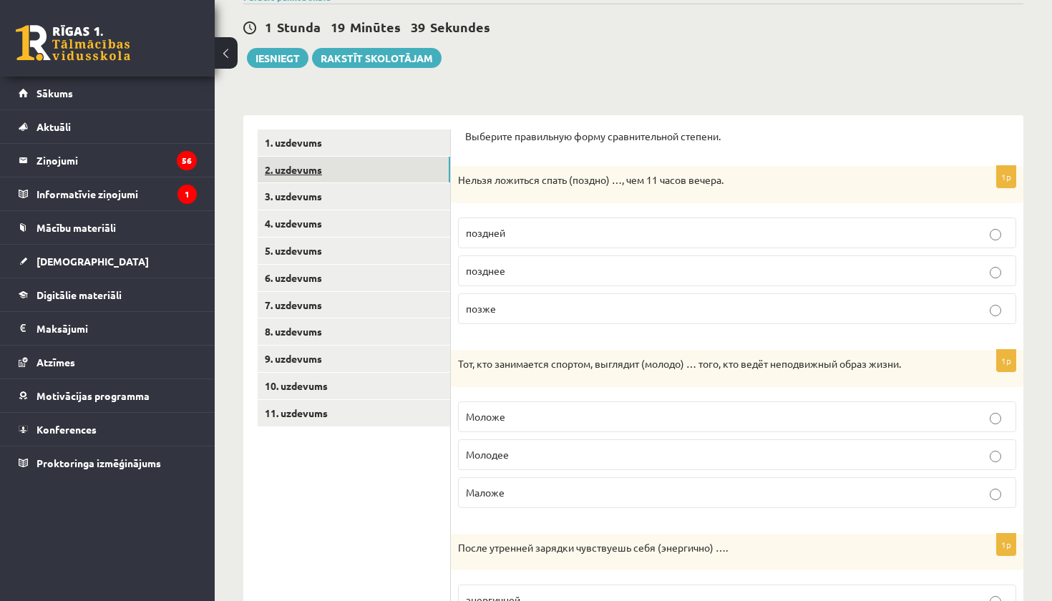
click at [322, 175] on link "2. uzdevums" at bounding box center [354, 170] width 193 height 26
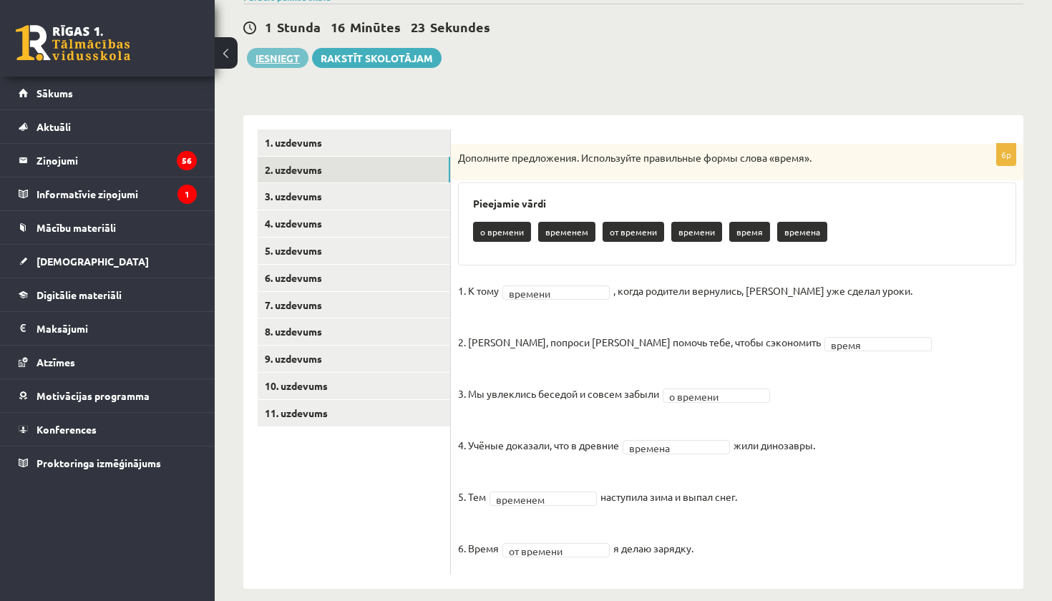
click at [271, 54] on button "Iesniegt" at bounding box center [278, 58] width 62 height 20
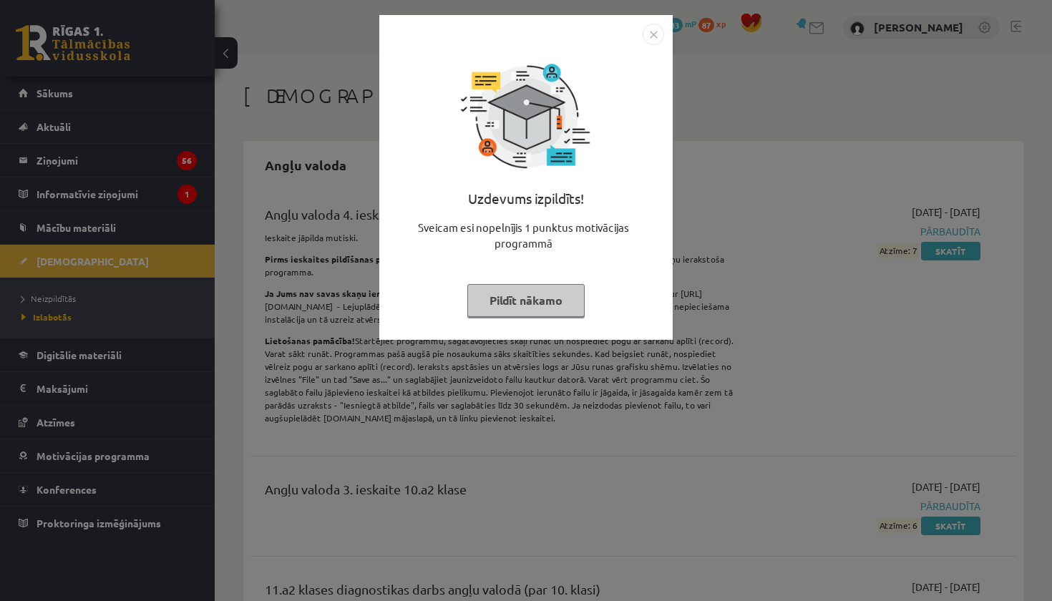
click at [556, 296] on button "Pildīt nākamo" at bounding box center [525, 300] width 117 height 33
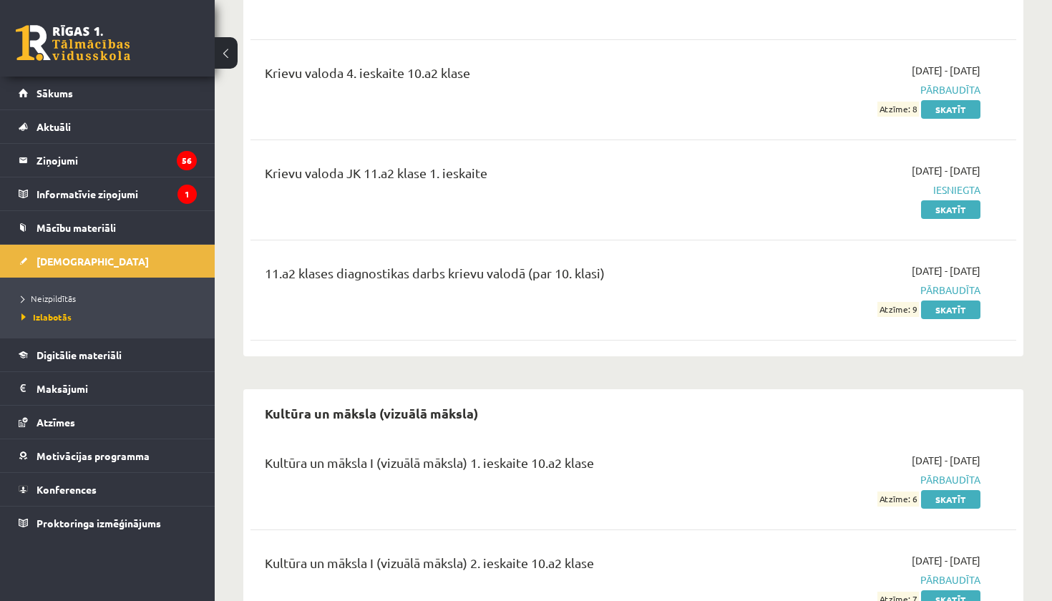
scroll to position [2341, 0]
